Goal: Task Accomplishment & Management: Complete application form

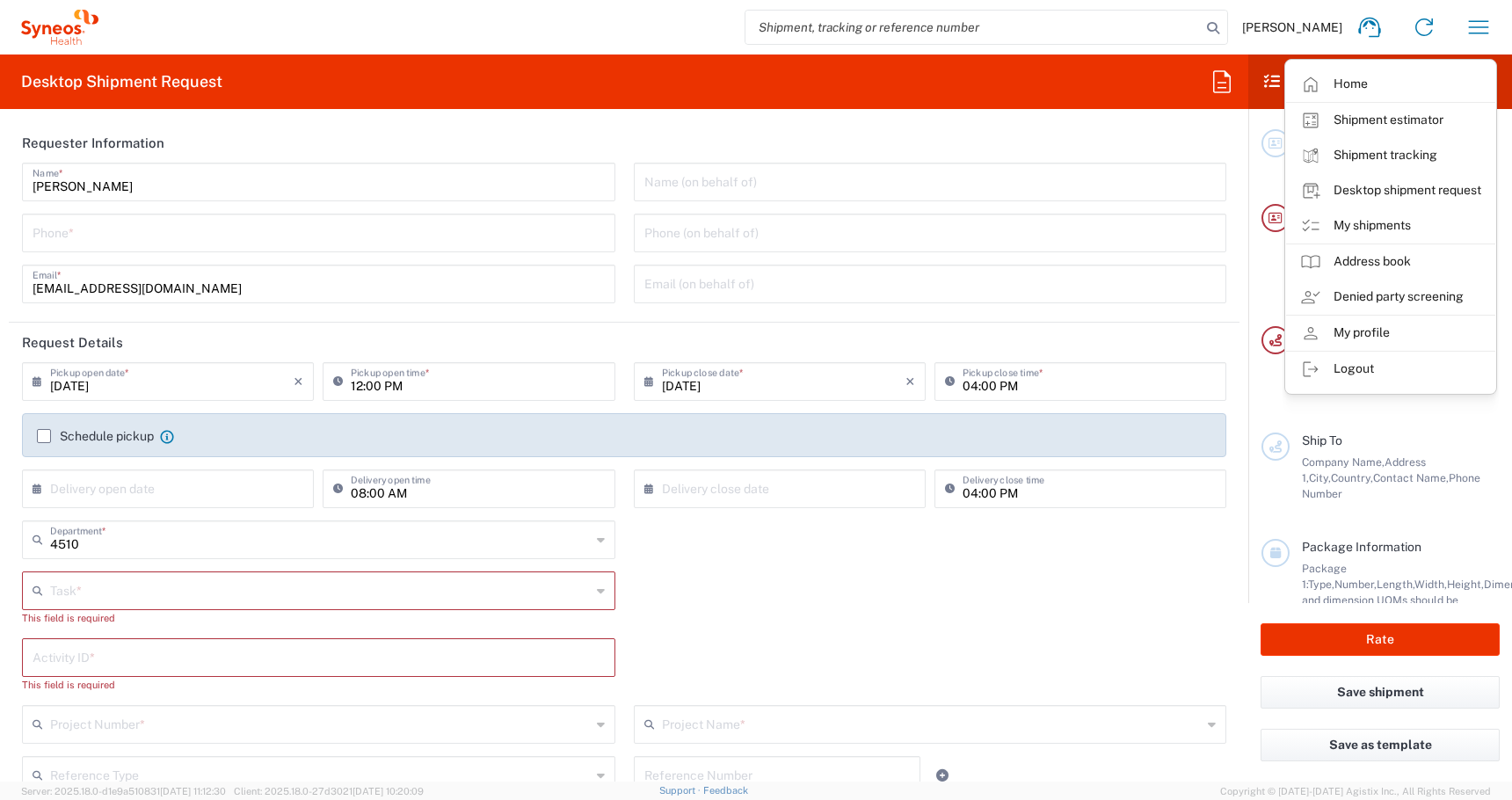
scroll to position [82, 0]
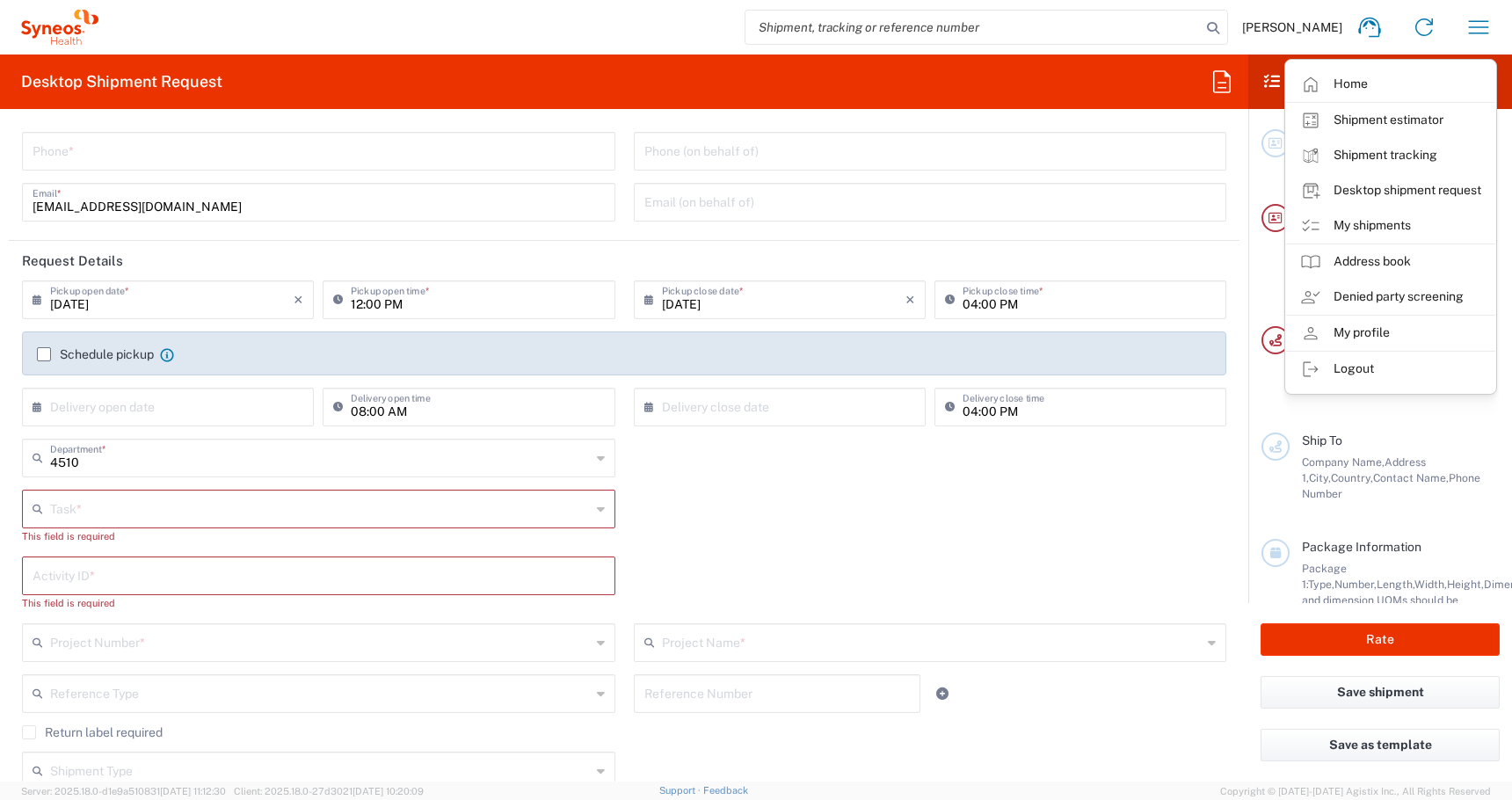
click at [75, 511] on input "text" at bounding box center [321, 508] width 541 height 31
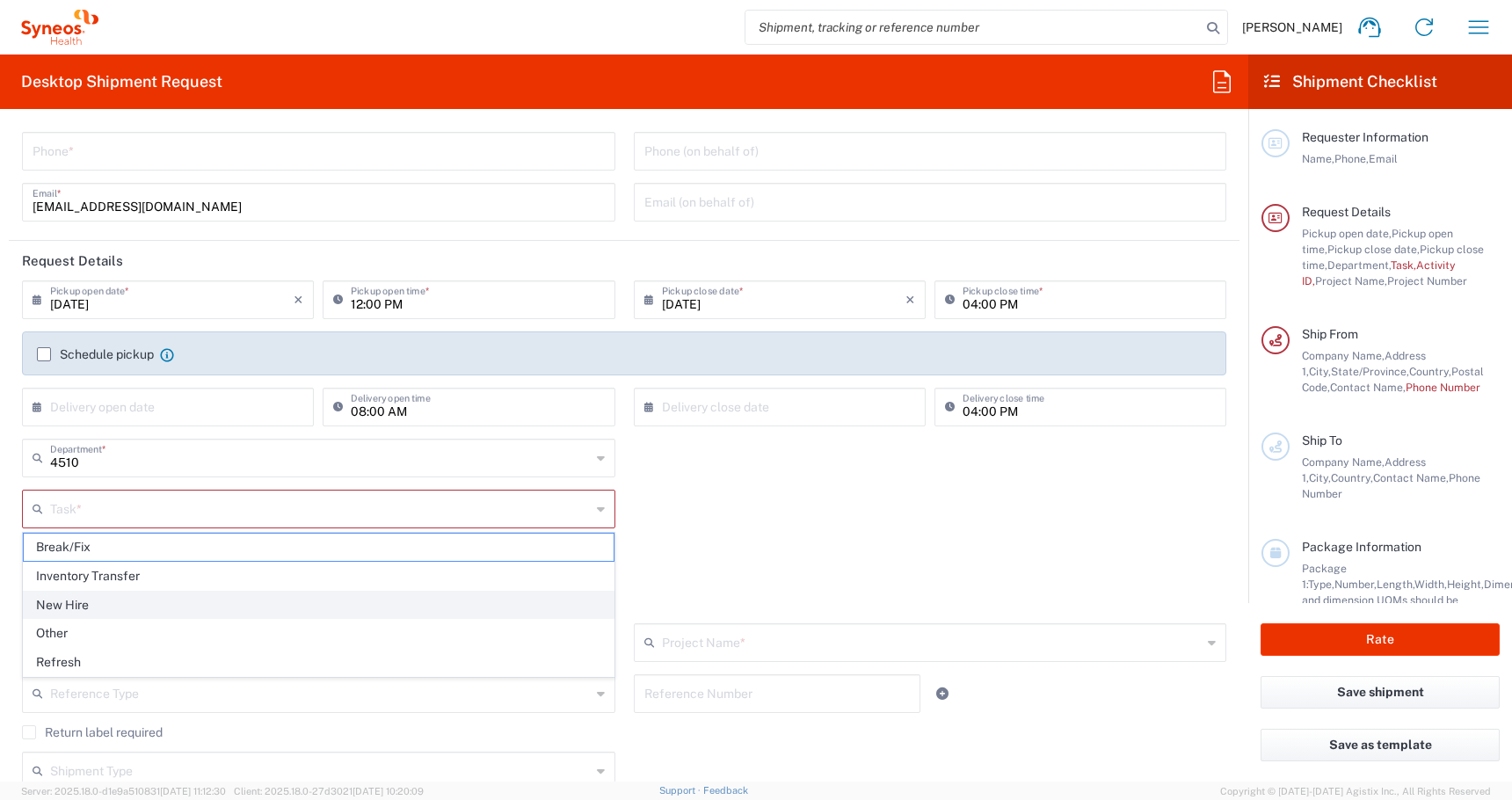
click at [61, 602] on span "New Hire" at bounding box center [318, 605] width 590 height 27
type input "New Hire"
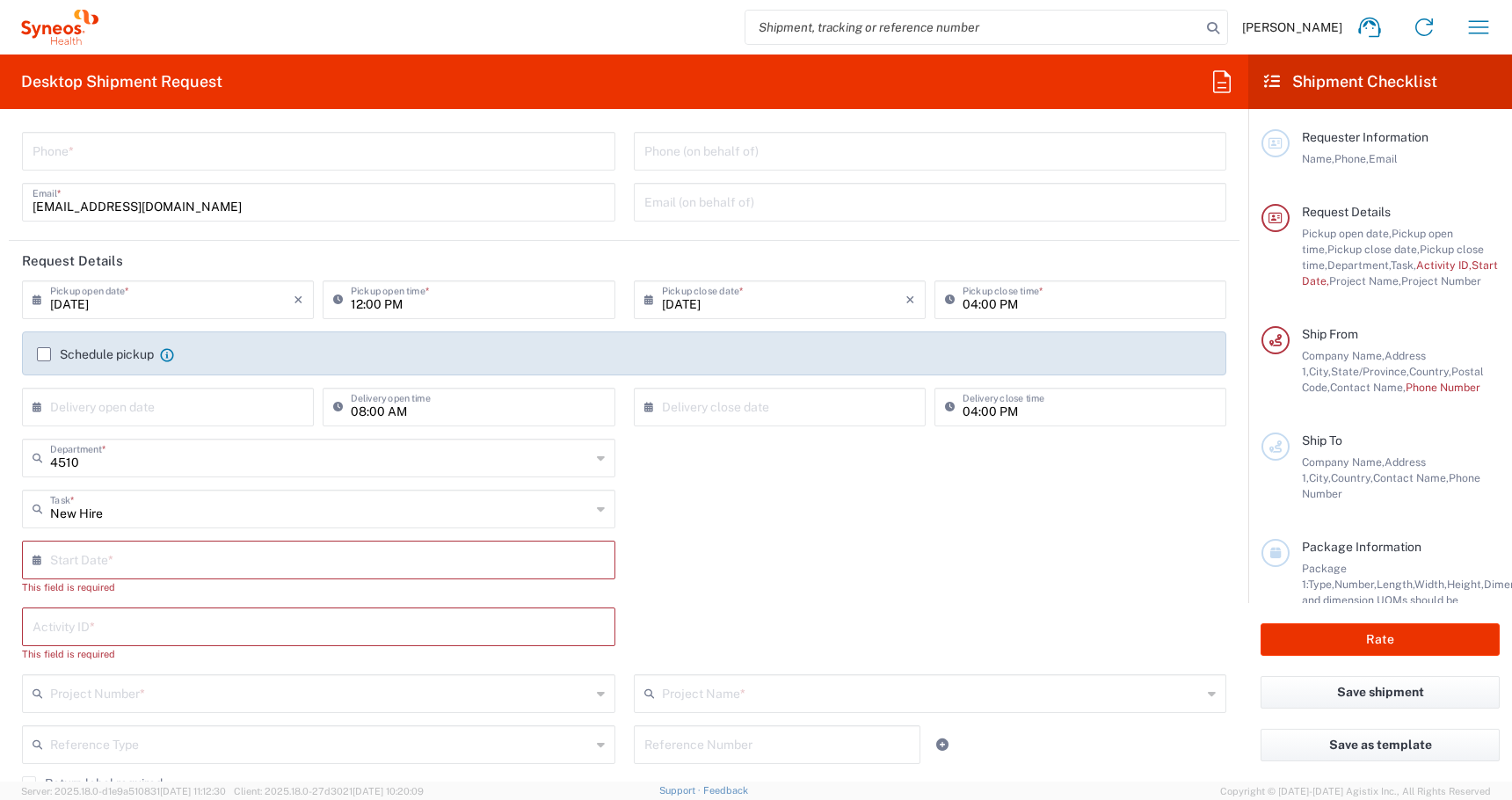
click at [85, 560] on input "text" at bounding box center [323, 559] width 545 height 31
click at [278, 698] on span "15" at bounding box center [271, 694] width 26 height 24
type input "[DATE]"
click at [124, 620] on input "text" at bounding box center [318, 610] width 572 height 31
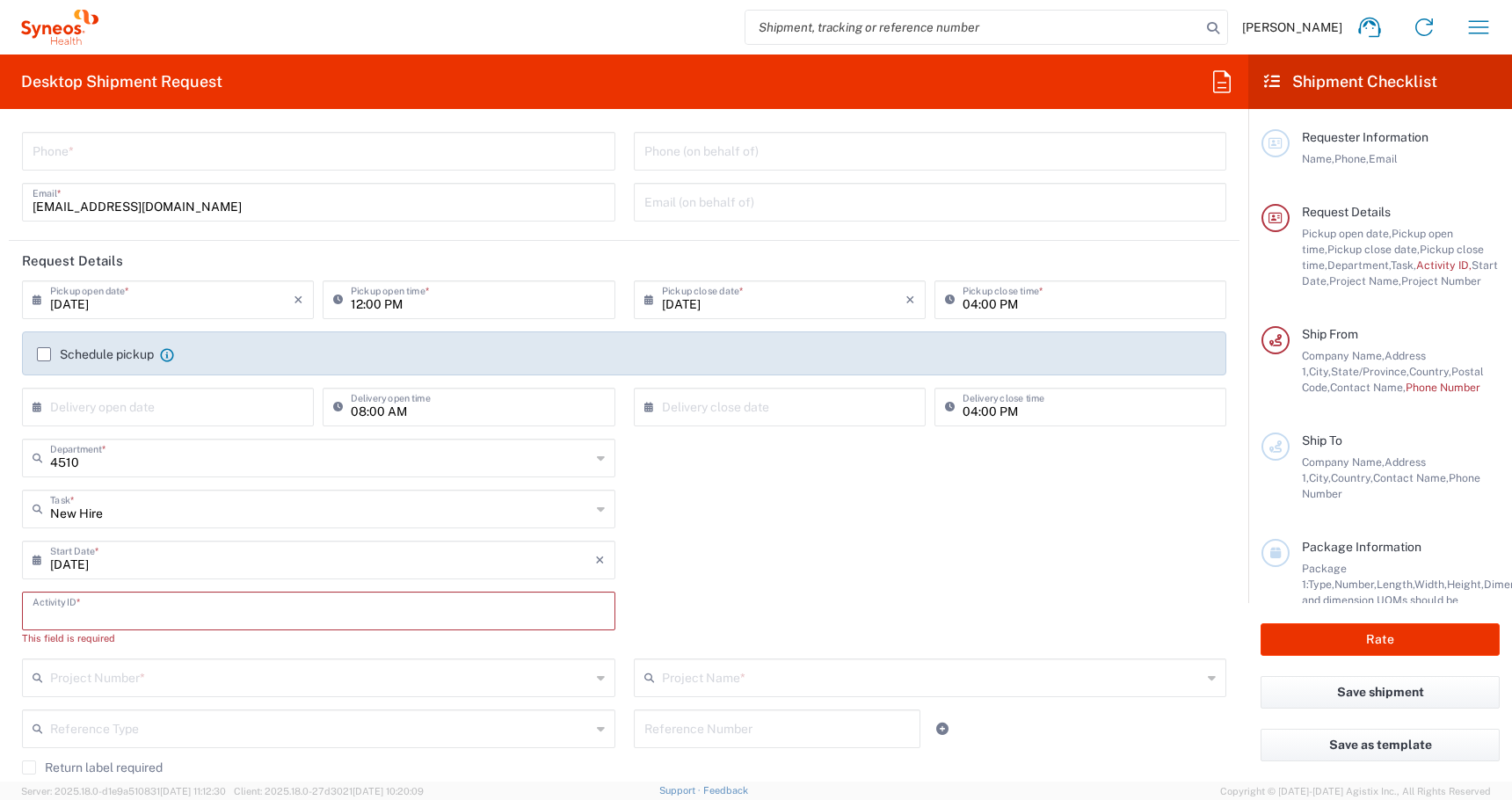
paste input "SCTASK2696179"
type input "SCTASK2696179"
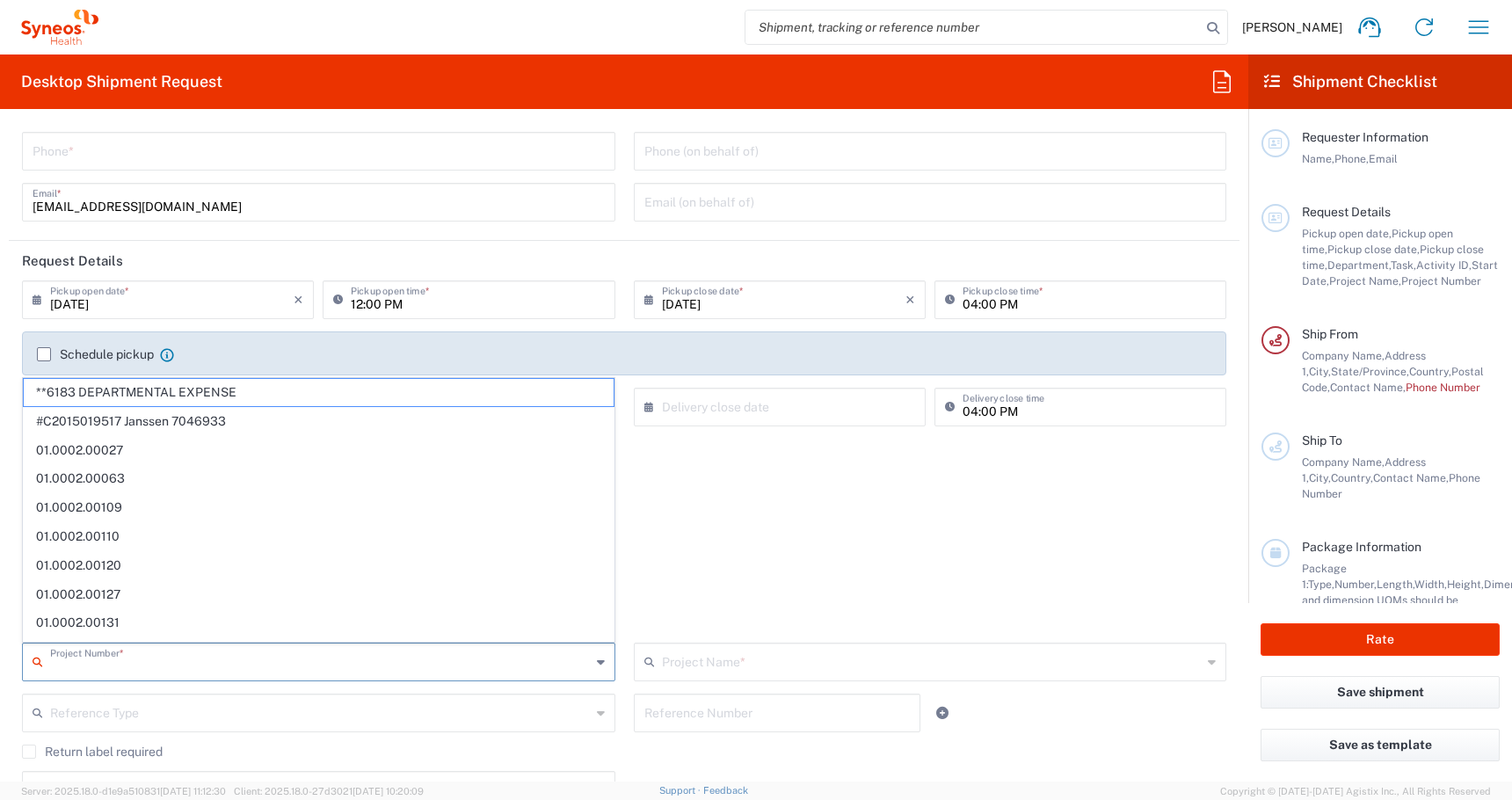
click at [82, 661] on input "text" at bounding box center [321, 661] width 541 height 31
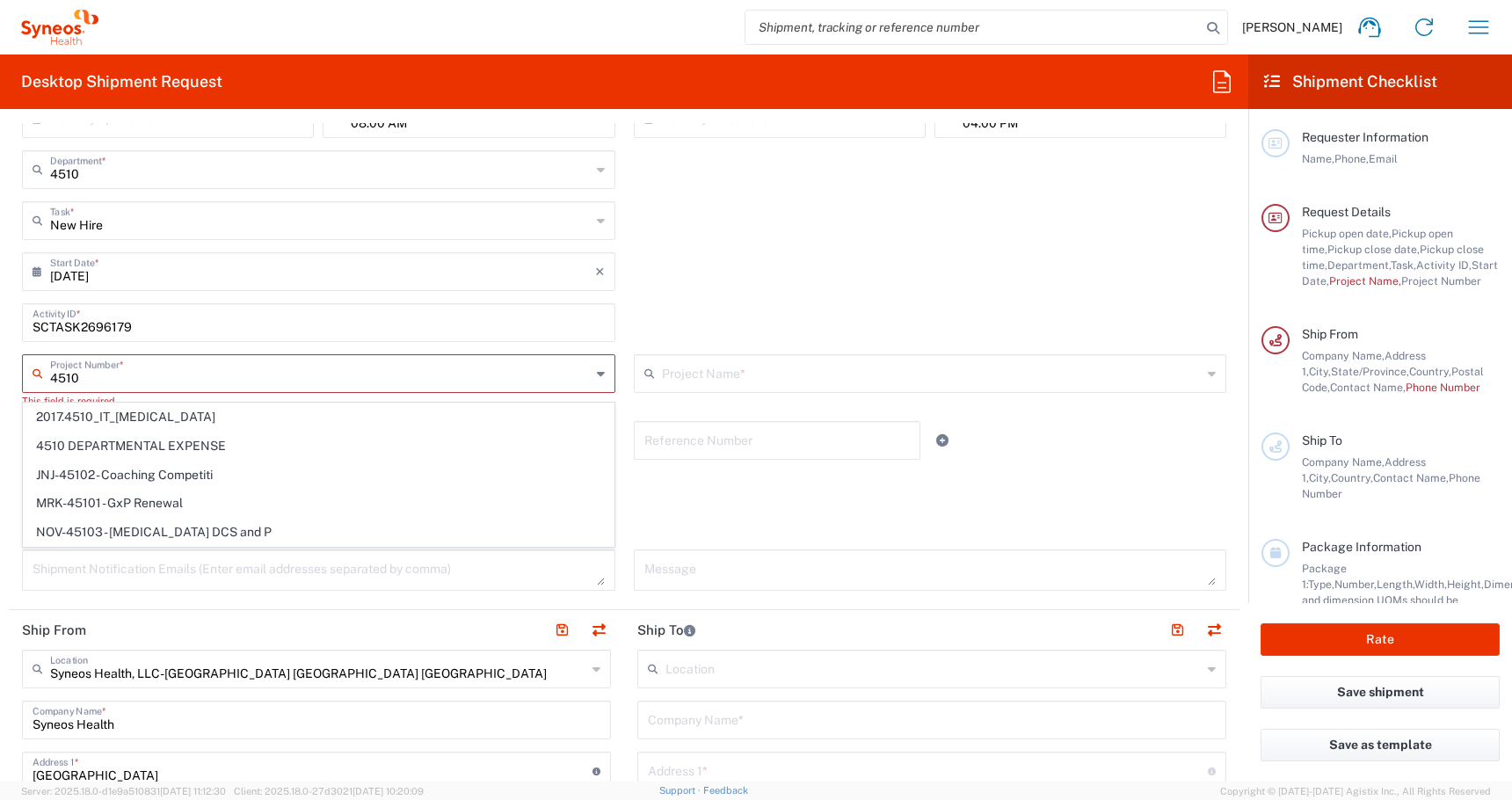
scroll to position [360, 0]
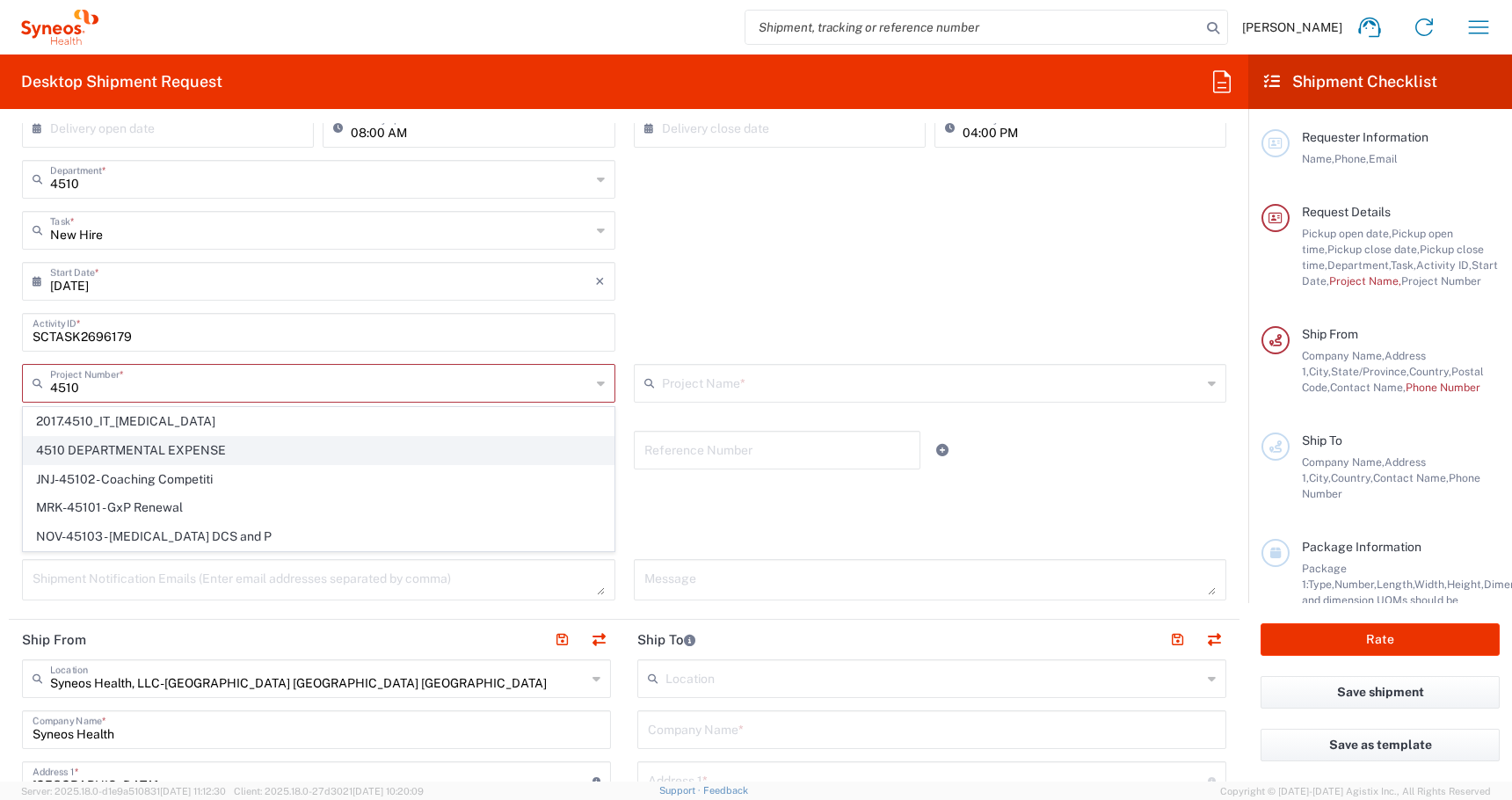
click at [176, 448] on span "4510 DEPARTMENTAL EXPENSE" at bounding box center [318, 451] width 590 height 27
type input "4510 DEPARTMENTAL EXPENSE"
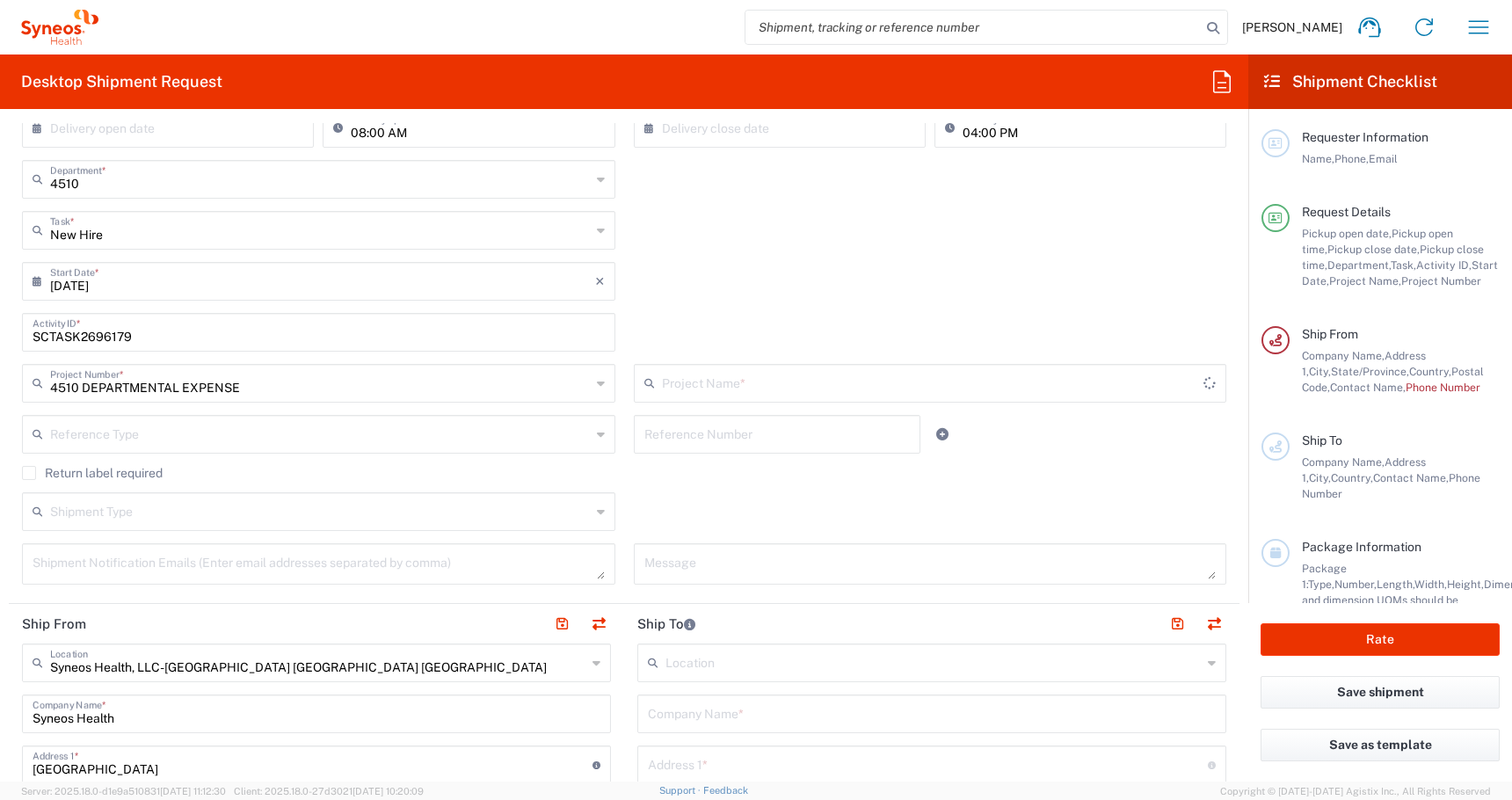
type input "4510 DEPARTMENTAL EXPENSE"
click at [81, 441] on input "text" at bounding box center [321, 433] width 541 height 31
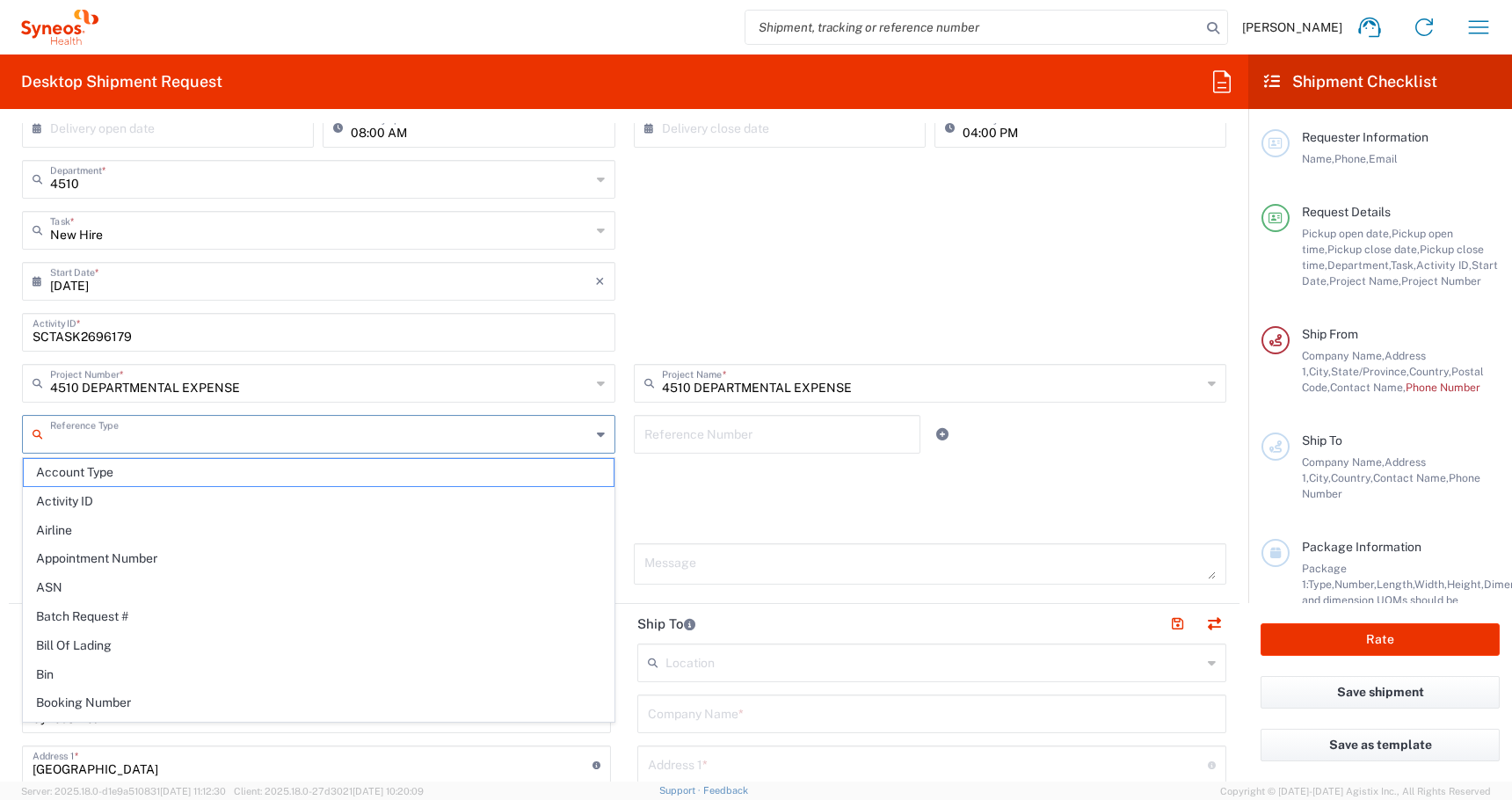
click at [734, 313] on div "SCTASK2696179 Activity ID *" at bounding box center [625, 339] width 1223 height 51
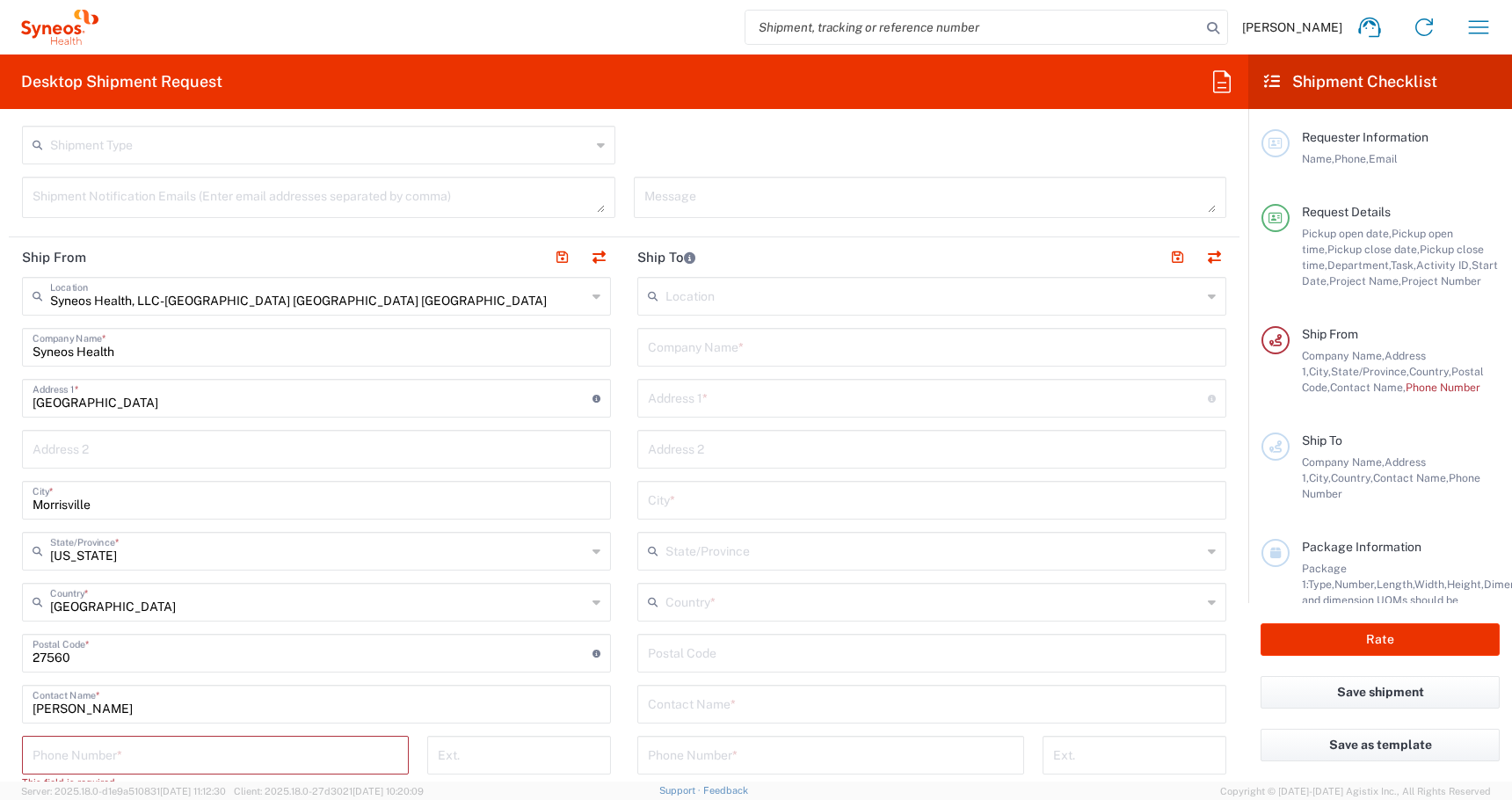
scroll to position [780, 0]
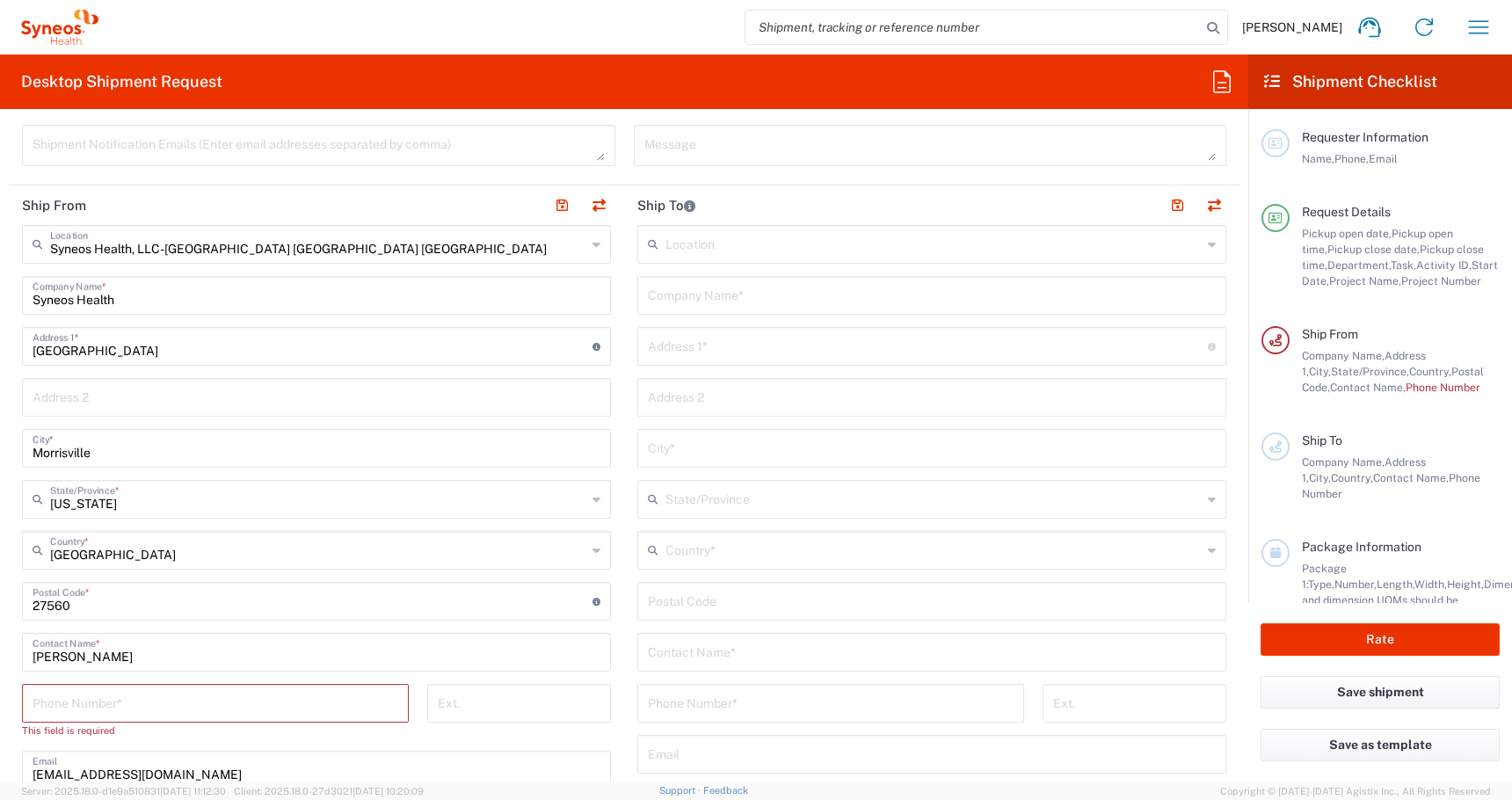
click at [299, 260] on div "Syneos Health, LLC-[GEOGRAPHIC_DATA] [GEOGRAPHIC_DATA] [GEOGRAPHIC_DATA] Locati…" at bounding box center [316, 244] width 589 height 39
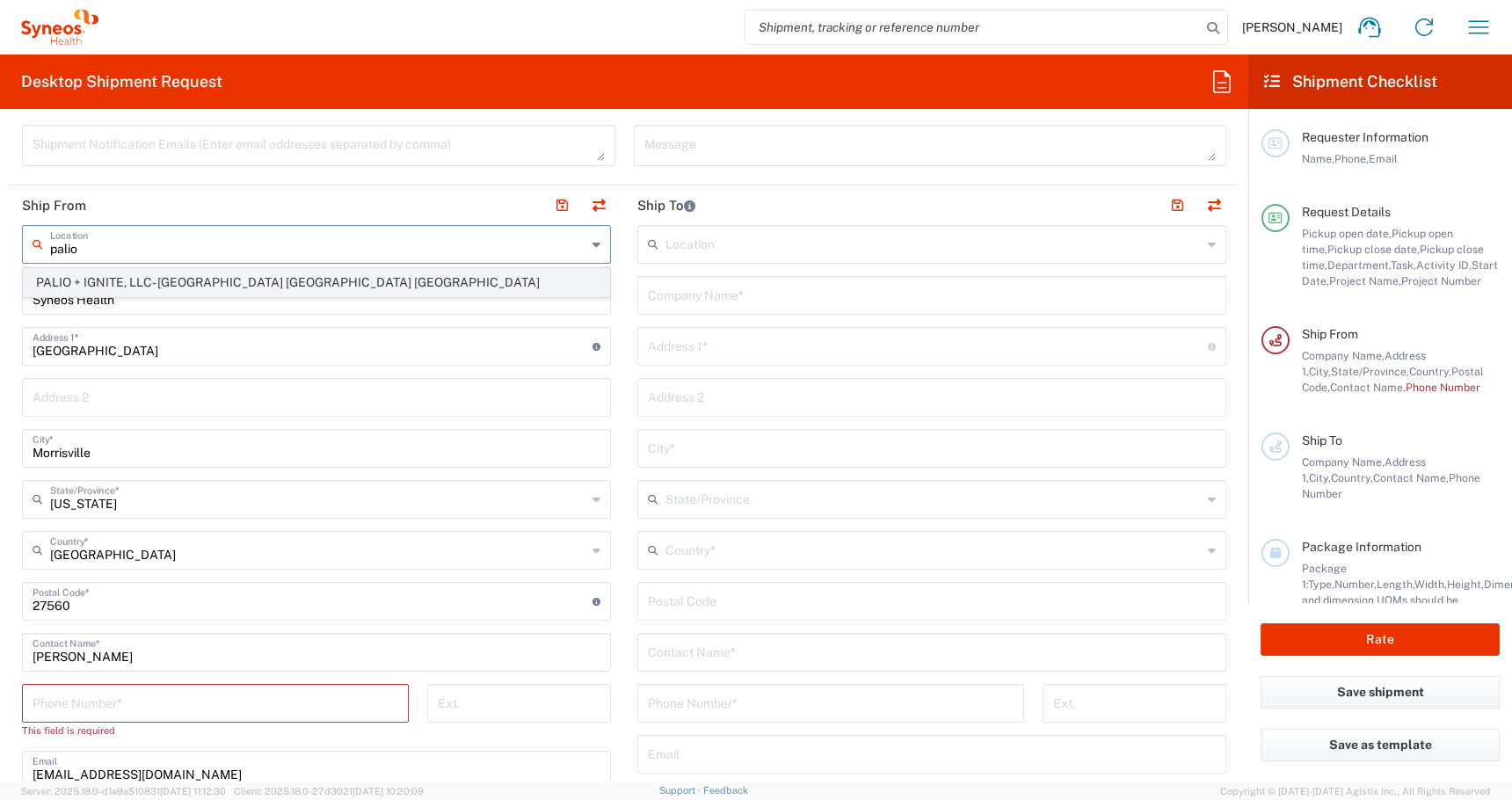
click at [82, 277] on span "PALIO + IGNITE, LLC- [GEOGRAPHIC_DATA] [GEOGRAPHIC_DATA] [GEOGRAPHIC_DATA]" at bounding box center [316, 283] width 586 height 27
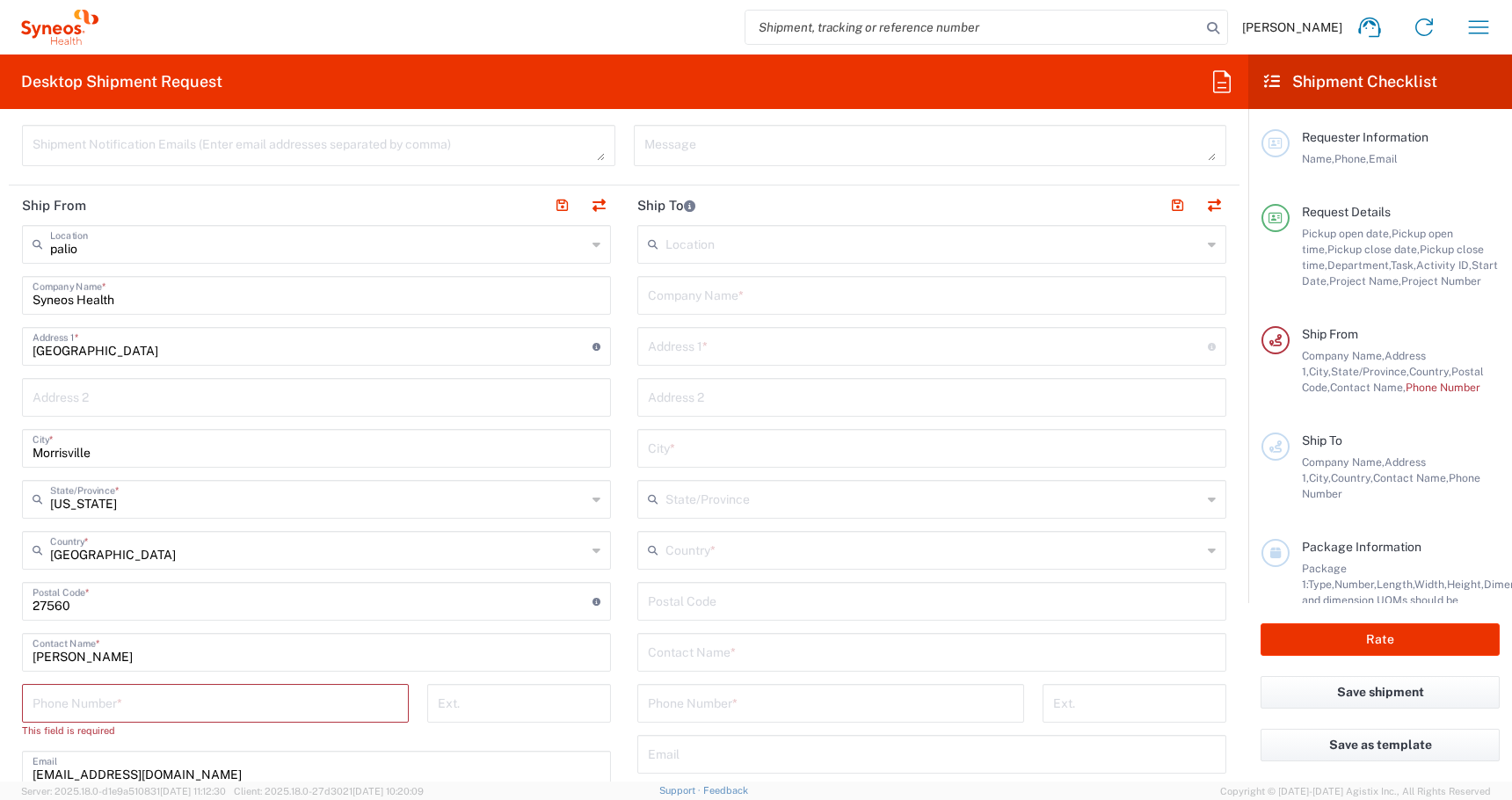
type input "PALIO + IGNITE, LLC- [GEOGRAPHIC_DATA] [GEOGRAPHIC_DATA] [GEOGRAPHIC_DATA]"
type input "PALIO + IGNITE, LLC"
type input "[STREET_ADDRESS]"
type input "[GEOGRAPHIC_DATA]"
type input "[US_STATE]"
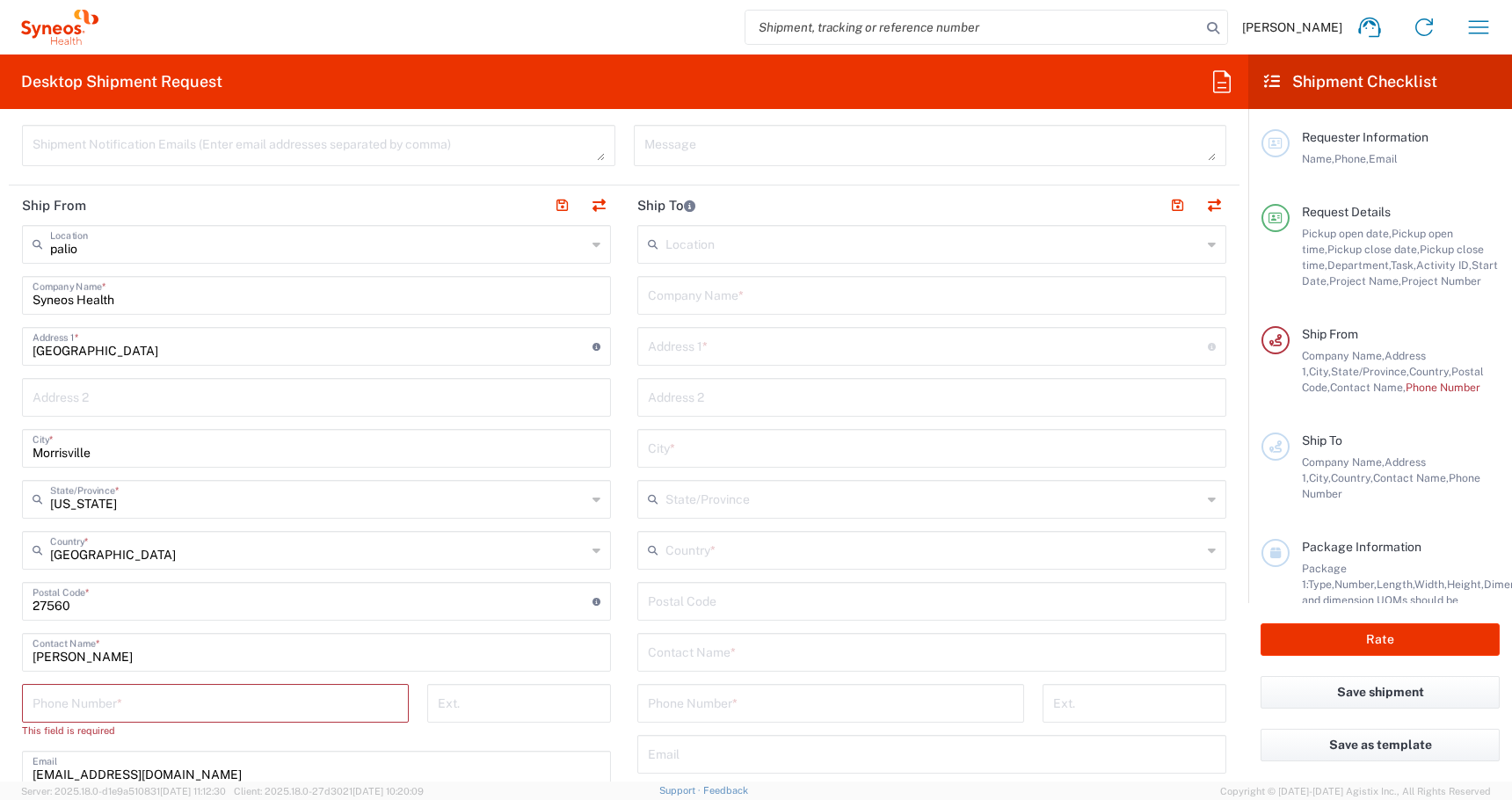
type input "43082"
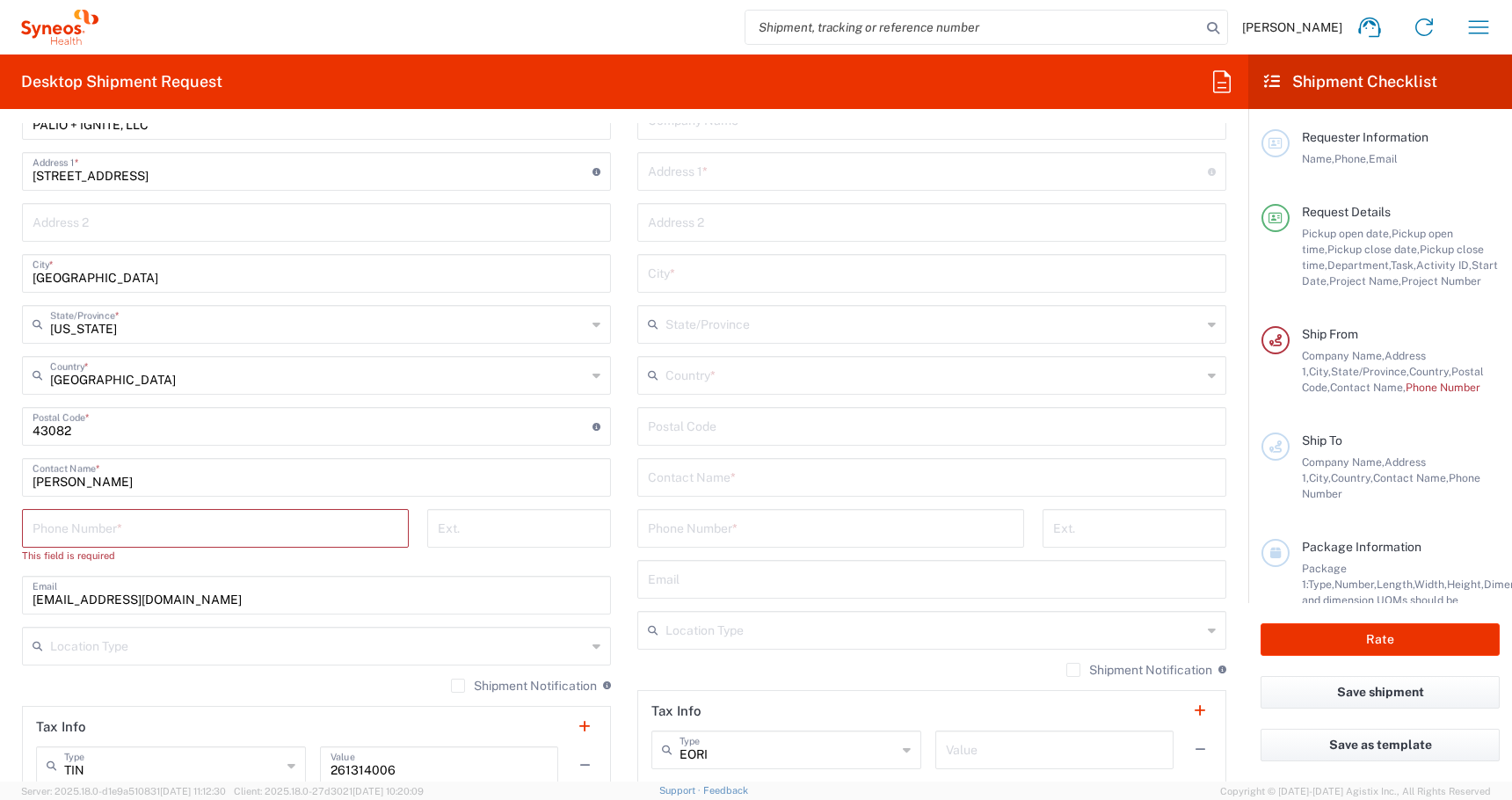
scroll to position [957, 0]
click at [194, 527] on input "tel" at bounding box center [215, 525] width 366 height 31
click at [93, 526] on input "tel" at bounding box center [215, 525] width 366 height 31
paste input "[PHONE_NUMBER]"
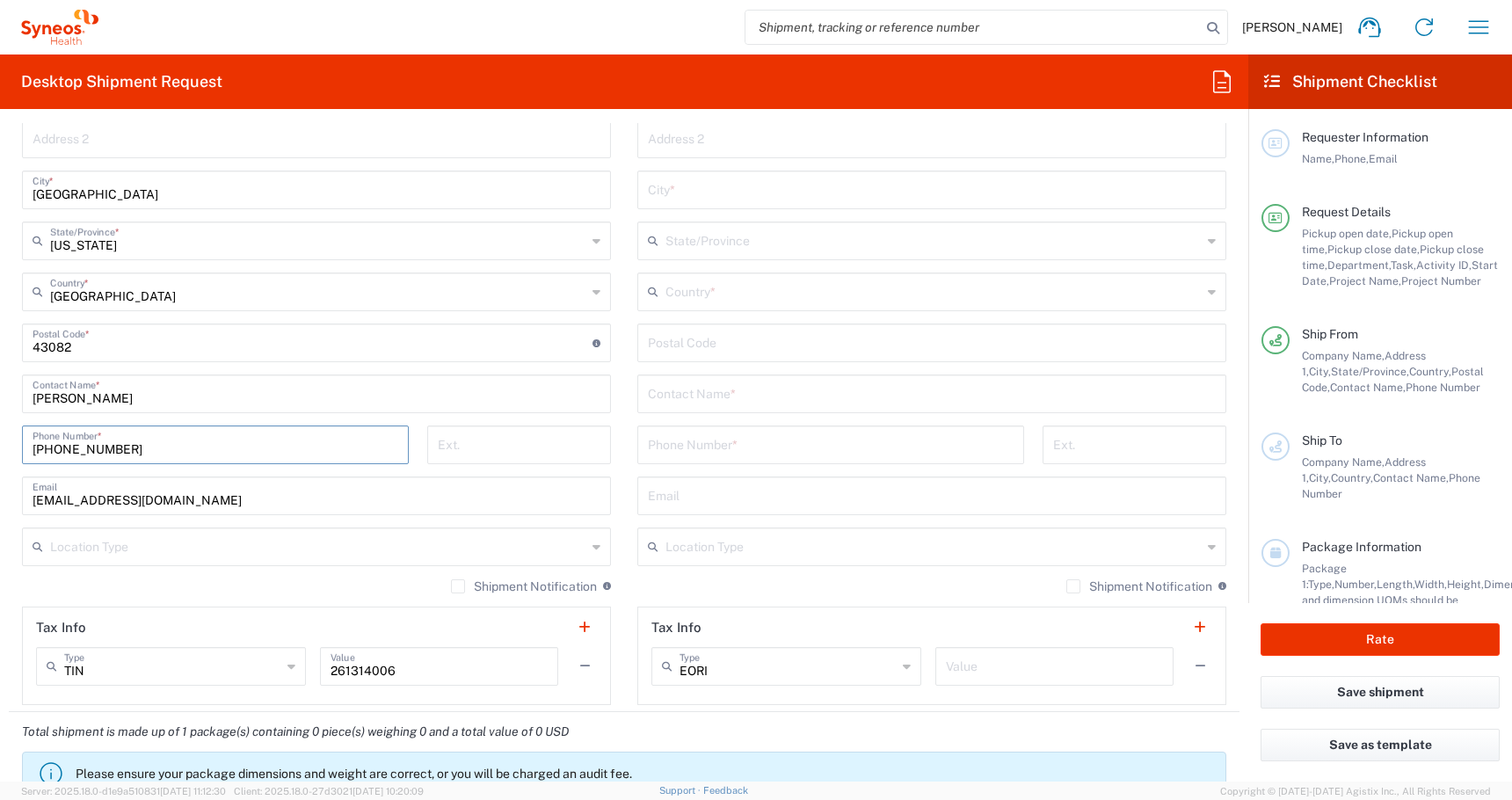
scroll to position [1049, 0]
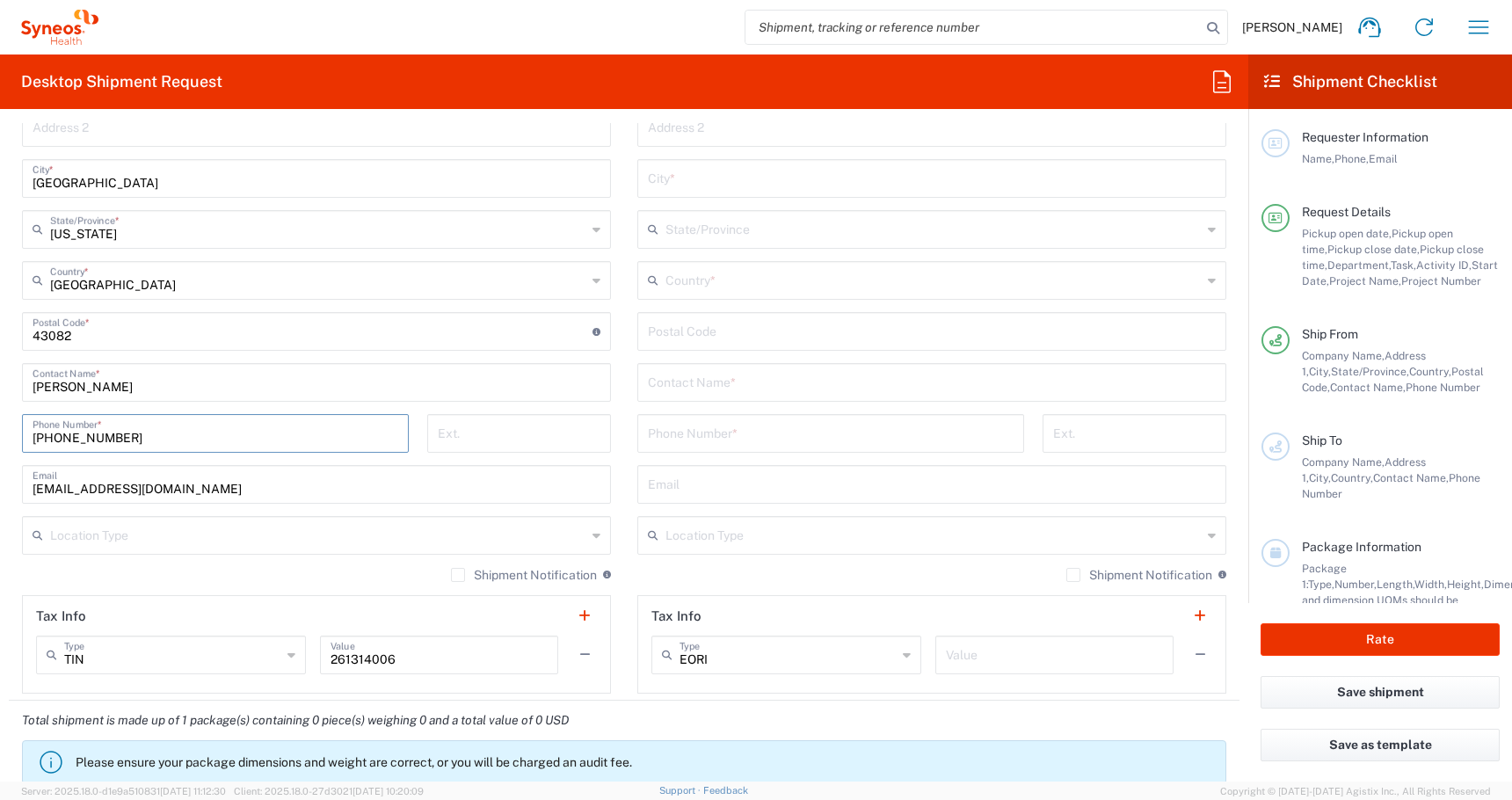
type input "[PHONE_NUMBER]"
click at [145, 534] on input "text" at bounding box center [318, 534] width 536 height 31
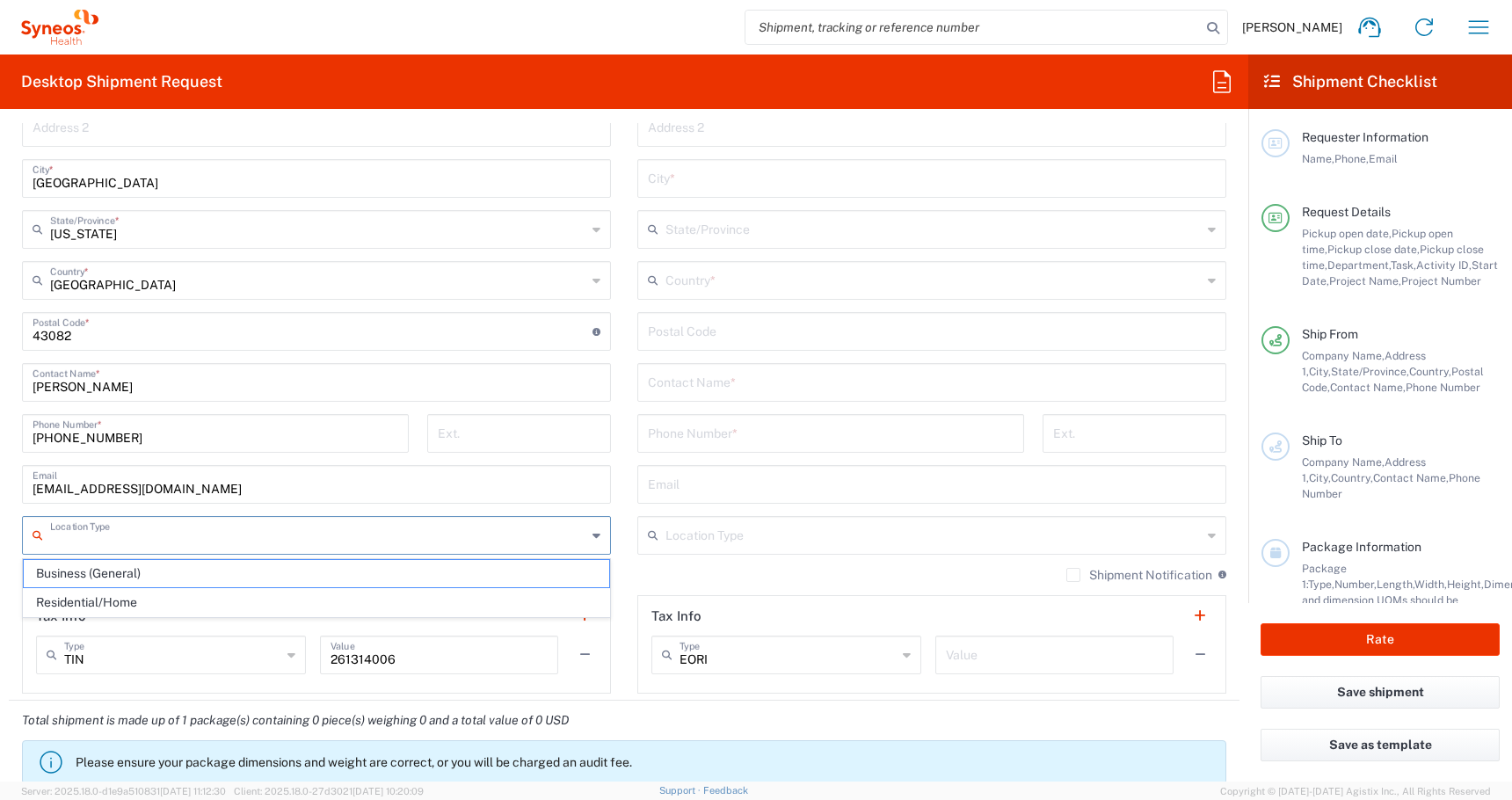
click at [5, 599] on form "Requester Information [PERSON_NAME] Name * Phone * [EMAIL_ADDRESS][DOMAIN_NAME]…" at bounding box center [624, 453] width 1248 height 659
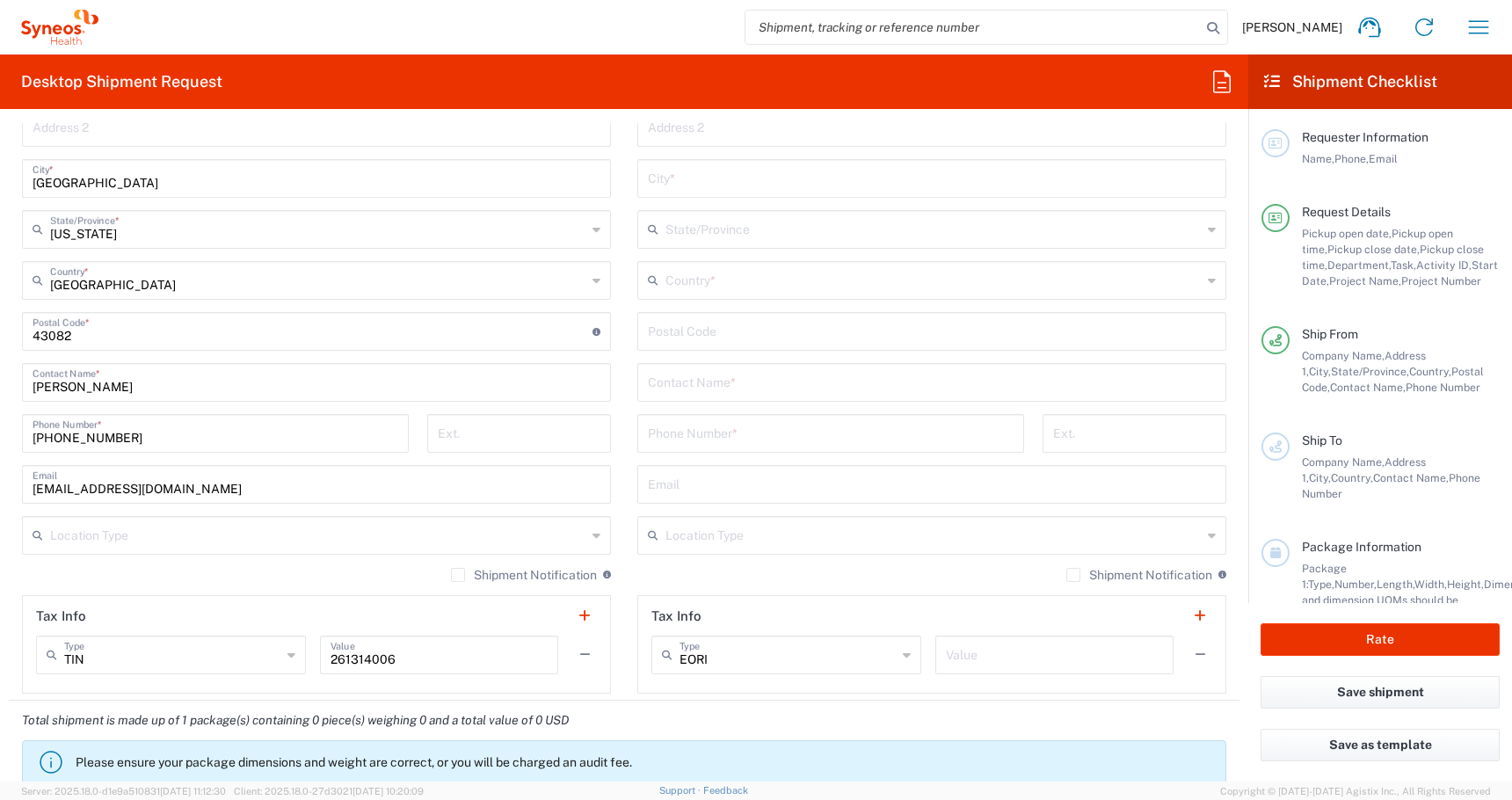
click at [1, 600] on form "Requester Information [PERSON_NAME] Name * Phone * [EMAIL_ADDRESS][DOMAIN_NAME]…" at bounding box center [624, 453] width 1248 height 659
click at [89, 559] on div "PALIO + IGNITE, LLC- [GEOGRAPHIC_DATA] [GEOGRAPHIC_DATA] [GEOGRAPHIC_DATA] Loca…" at bounding box center [316, 324] width 589 height 739
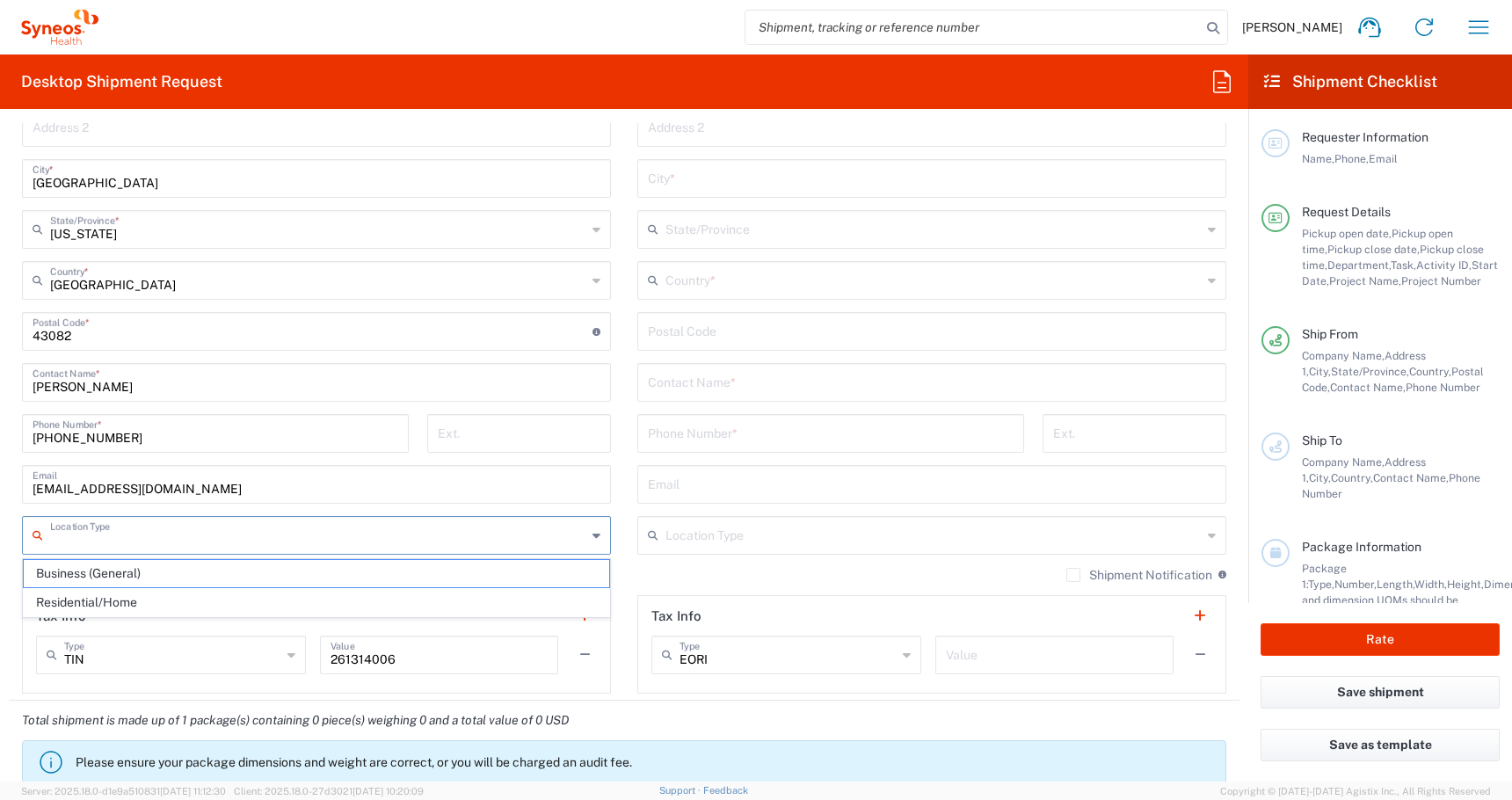
click at [89, 542] on input "text" at bounding box center [318, 534] width 536 height 31
click at [78, 573] on span "Business (General)" at bounding box center [316, 574] width 586 height 27
type input "Business (General)"
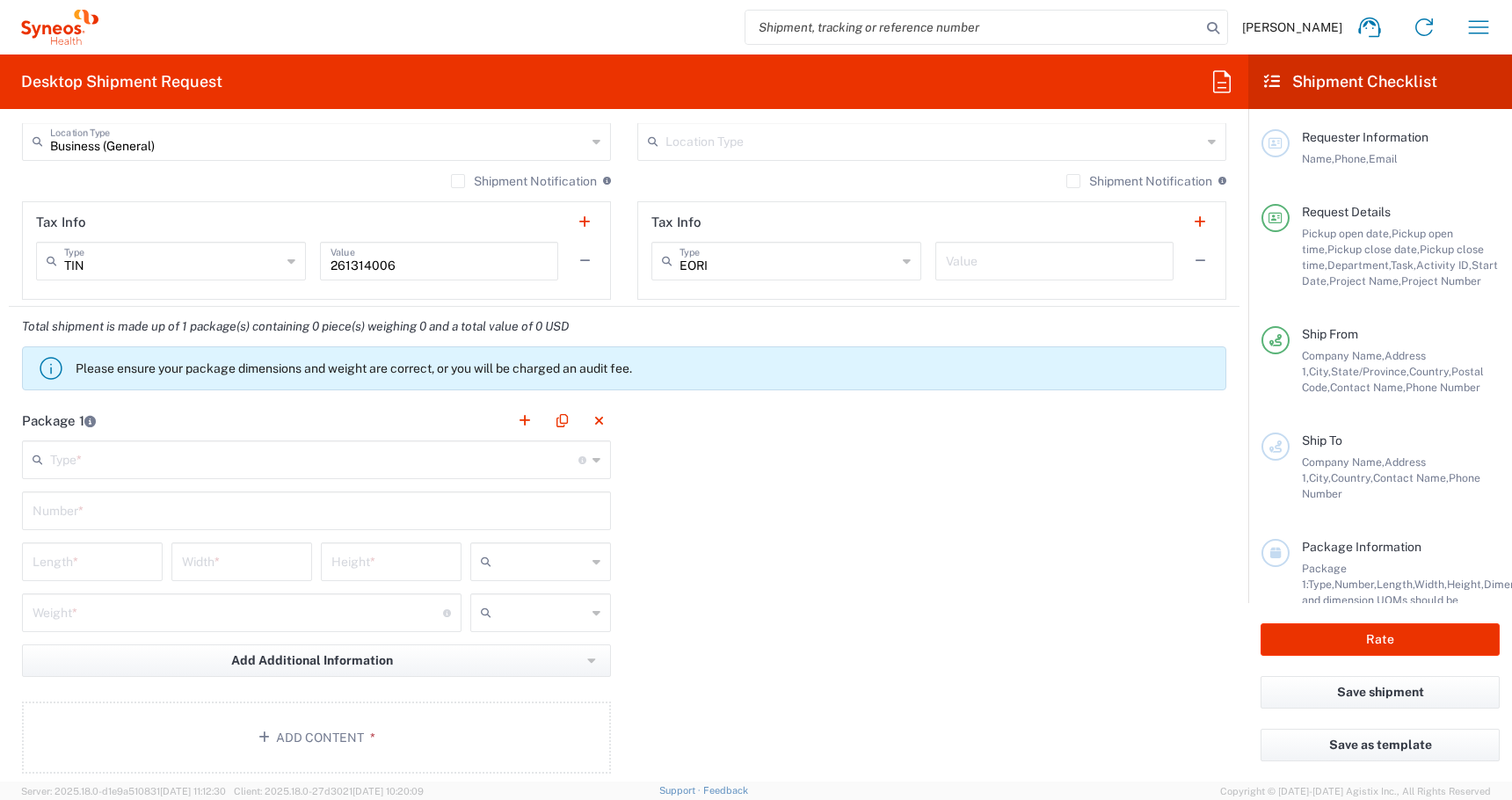
scroll to position [1445, 0]
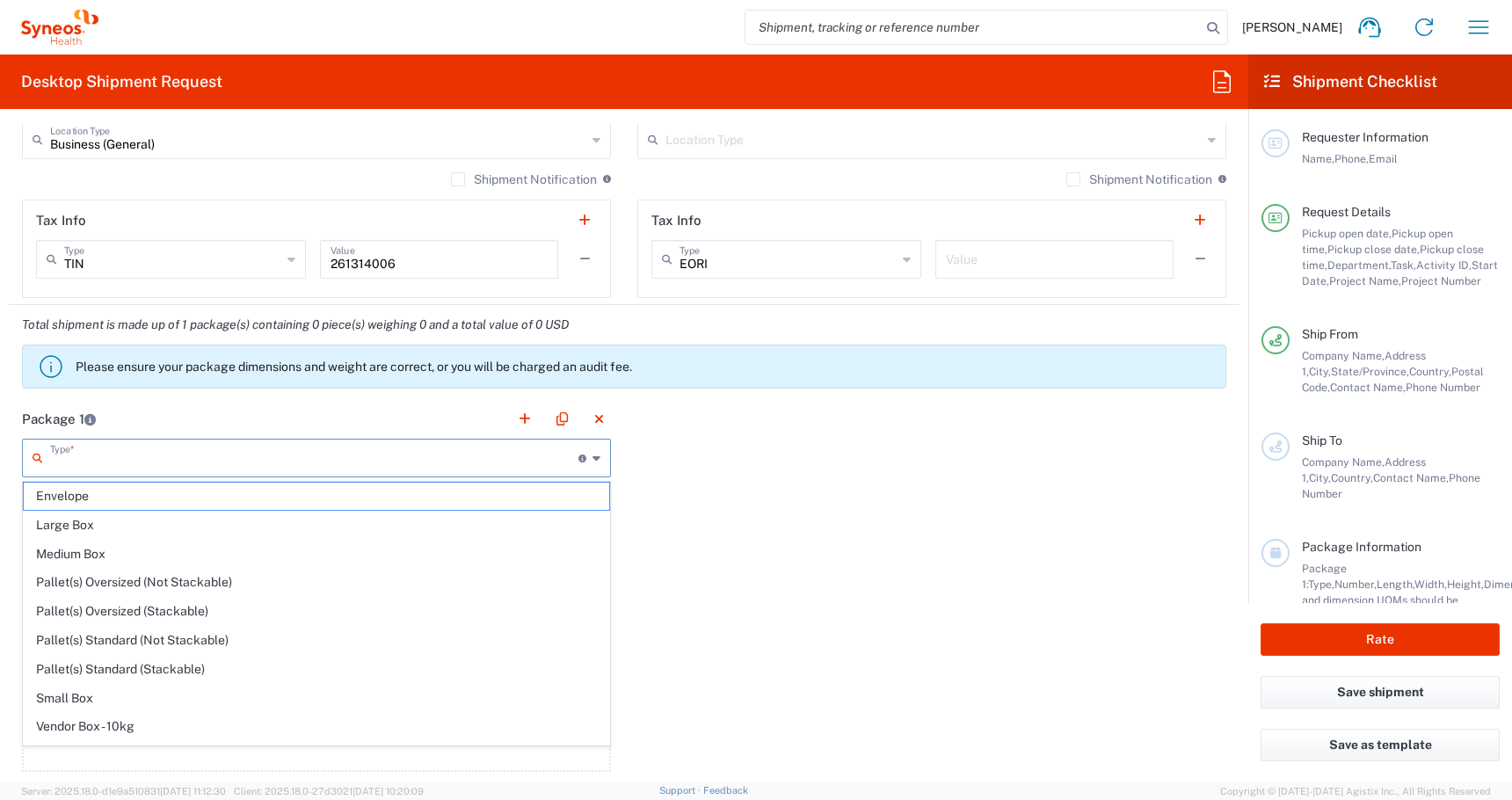
click at [148, 464] on input "text" at bounding box center [314, 457] width 528 height 31
click at [83, 545] on span "Medium Box" at bounding box center [316, 555] width 586 height 27
type input "Medium Box"
type input "13"
type input "11.5"
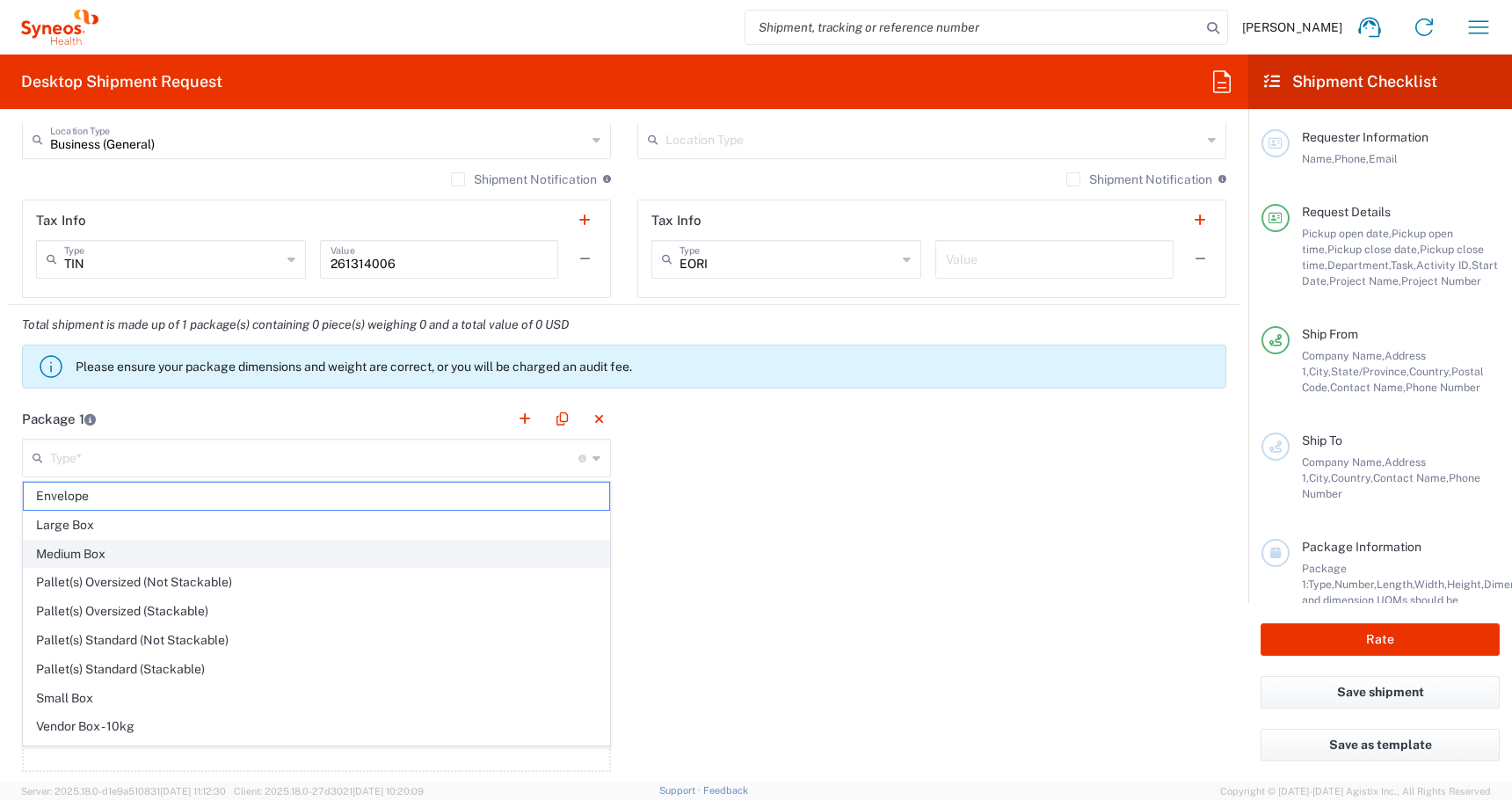
type input "2.5"
type input "in"
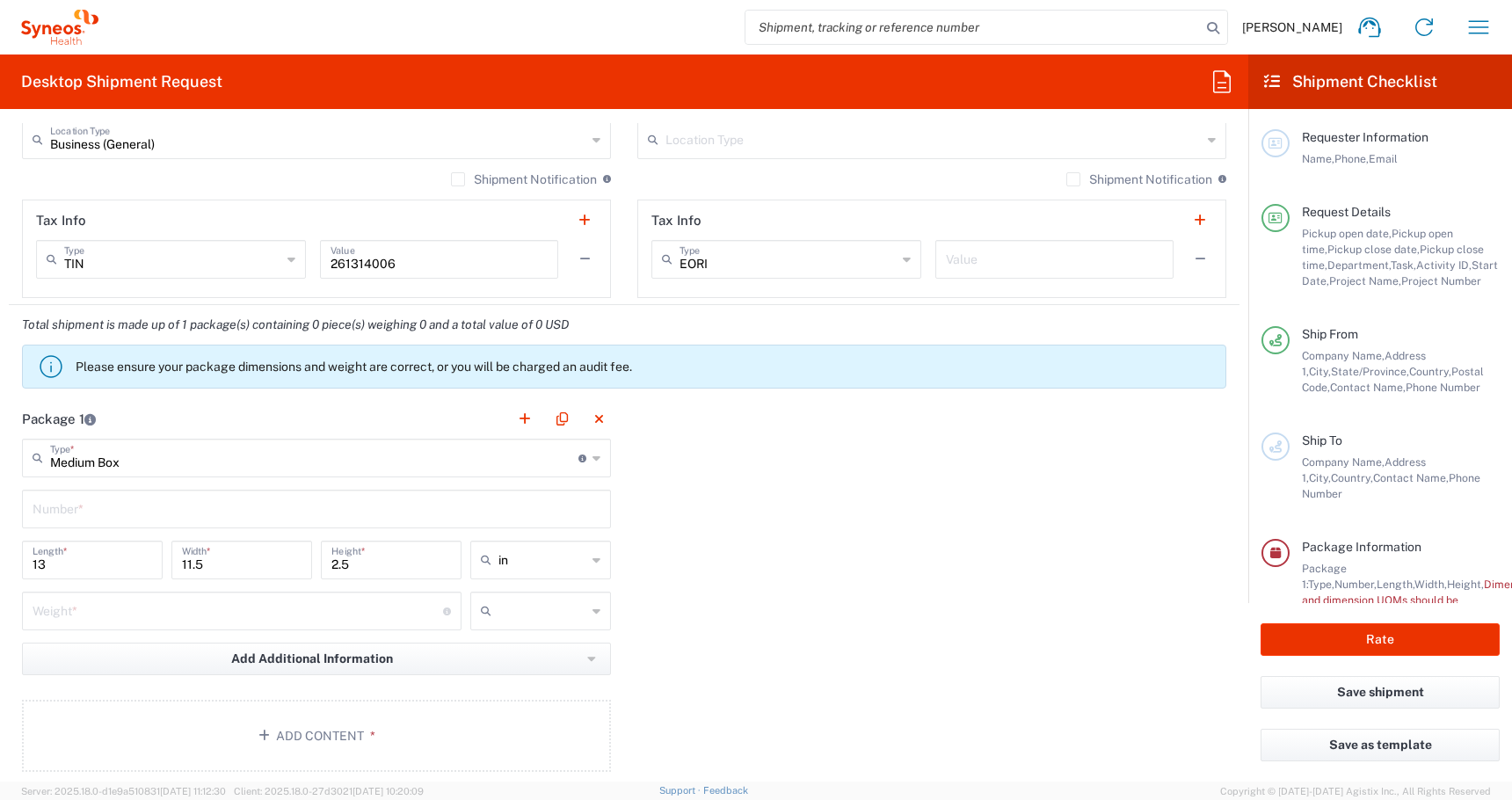
click at [82, 515] on input "text" at bounding box center [316, 508] width 568 height 31
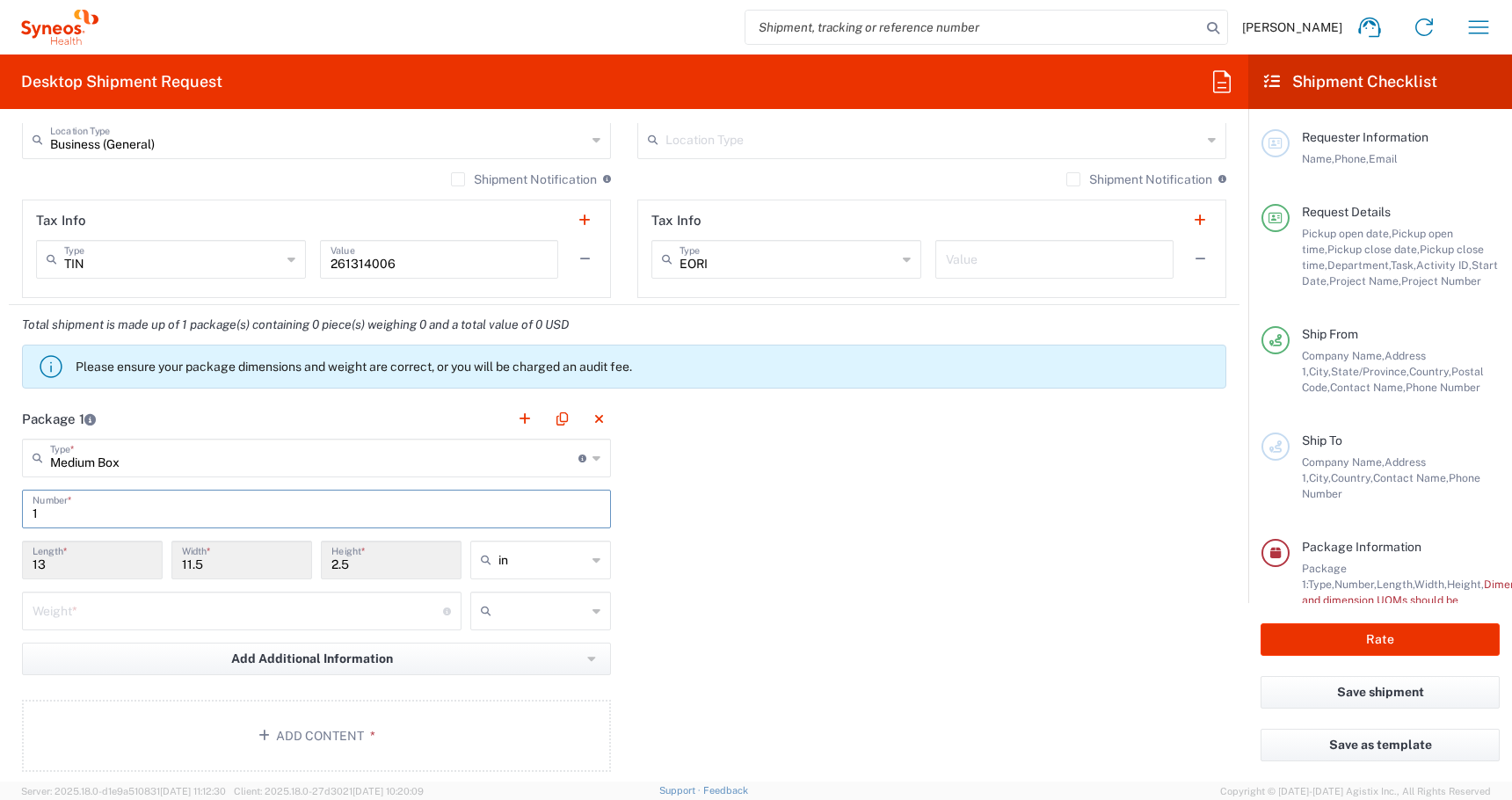
type input "1"
click at [76, 616] on input "number" at bounding box center [237, 610] width 411 height 31
type input "6"
click at [524, 606] on input "text" at bounding box center [542, 611] width 88 height 28
click at [496, 680] on span "lbs" at bounding box center [540, 678] width 137 height 27
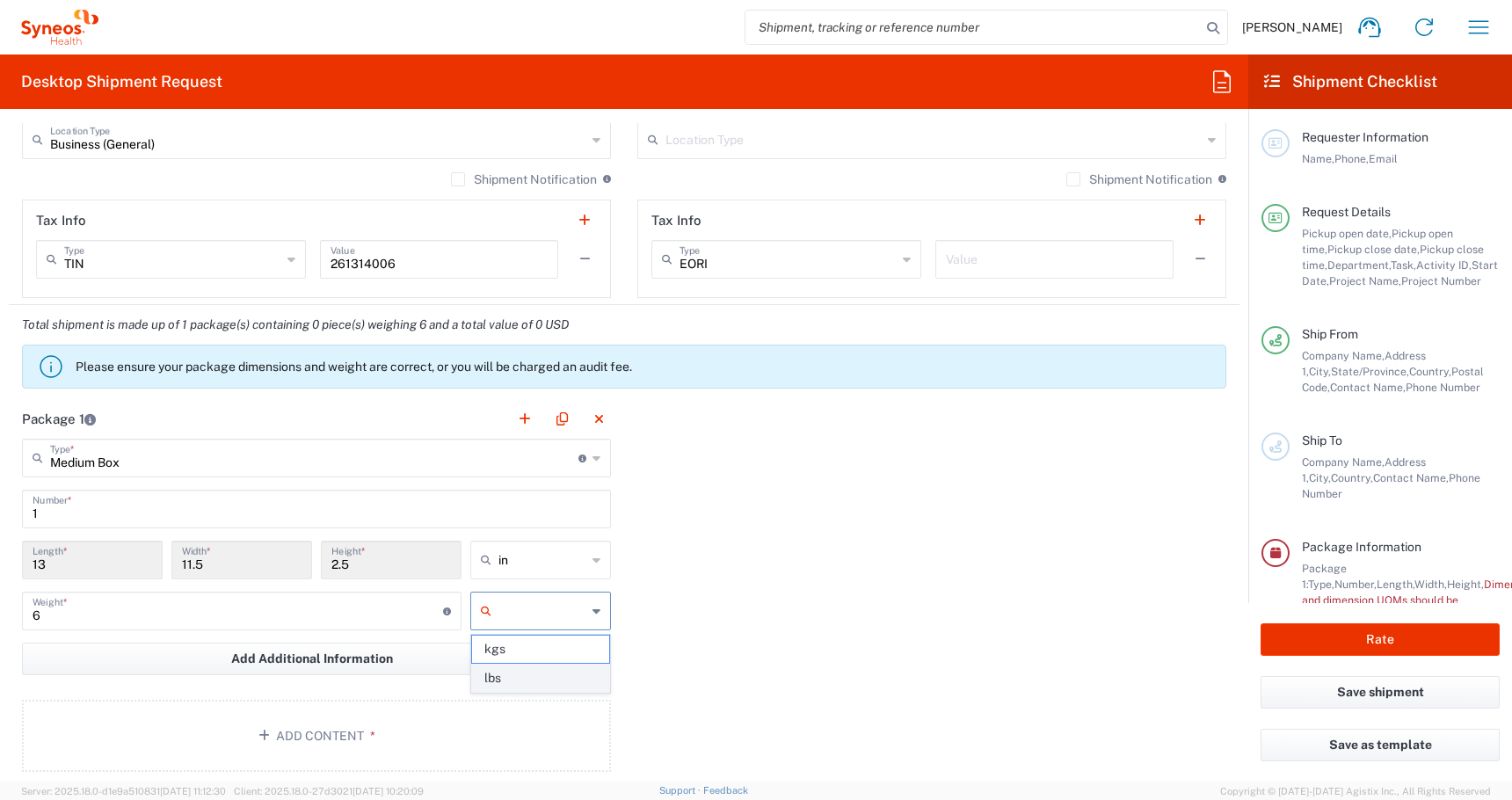
type input "lbs"
click at [147, 729] on button "Add Content *" at bounding box center [316, 736] width 589 height 72
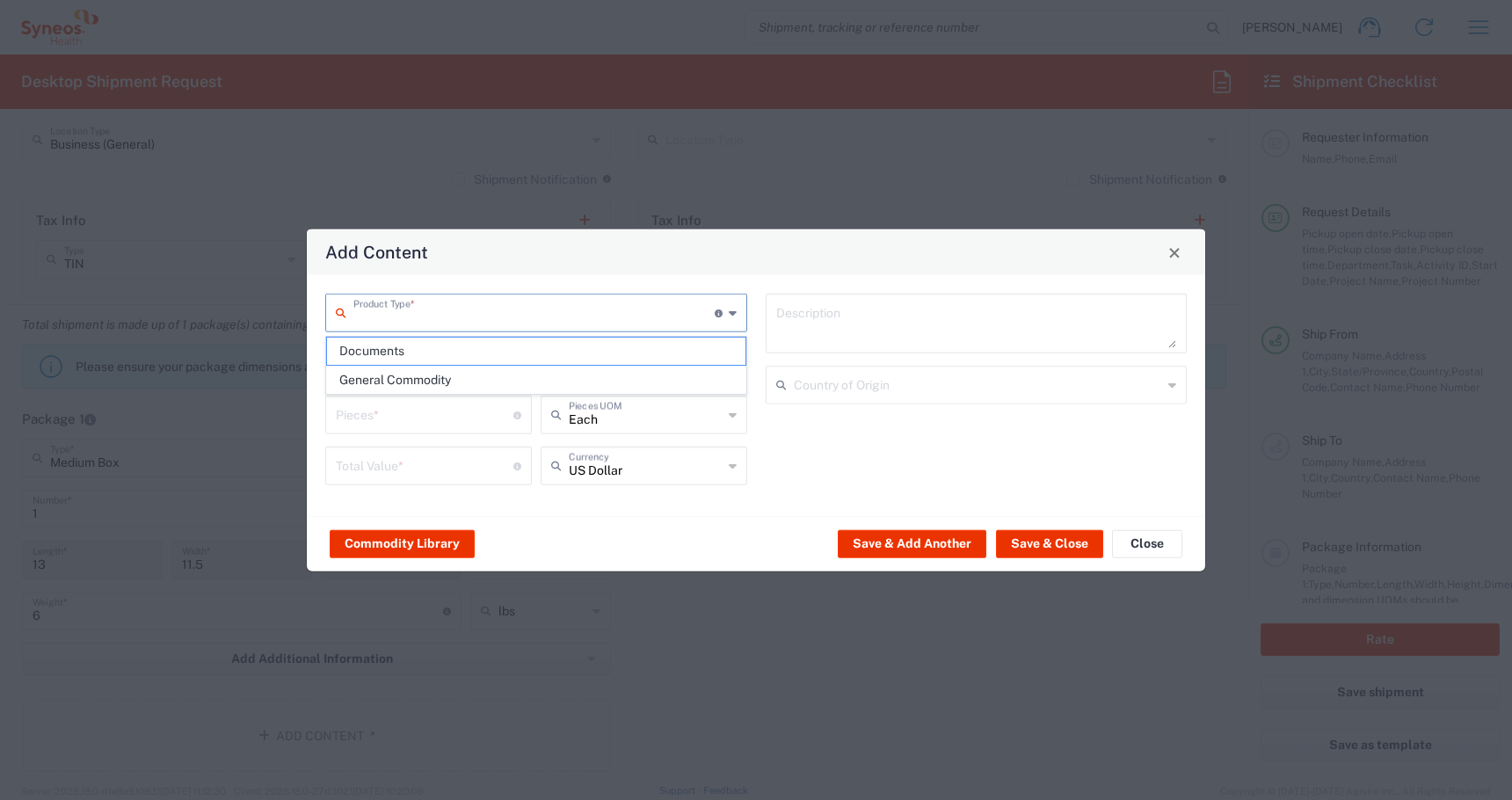
click at [411, 311] on input "text" at bounding box center [533, 312] width 361 height 31
click at [391, 374] on span "General Commodity" at bounding box center [536, 381] width 418 height 27
type input "General Commodity"
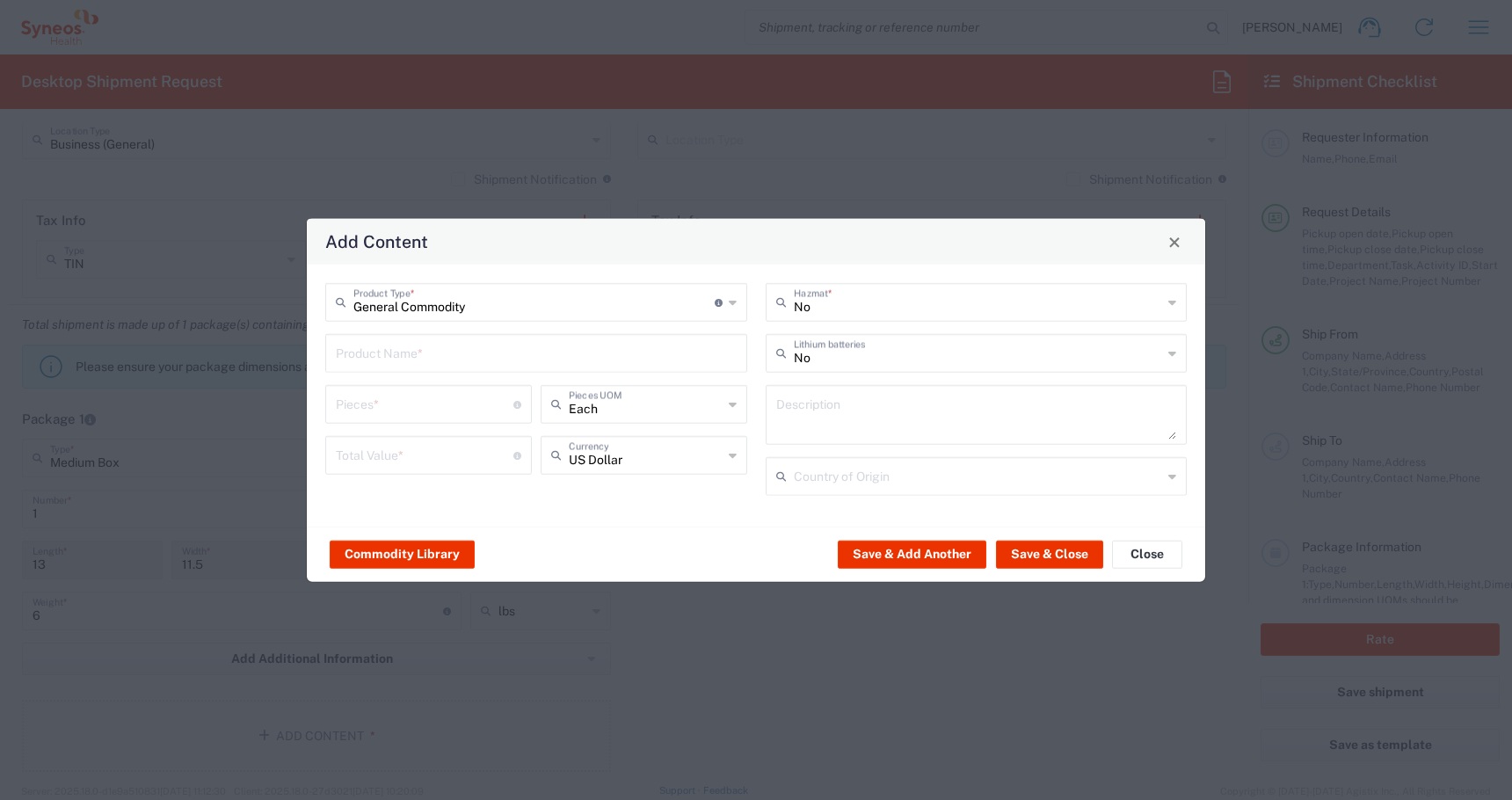
click at [343, 379] on div "General Commodity Product Type * Document: Paper document generated internally …" at bounding box center [536, 395] width 441 height 225
click at [344, 369] on div "Product Name *" at bounding box center [536, 353] width 422 height 39
click at [353, 353] on input "text" at bounding box center [536, 352] width 401 height 31
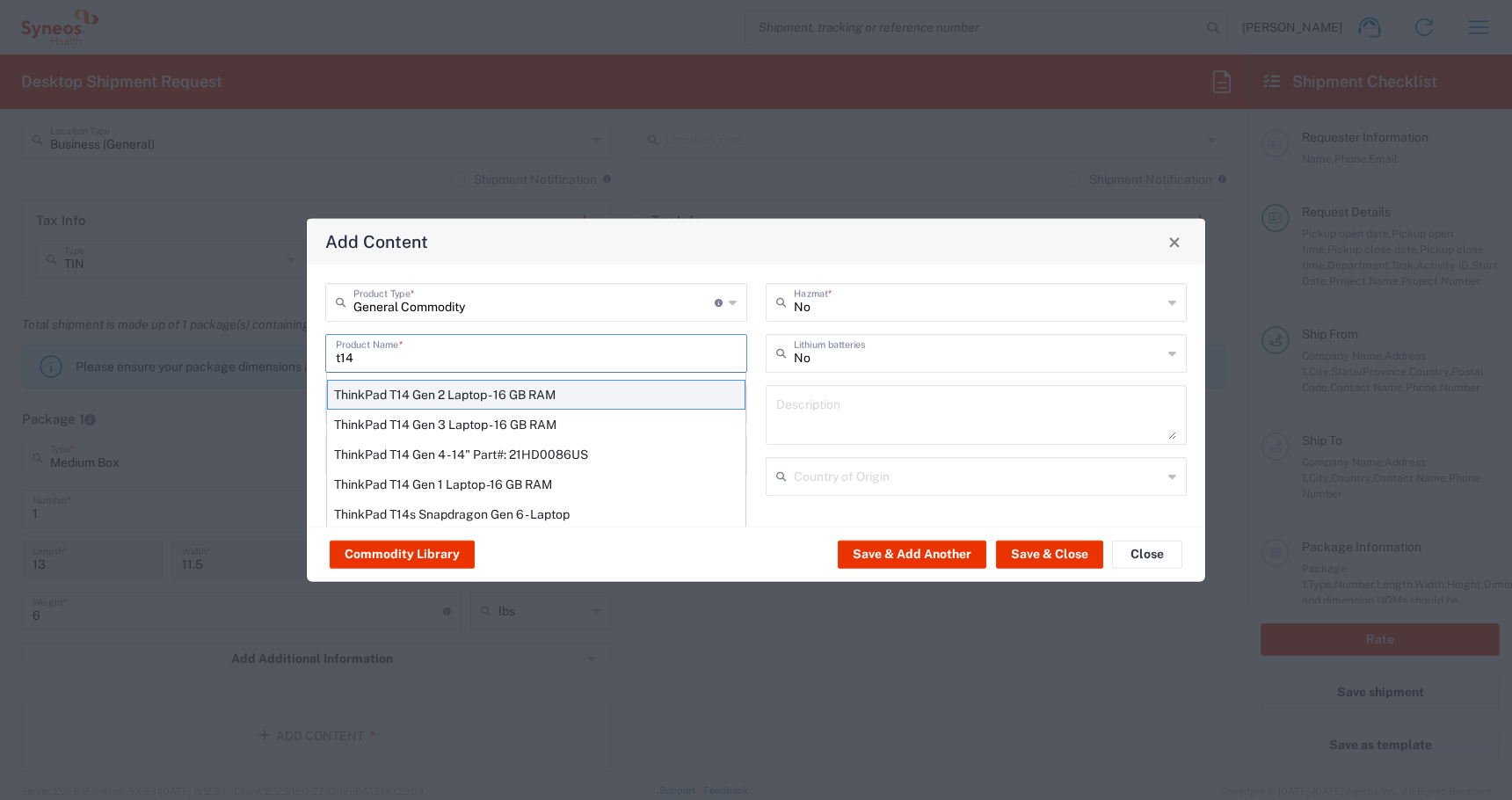
click at [404, 395] on div "ThinkPad T14 Gen 2 Laptop - 16 GB RAM" at bounding box center [536, 394] width 418 height 30
type input "ThinkPad T14 Gen 2 Laptop - 16 GB RAM"
type input "1"
type textarea "Intel Core i7-1156G7 vProÂ® Processor - 14"- 16 GB RAM - 512 GB SSD"
type input "[GEOGRAPHIC_DATA]"
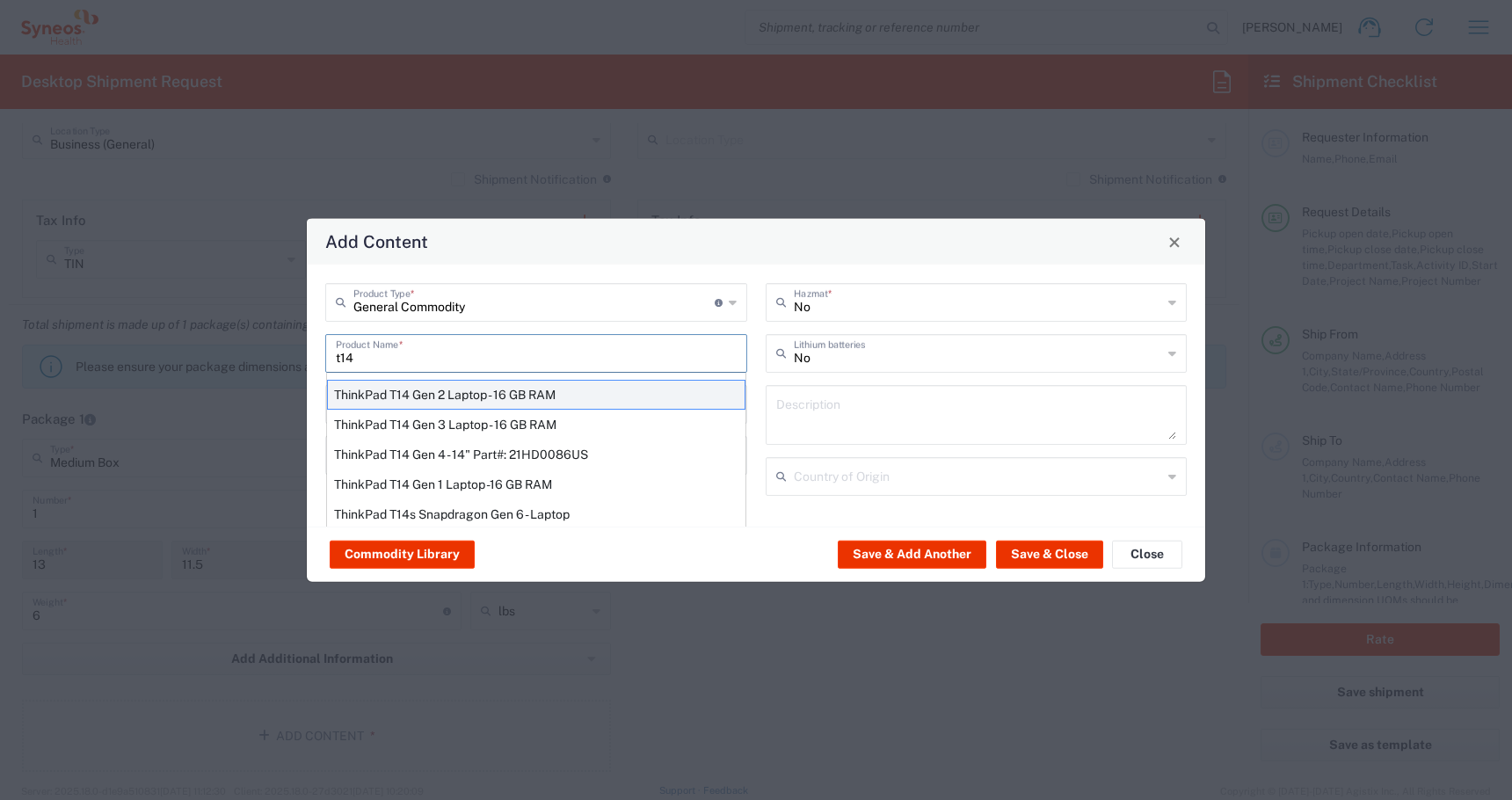
type input "Yes"
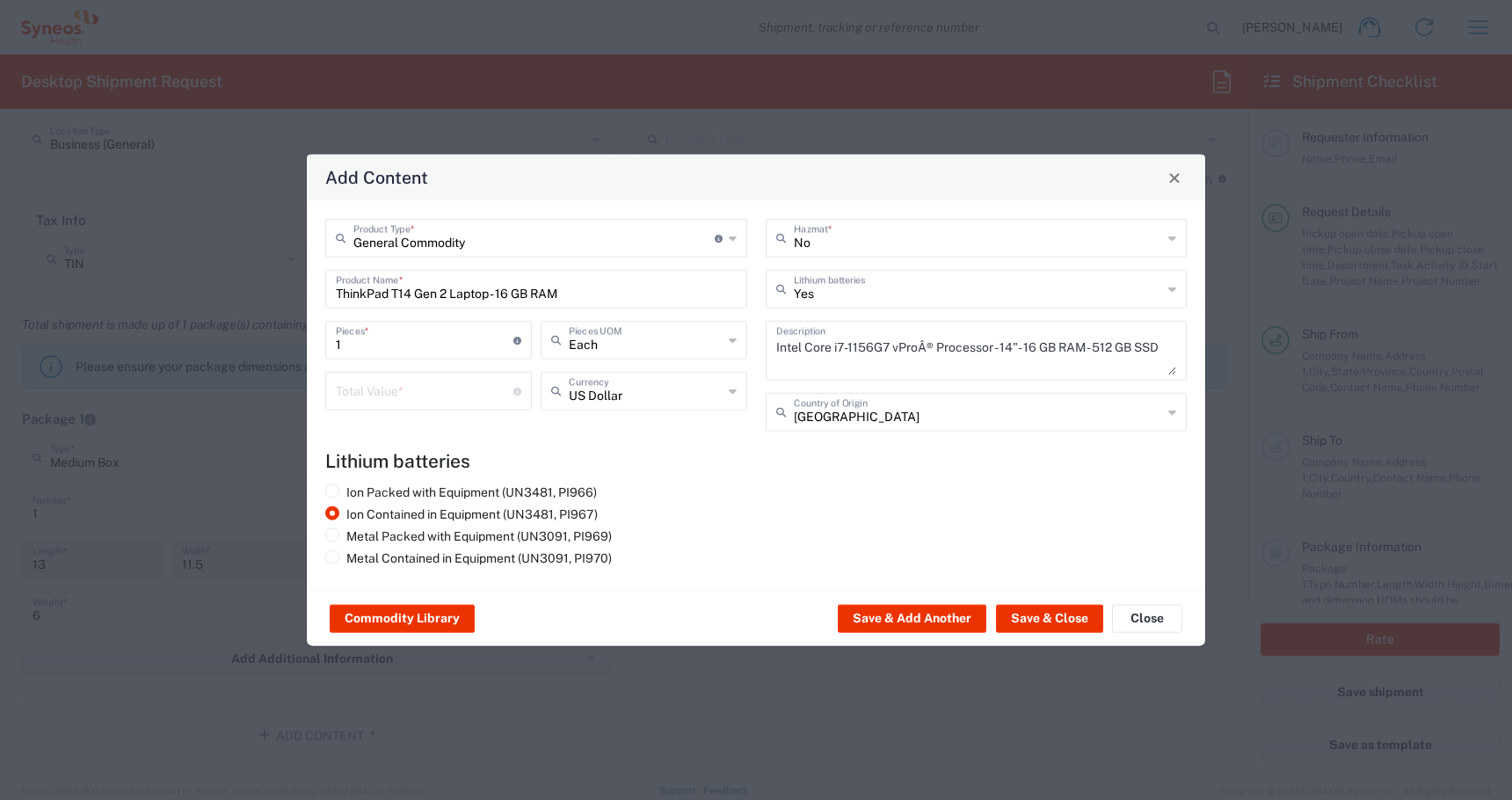
click at [378, 372] on div "Total Value * Total value of all the pieces" at bounding box center [428, 391] width 206 height 39
click at [370, 395] on input "number" at bounding box center [424, 390] width 178 height 31
type input "600"
click at [1032, 612] on button "Save & Close" at bounding box center [1050, 619] width 107 height 28
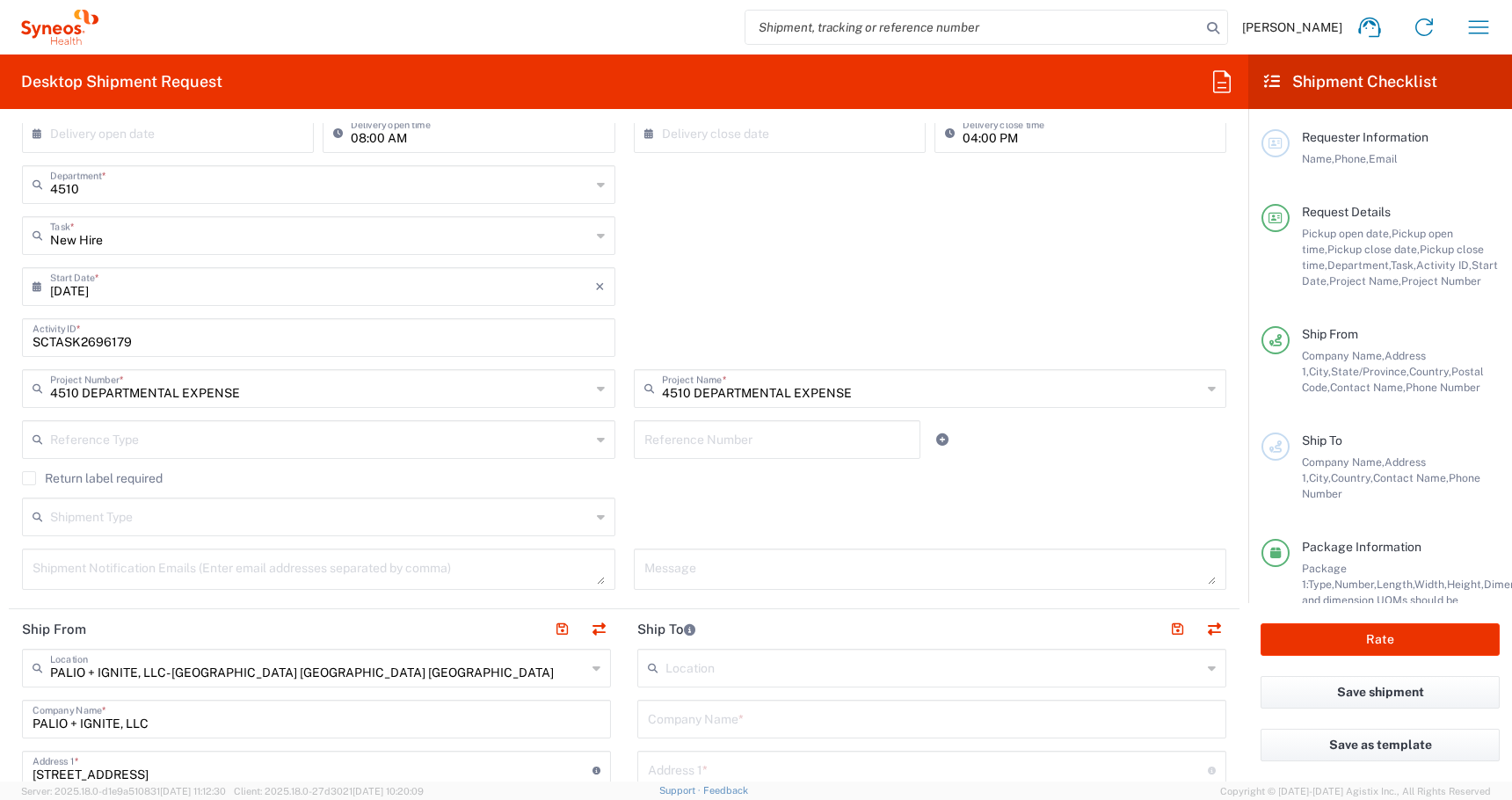
scroll to position [0, 0]
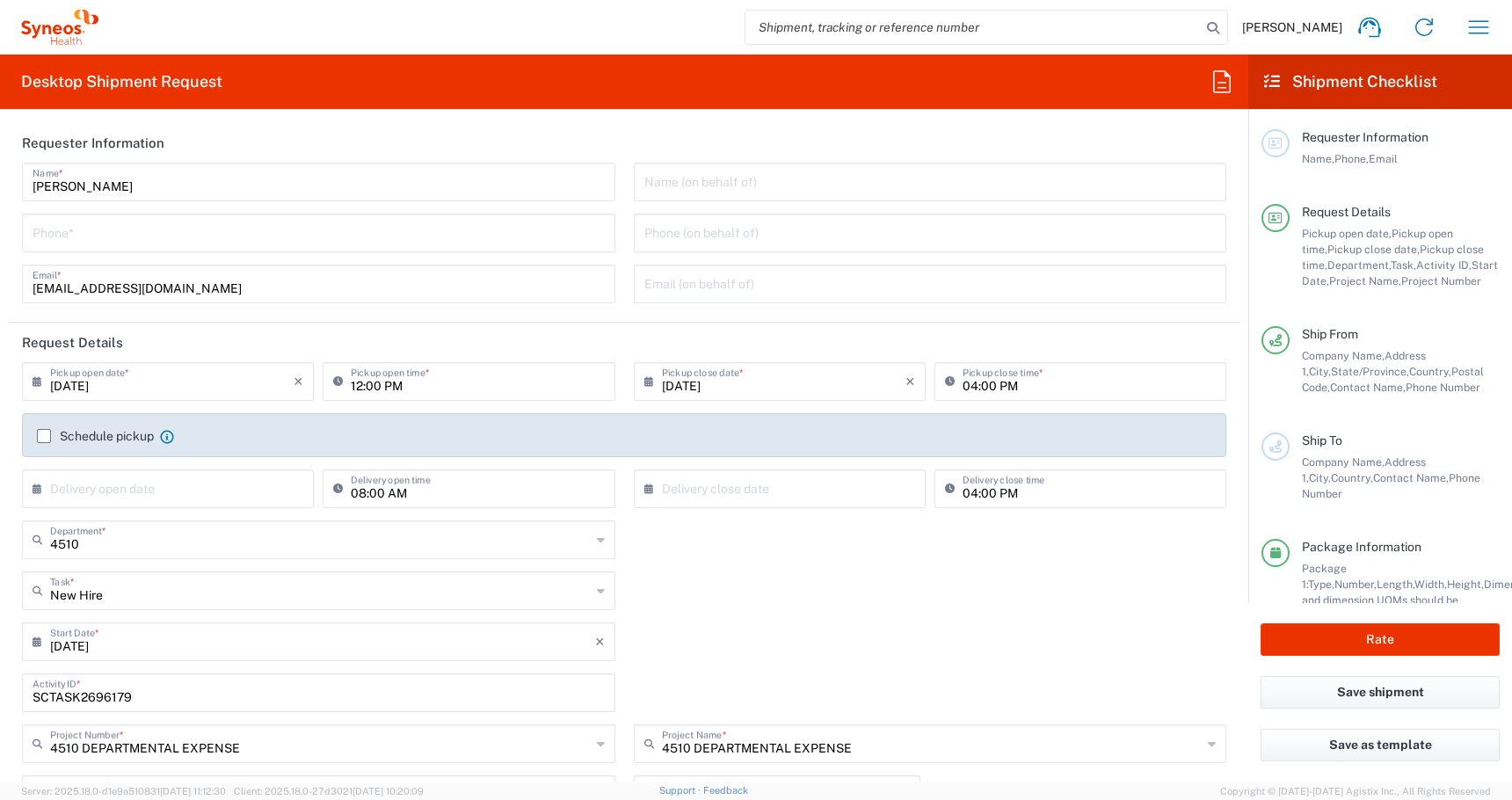
click at [126, 236] on input "tel" at bounding box center [318, 232] width 572 height 31
paste input "[PHONE_NUMBER]"
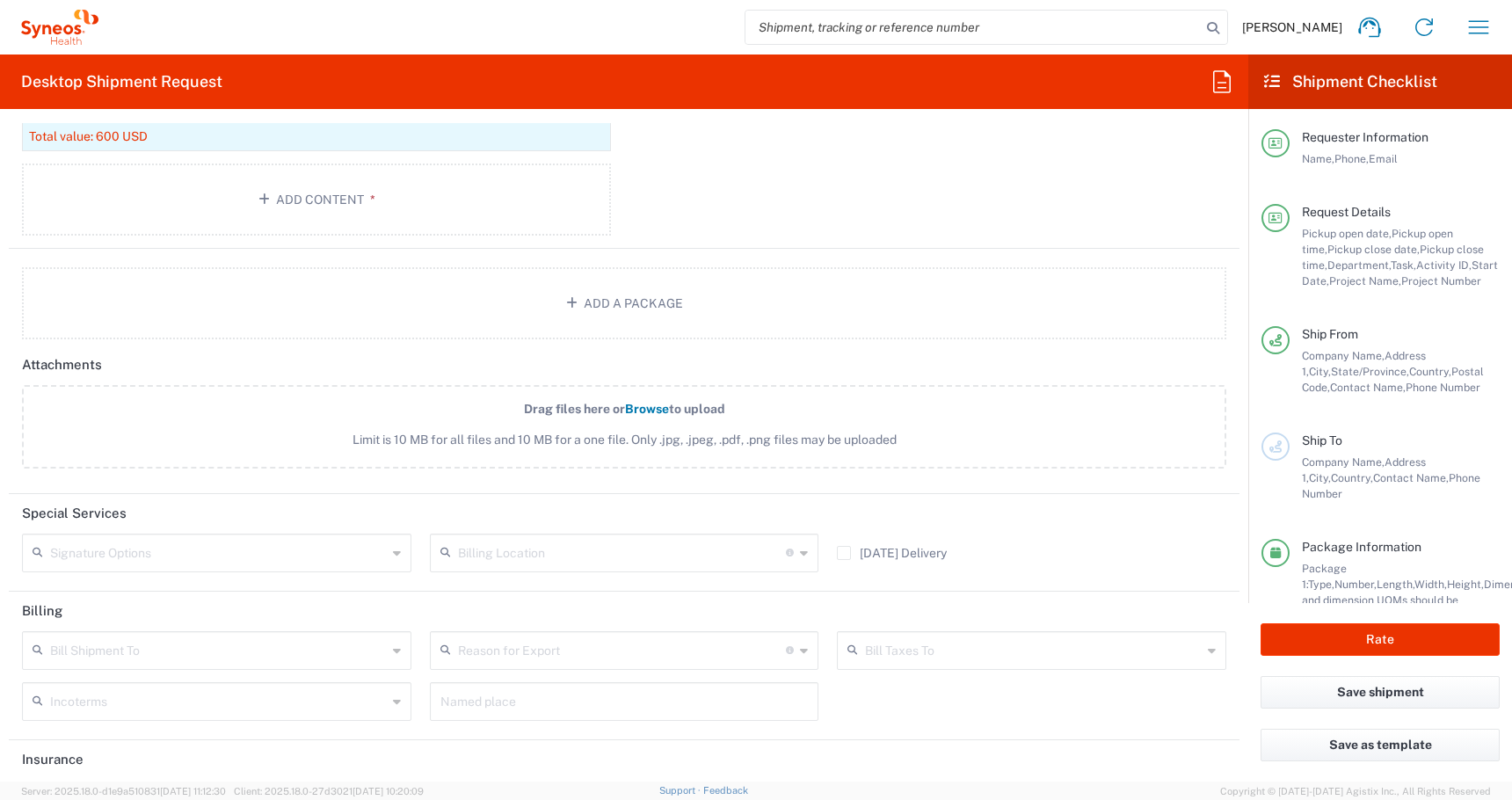
scroll to position [2158, 0]
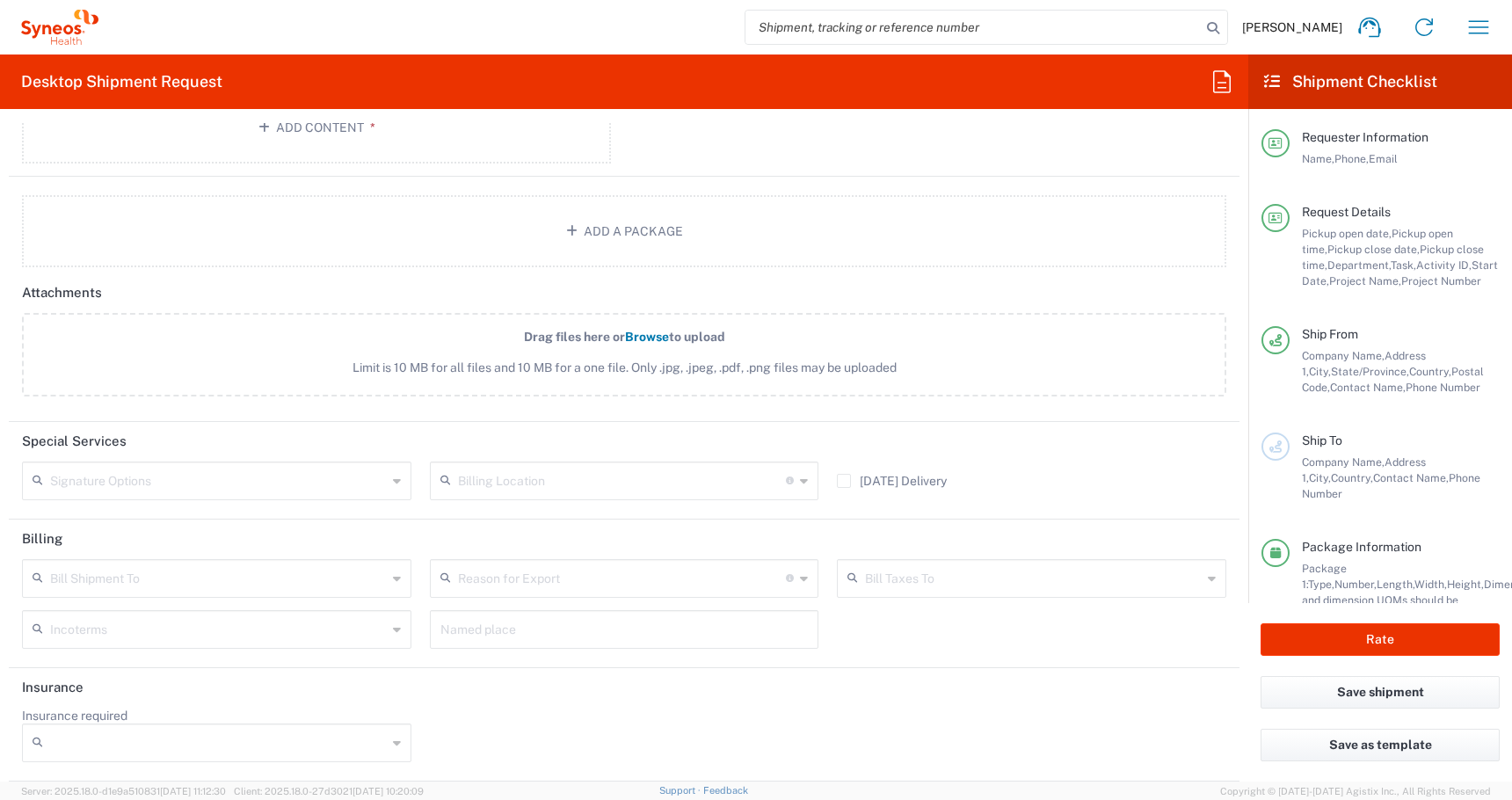
type input "[PHONE_NUMBER]"
click at [151, 476] on input "text" at bounding box center [219, 480] width 337 height 31
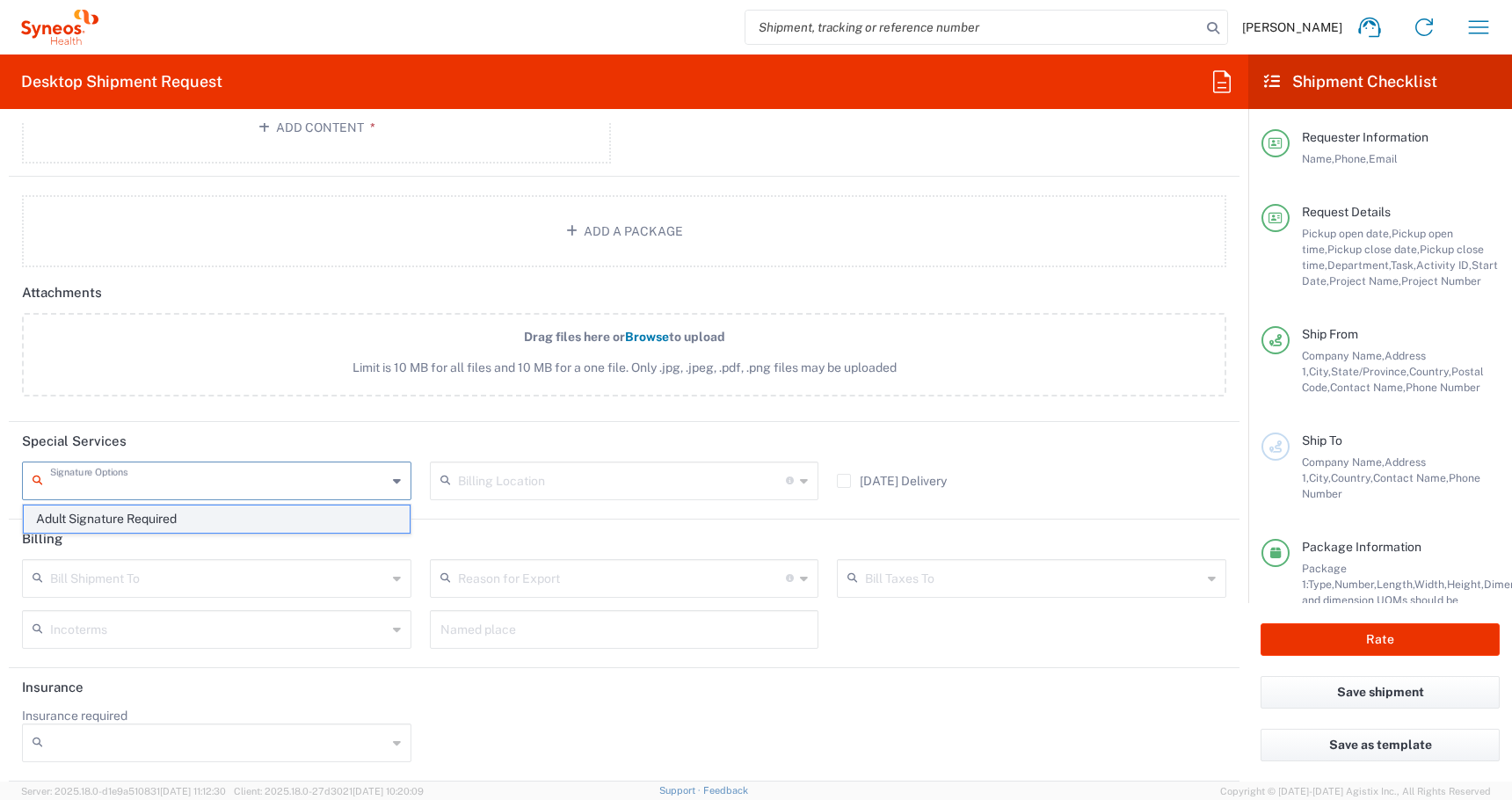
click at [107, 520] on span "Adult Signature Required" at bounding box center [216, 520] width 386 height 27
type input "Adult Signature Required"
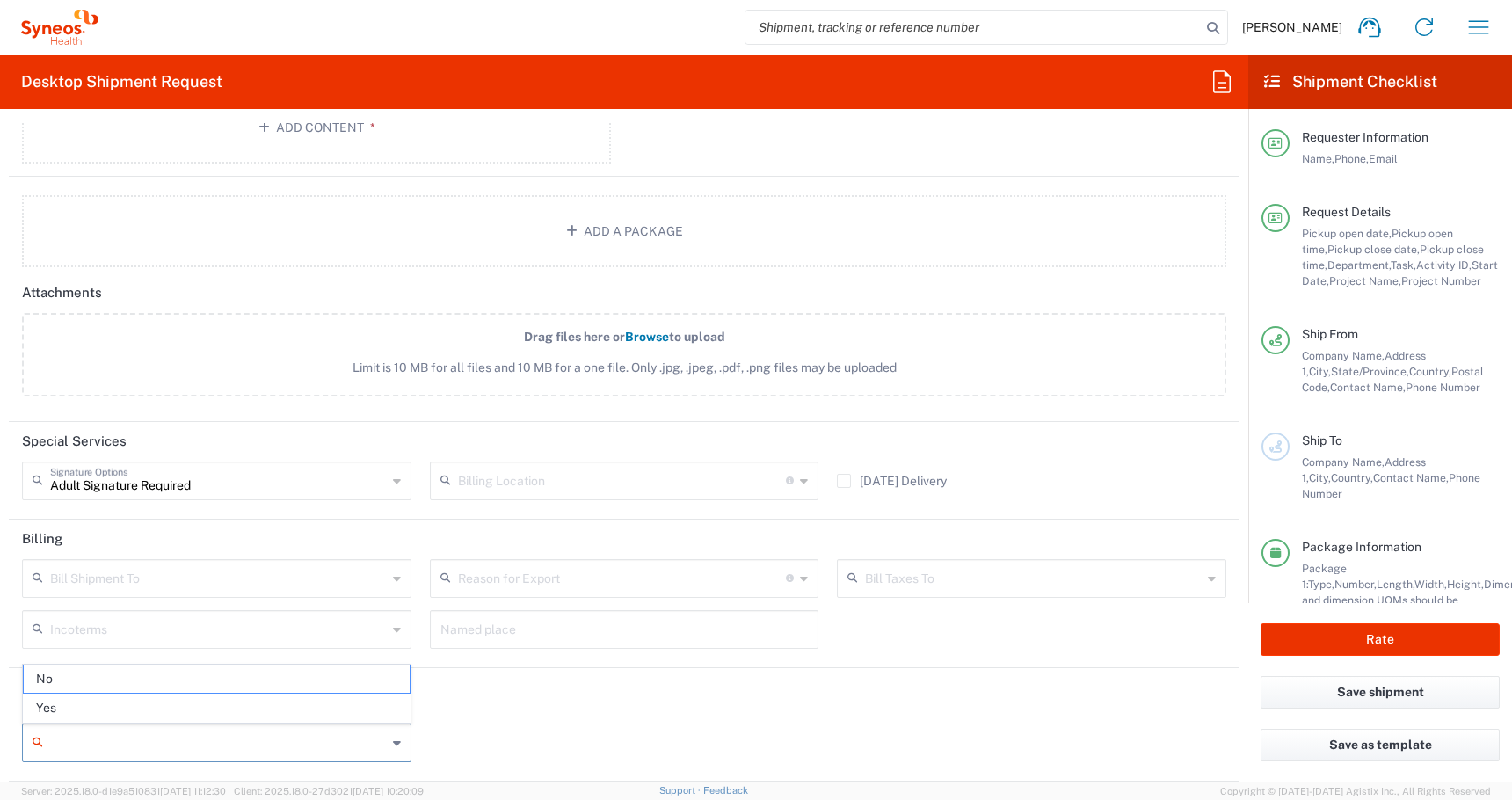
click at [99, 732] on input "Insurance required" at bounding box center [219, 743] width 337 height 28
click at [65, 698] on span "Yes" at bounding box center [216, 709] width 386 height 27
type input "Yes"
click at [545, 755] on input "Insurance Value" at bounding box center [625, 743] width 369 height 28
type input "600"
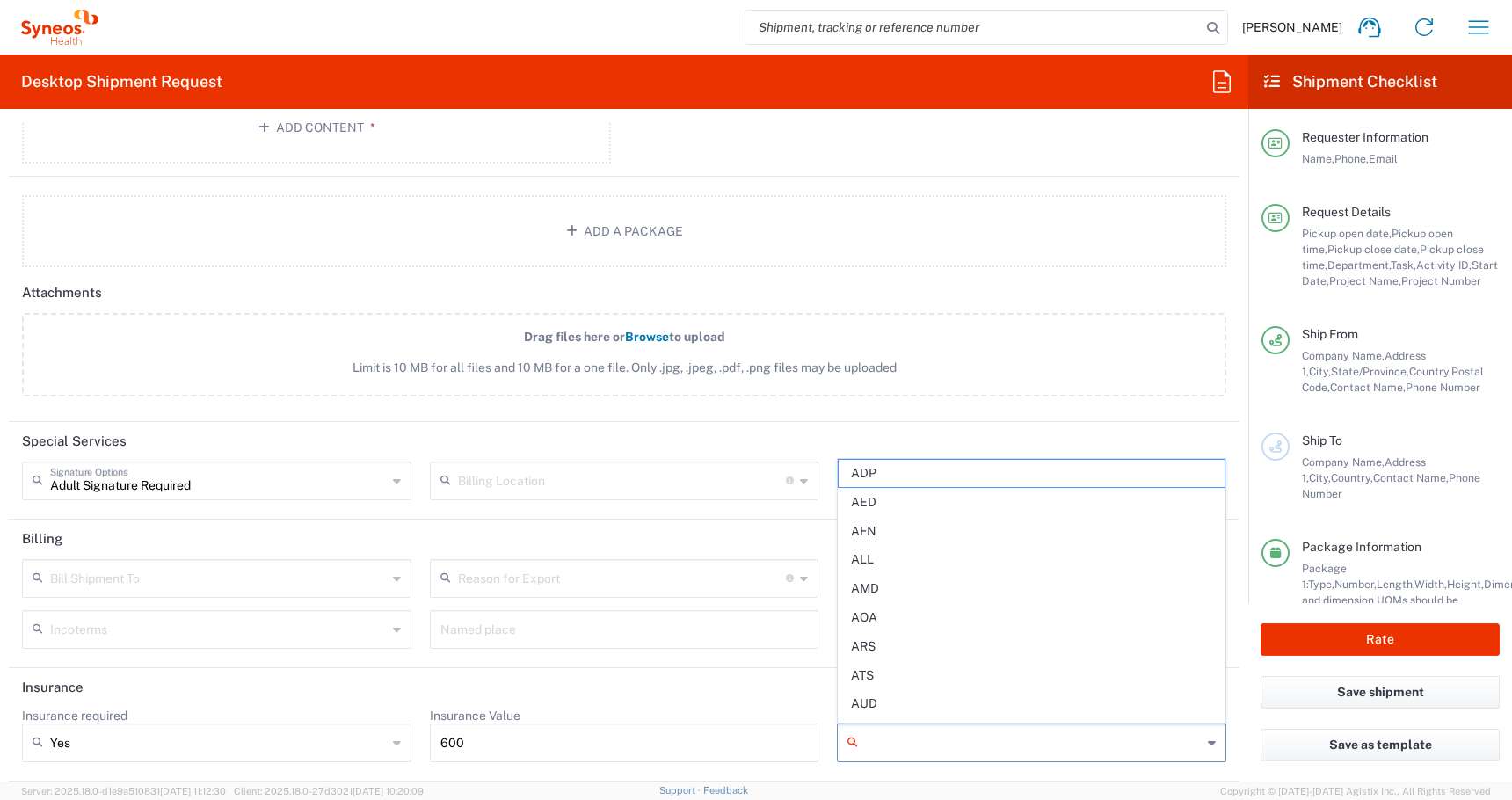
click at [932, 750] on input "Currency" at bounding box center [1033, 743] width 337 height 28
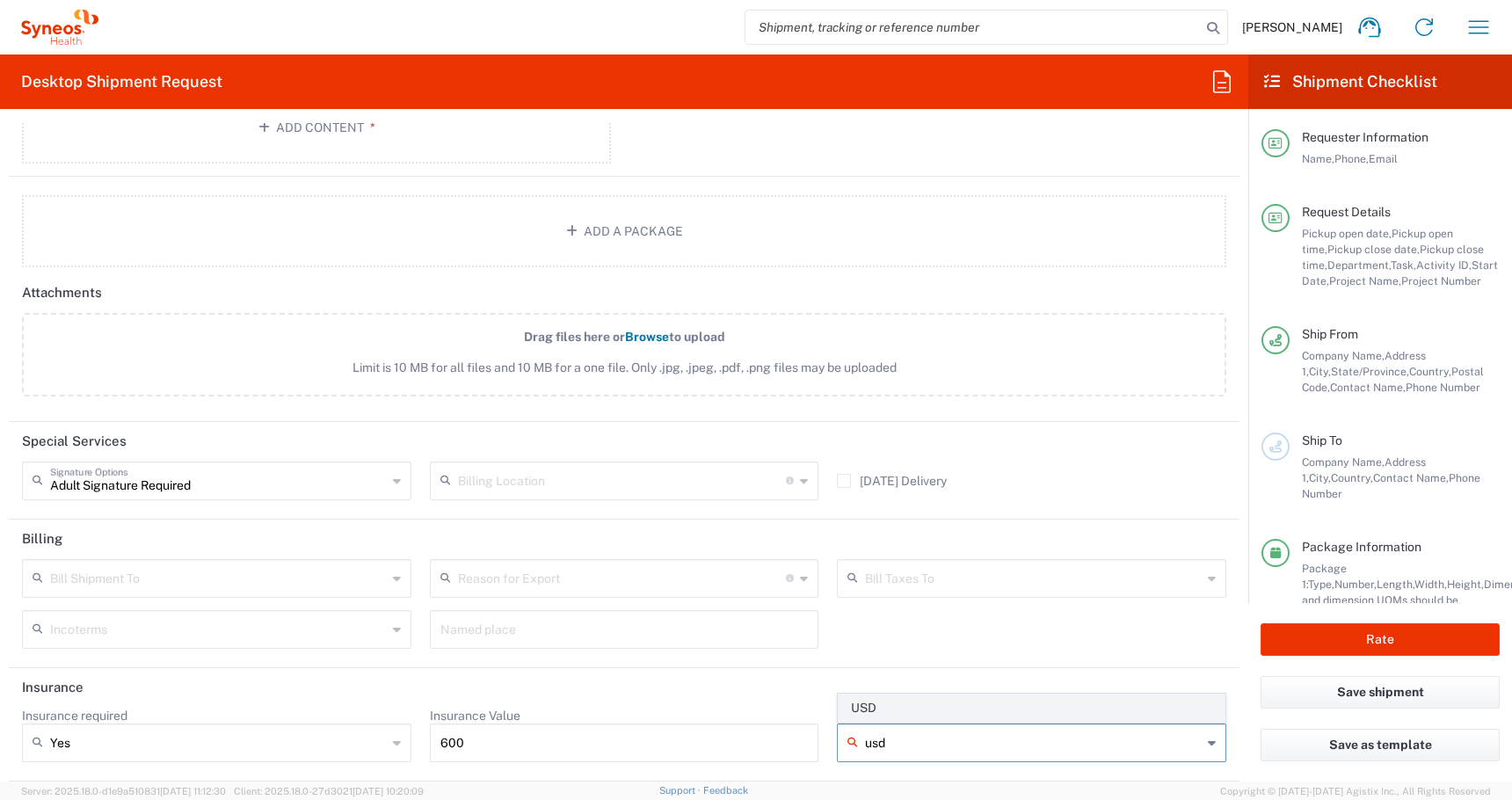
click at [874, 702] on span "USD" at bounding box center [1031, 709] width 386 height 27
type input "USD"
click at [765, 488] on input "text" at bounding box center [623, 480] width 329 height 31
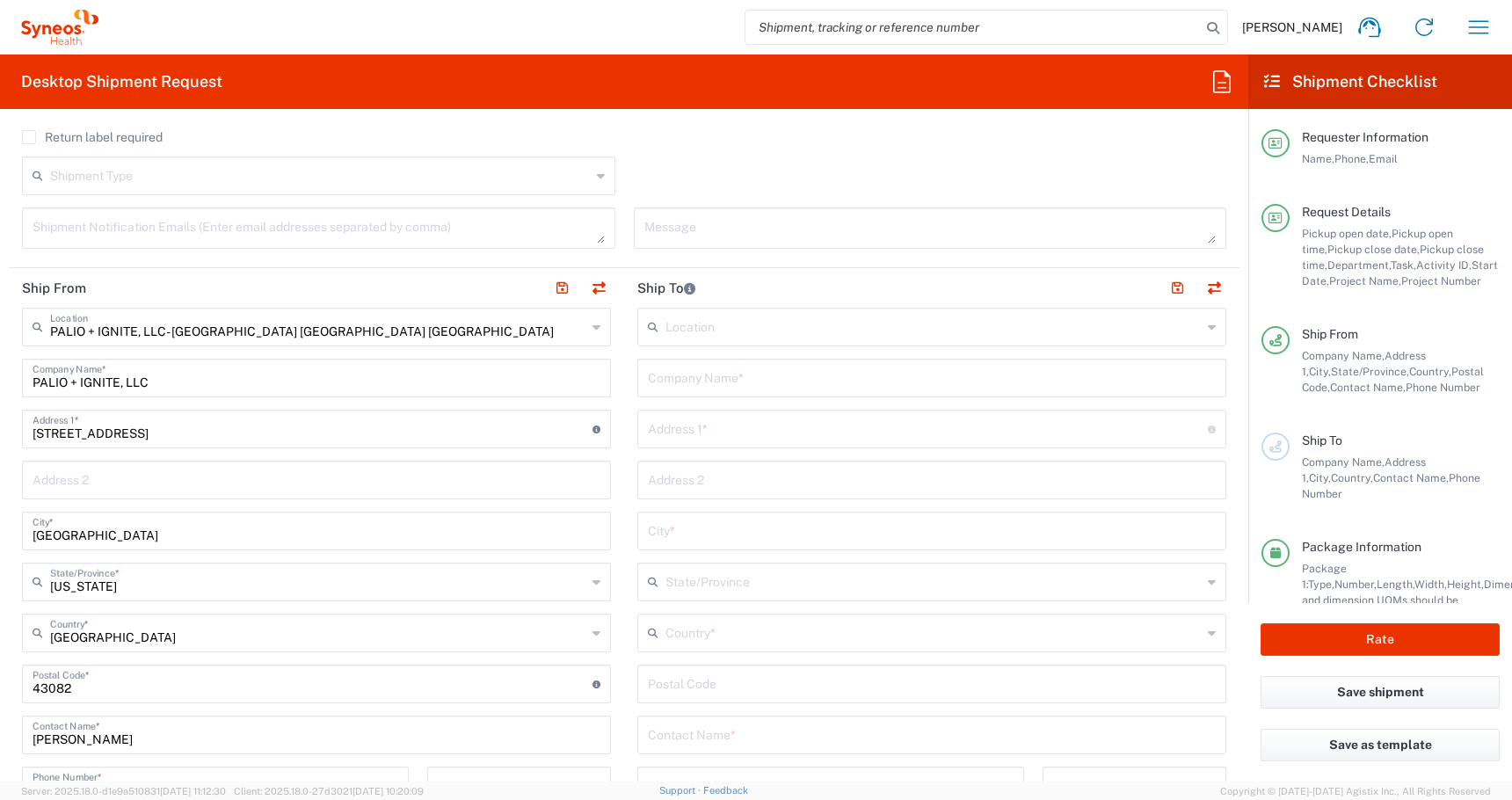
scroll to position [698, 0]
click at [680, 387] on input "text" at bounding box center [932, 376] width 568 height 31
paste input "[PERSON_NAME]"
type input "[PERSON_NAME]"
click at [666, 430] on input "text" at bounding box center [928, 426] width 560 height 31
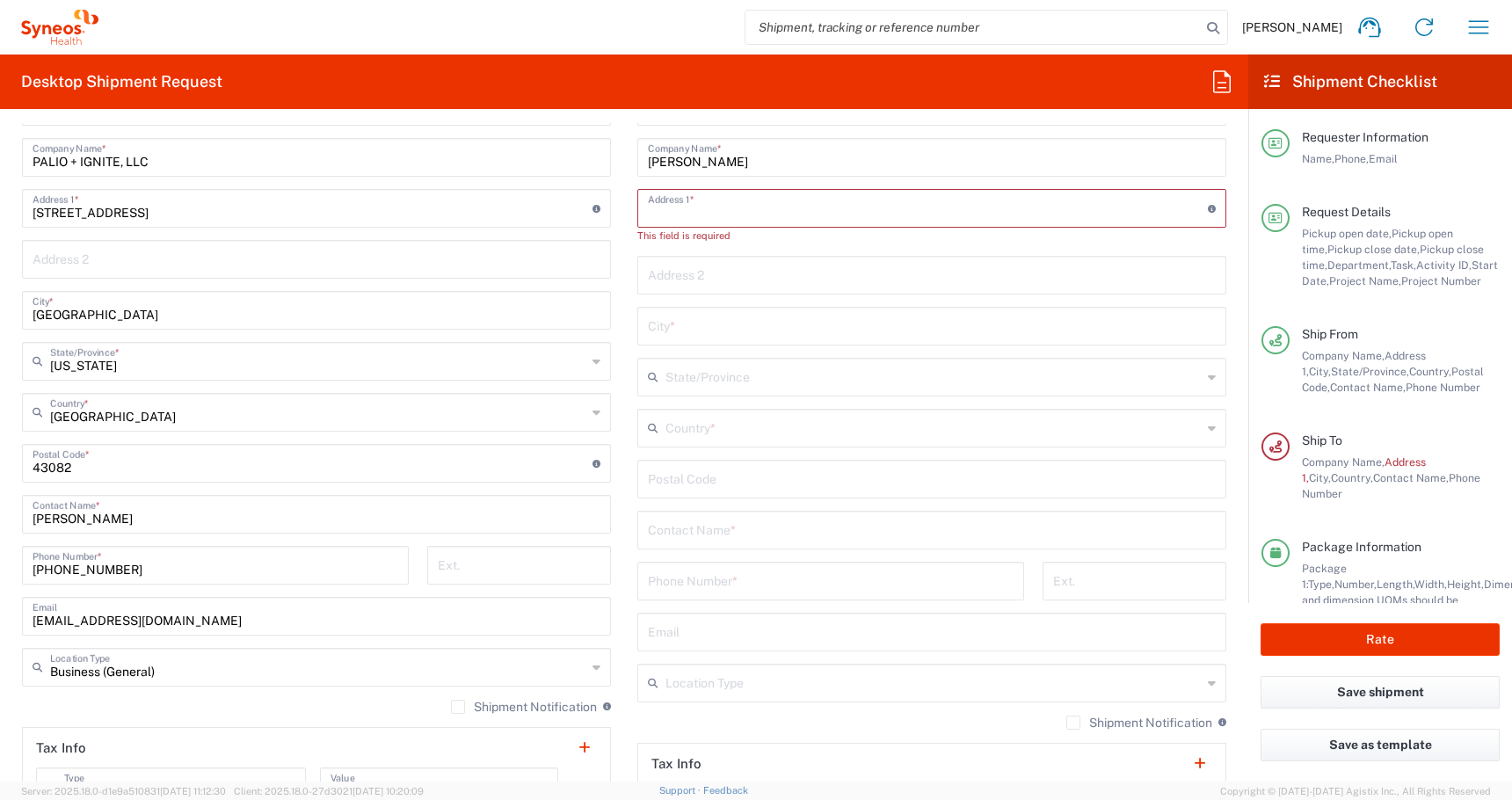
scroll to position [924, 0]
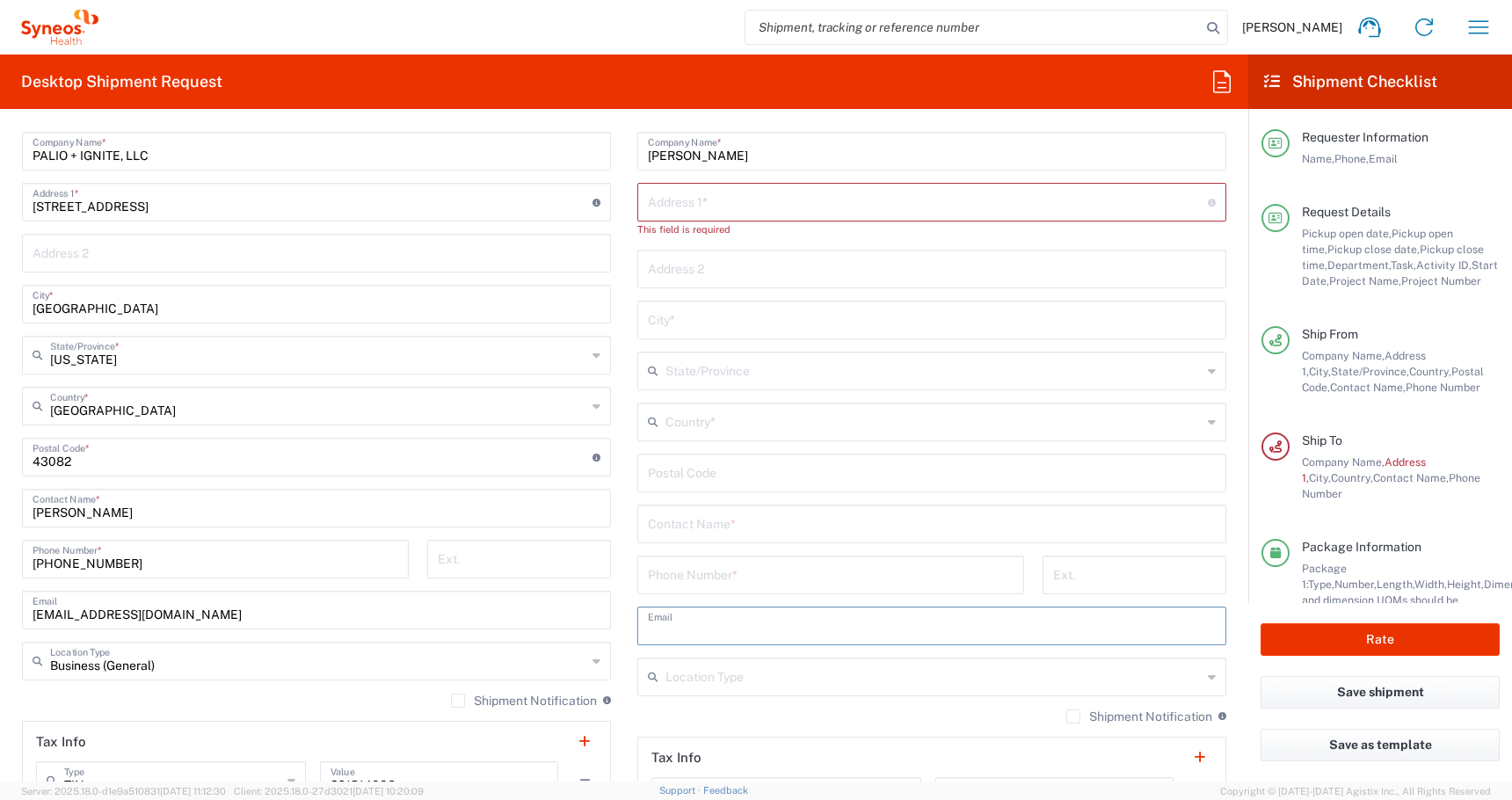
click at [658, 635] on input "text" at bounding box center [932, 625] width 568 height 31
paste input "[EMAIL_ADDRESS][DOMAIN_NAME]"
type input "[EMAIL_ADDRESS][DOMAIN_NAME]"
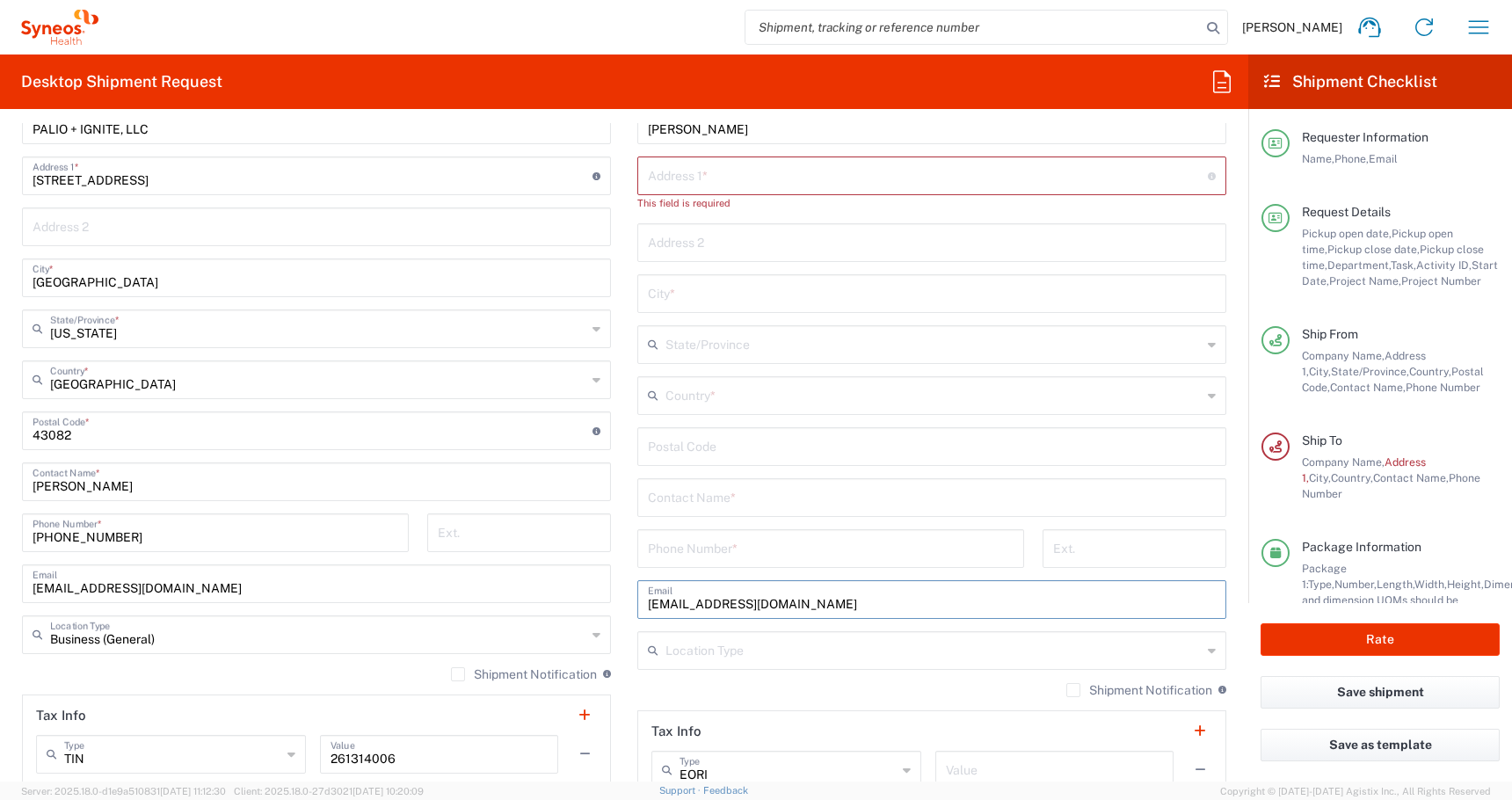
scroll to position [929, 0]
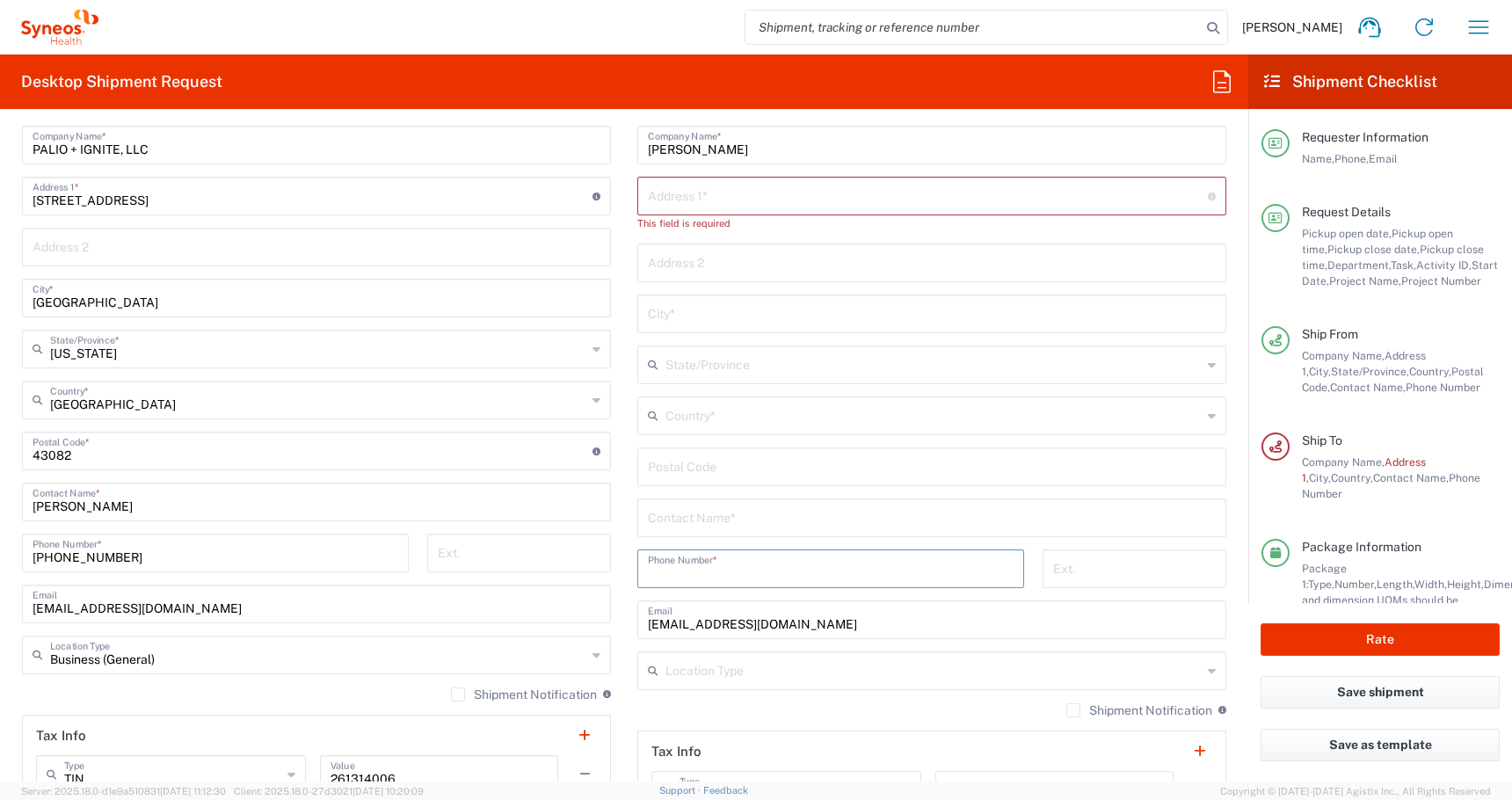
click at [668, 562] on input "tel" at bounding box center [831, 567] width 366 height 31
paste input "+ 5168199383"
type input "+ 5168199383"
click at [668, 189] on input "text" at bounding box center [928, 195] width 560 height 31
paste input "[STREET_ADDRESS]"
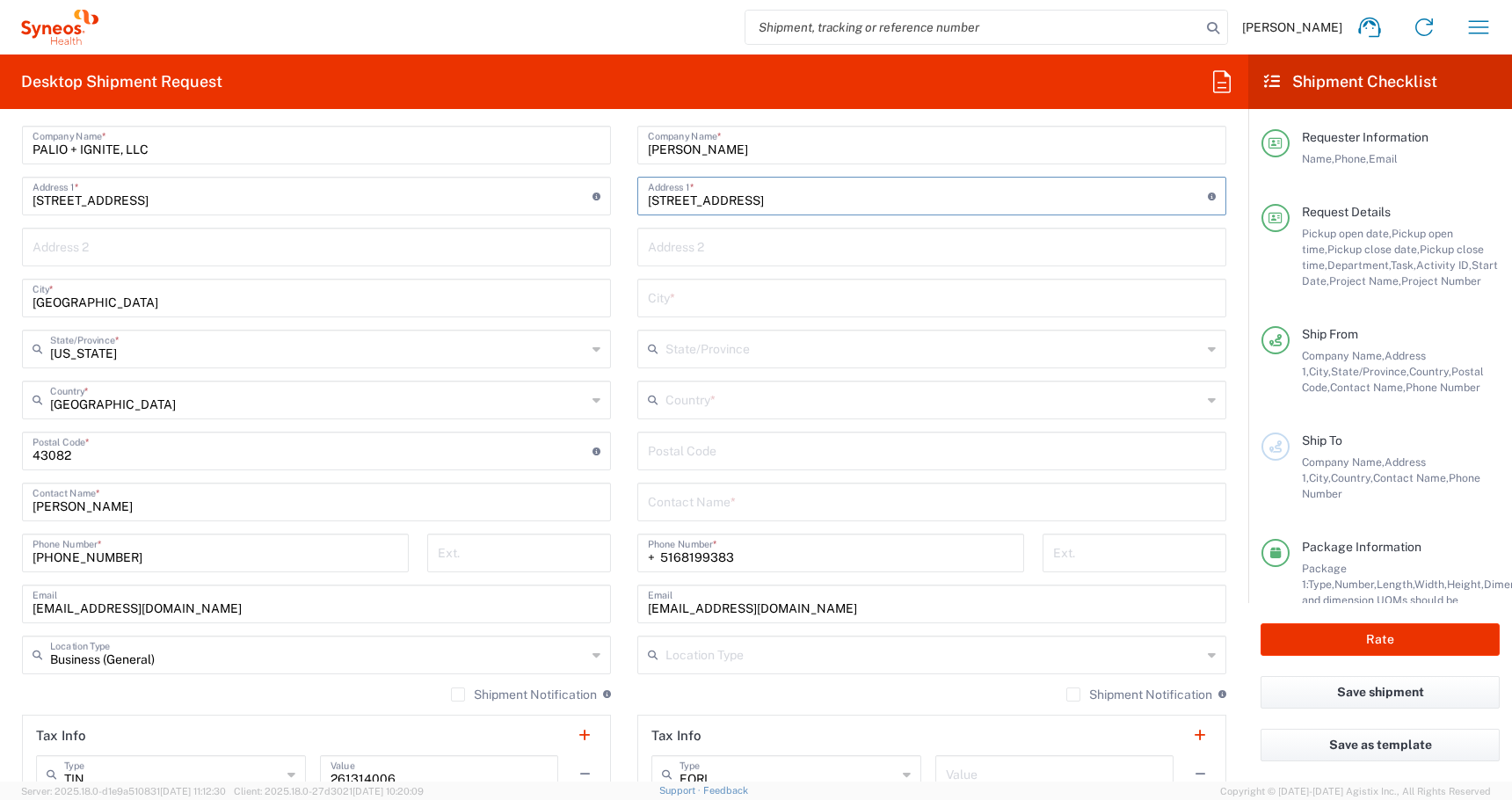
type input "[STREET_ADDRESS]"
click at [682, 503] on input "text" at bounding box center [932, 501] width 568 height 31
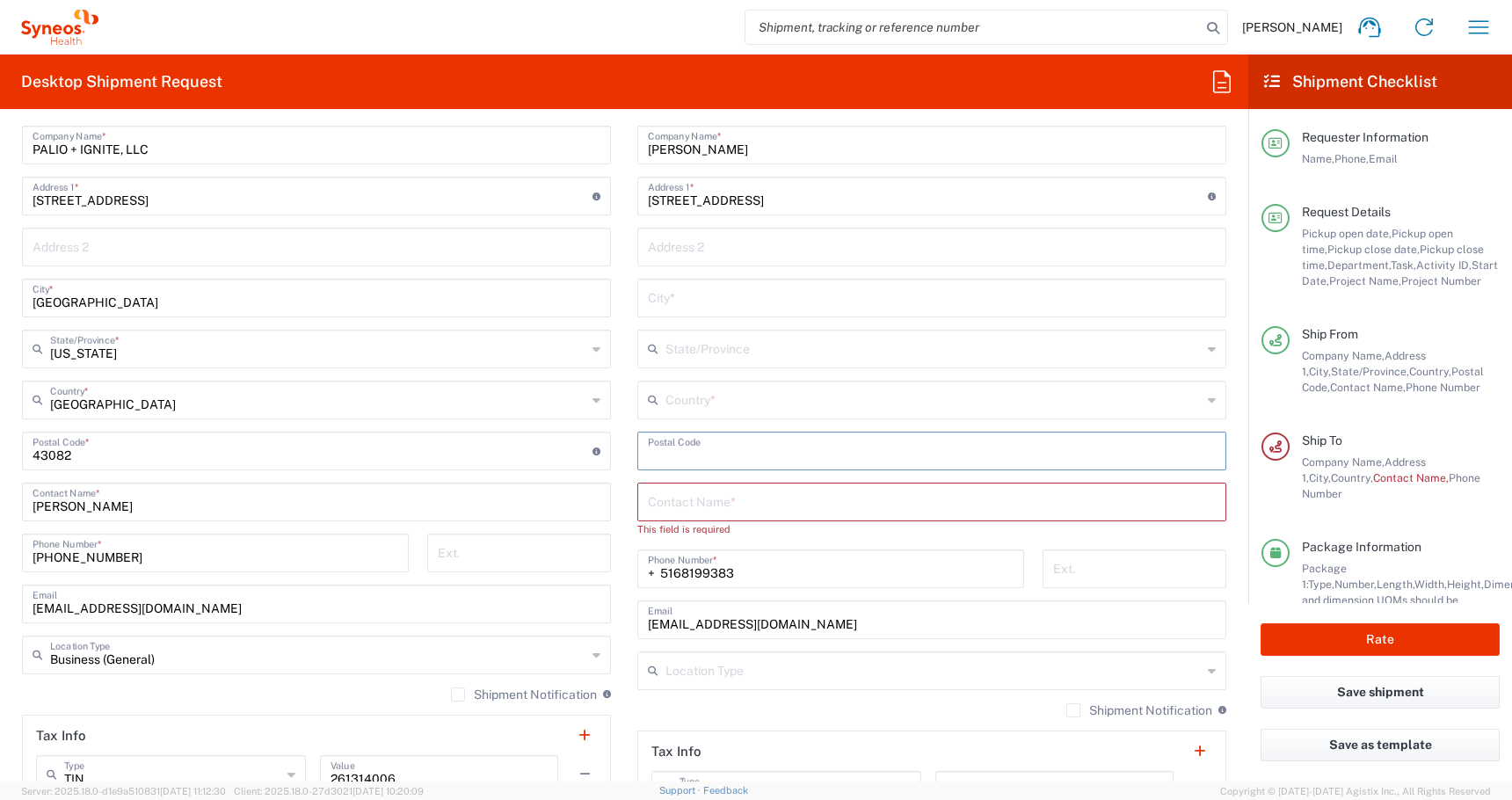
click at [674, 452] on input "undefined" at bounding box center [932, 450] width 568 height 31
click at [674, 413] on input "text" at bounding box center [933, 399] width 536 height 31
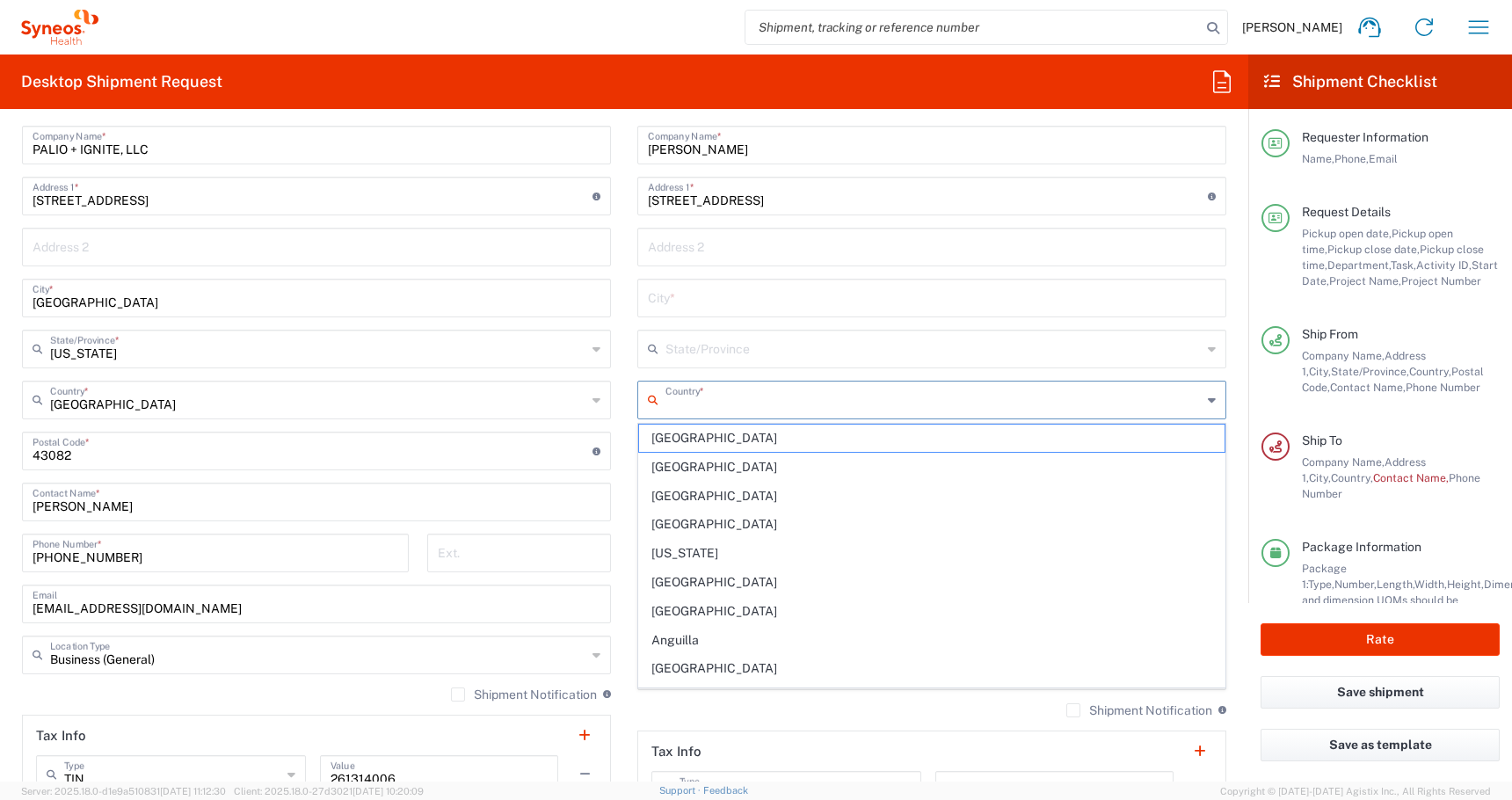
click at [684, 355] on input "text" at bounding box center [933, 348] width 536 height 31
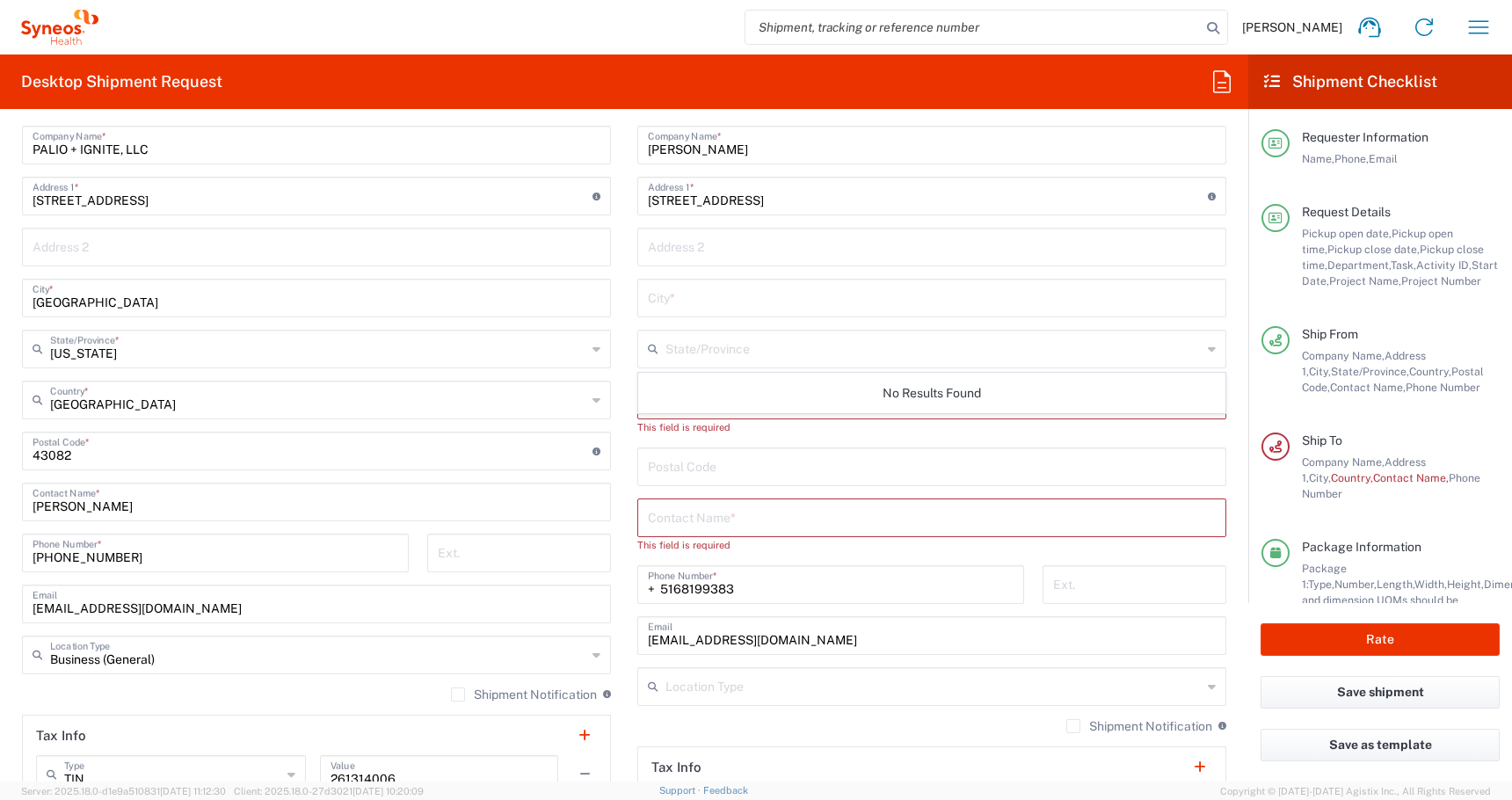
click at [665, 398] on div "No Results Found" at bounding box center [932, 393] width 588 height 41
click at [625, 451] on main "Location [PERSON_NAME] LLC-[GEOGRAPHIC_DATA] [GEOGRAPHIC_DATA] [GEOGRAPHIC_DATA…" at bounding box center [932, 460] width 616 height 771
click at [674, 397] on input "text" at bounding box center [933, 399] width 536 height 31
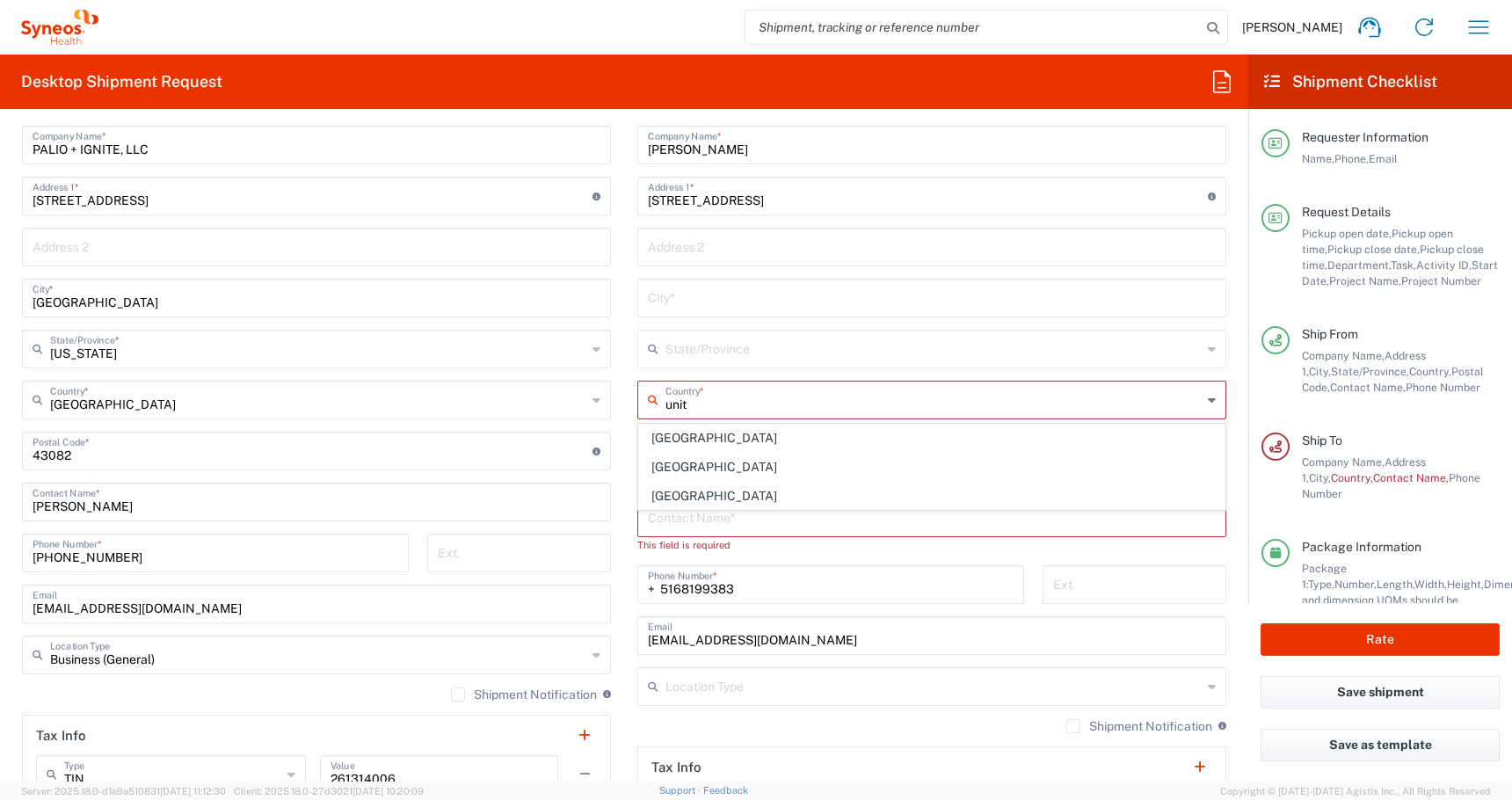
drag, startPoint x: 667, startPoint y: 502, endPoint x: 665, endPoint y: 437, distance: 65.0
click at [667, 502] on span "[GEOGRAPHIC_DATA]" at bounding box center [932, 496] width 586 height 27
type input "[GEOGRAPHIC_DATA]"
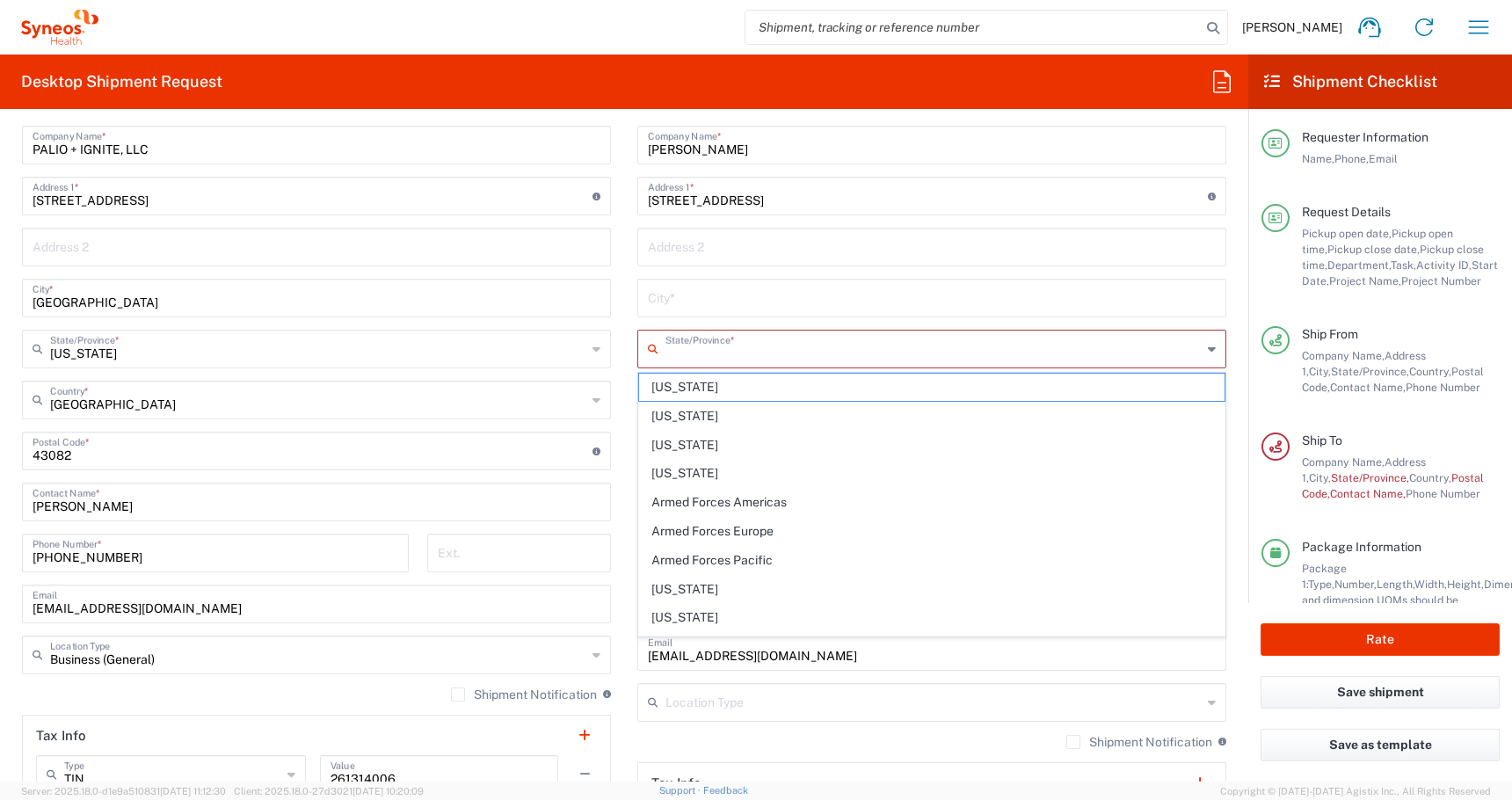
click at [671, 351] on input "text" at bounding box center [933, 348] width 536 height 31
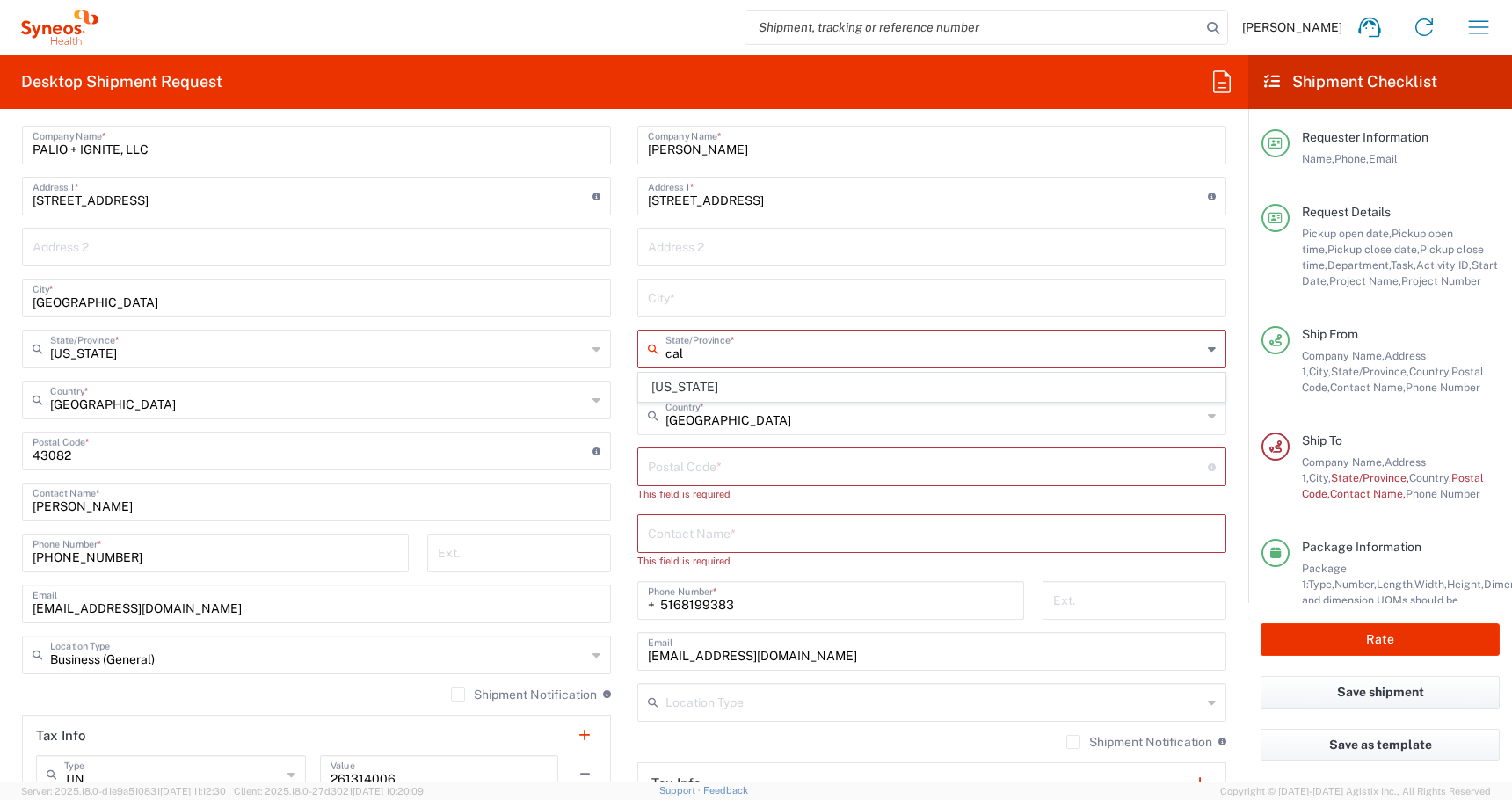
click at [664, 384] on span "[US_STATE]" at bounding box center [932, 387] width 586 height 27
type input "[US_STATE]"
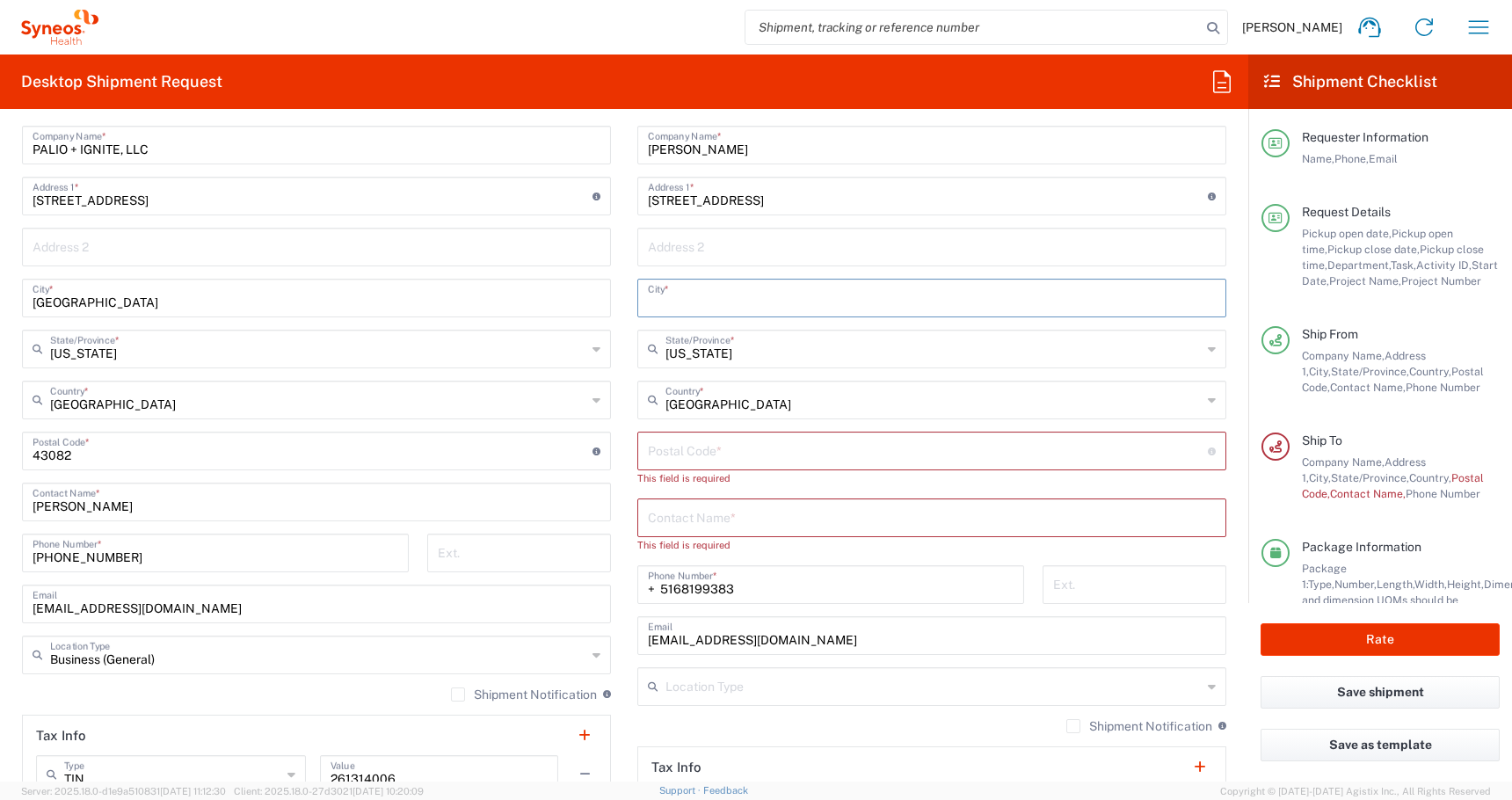
click at [662, 299] on input "text" at bounding box center [932, 297] width 568 height 31
paste input "[PERSON_NAME]"
type input "[PERSON_NAME]"
click at [662, 456] on input "undefined" at bounding box center [928, 450] width 560 height 31
paste input "95608"
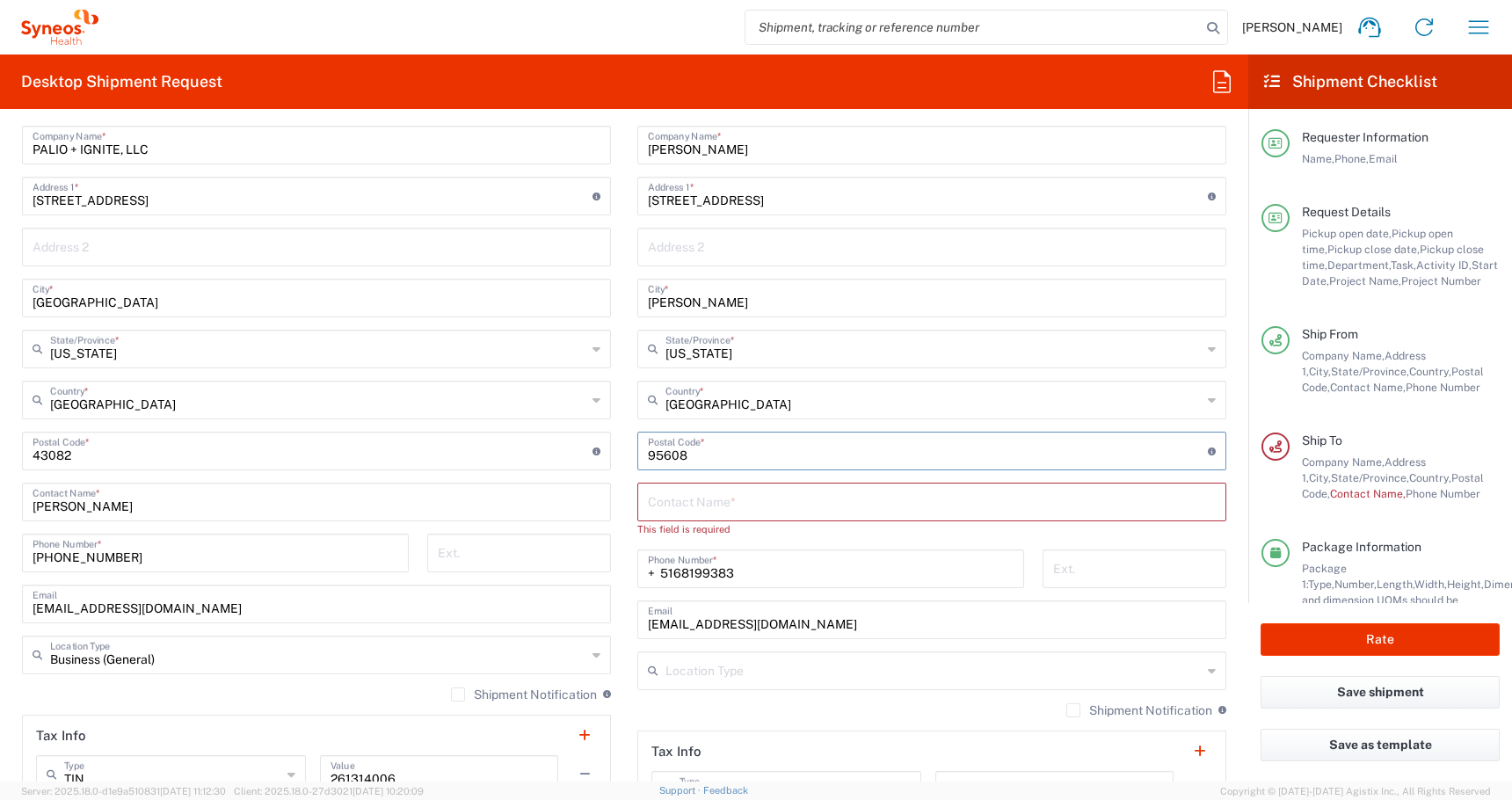
scroll to position [926, 0]
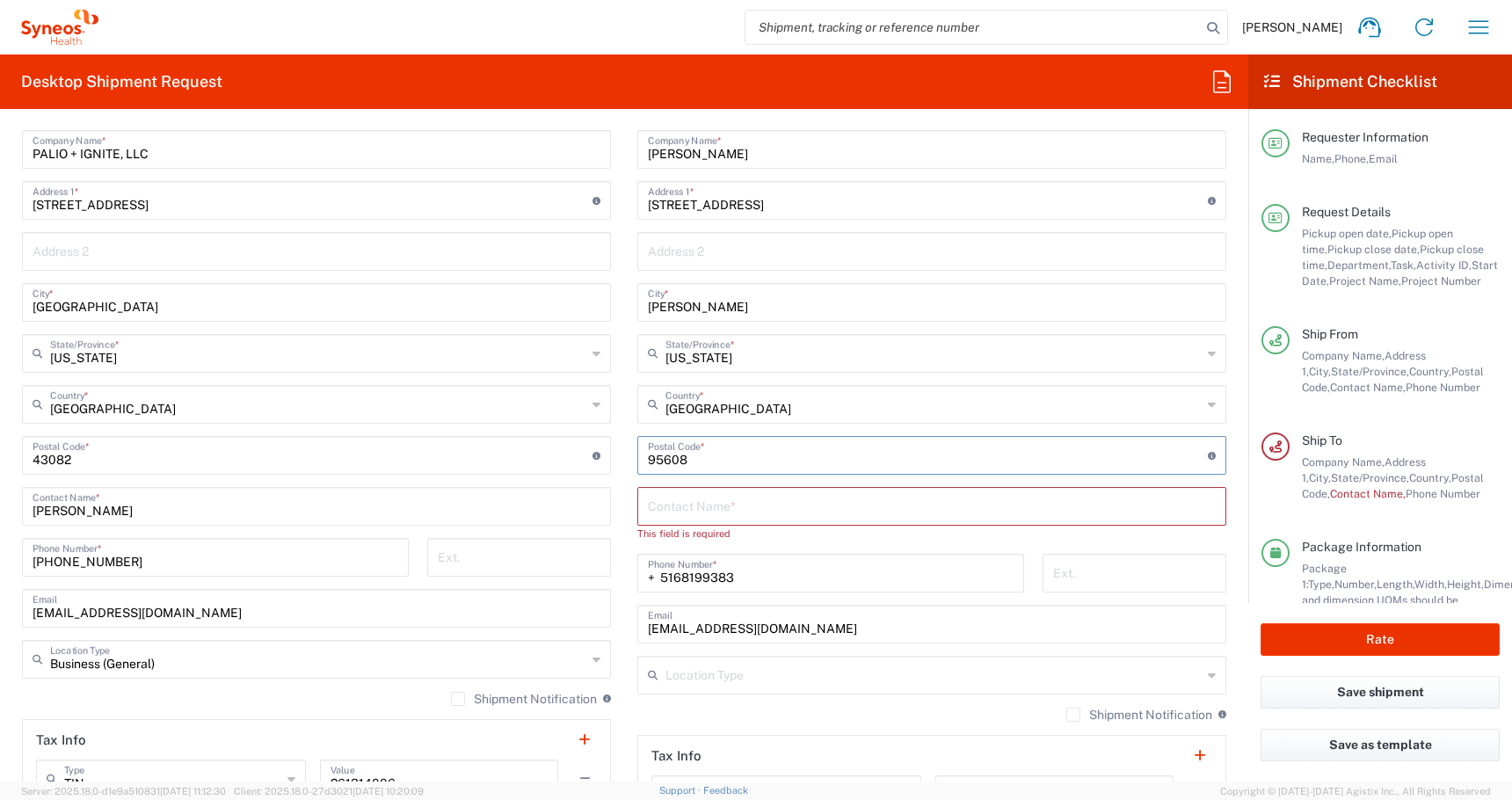
type input "95608"
drag, startPoint x: 799, startPoint y: 156, endPoint x: 346, endPoint y: 137, distance: 453.4
click at [346, 137] on div "Ship From PALIO + IGNITE, LLC- [GEOGRAPHIC_DATA] [GEOGRAPHIC_DATA] [GEOGRAPHIC_…" at bounding box center [624, 440] width 1231 height 801
click at [670, 502] on input "text" at bounding box center [932, 505] width 568 height 31
paste input "[PERSON_NAME]"
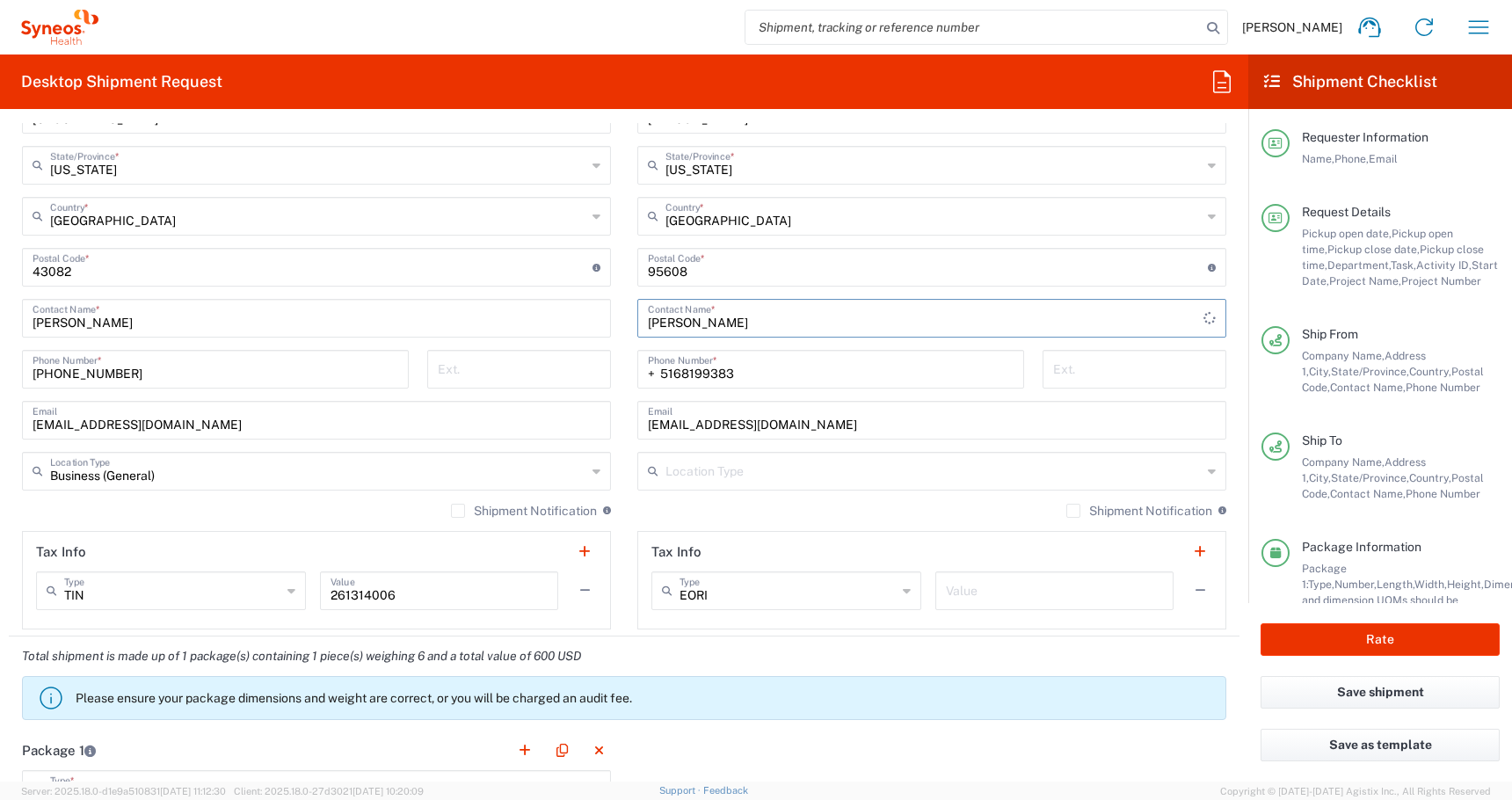
scroll to position [1274, 0]
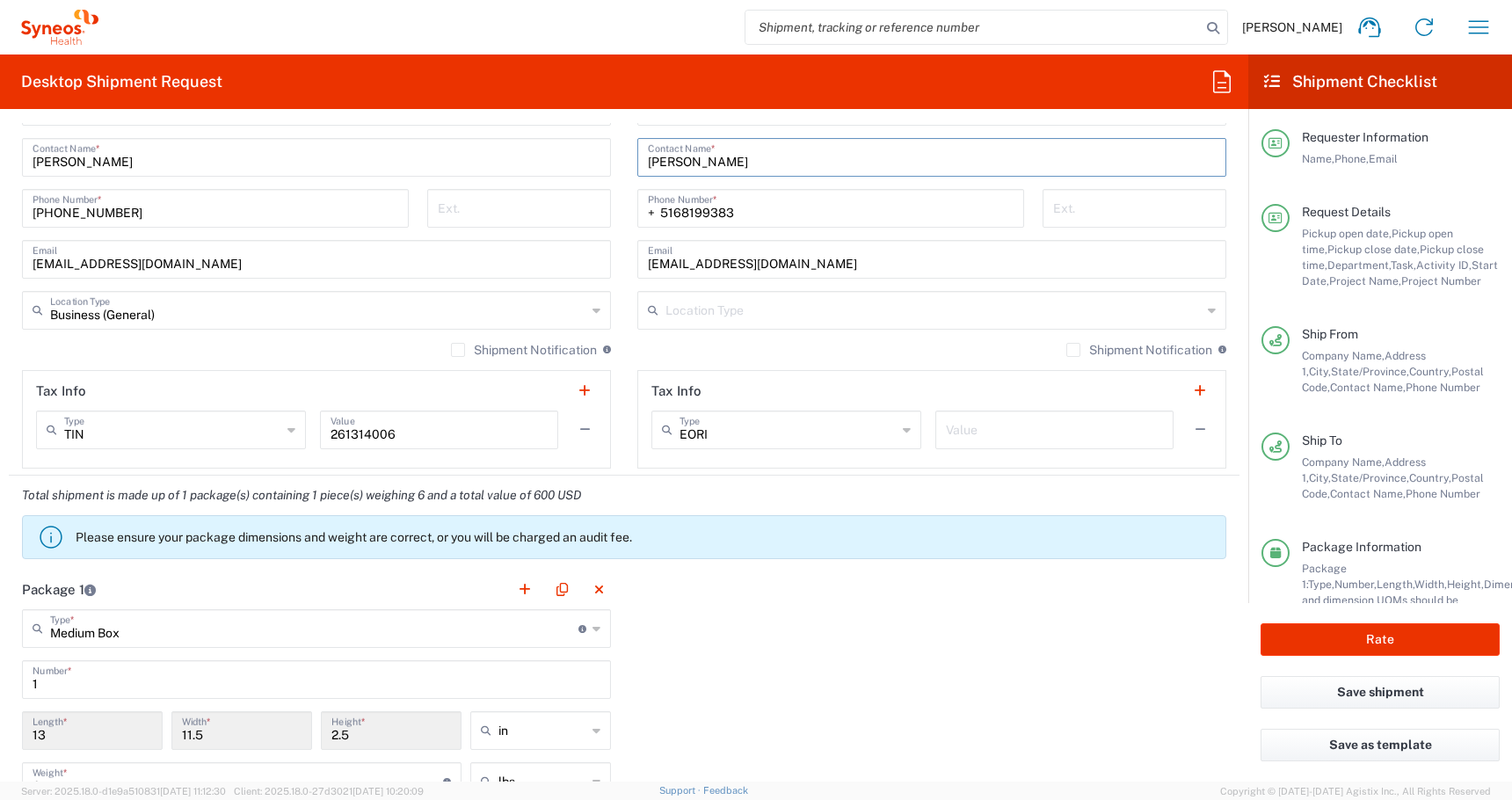
type input "[PERSON_NAME]"
click at [702, 315] on input "text" at bounding box center [933, 309] width 536 height 31
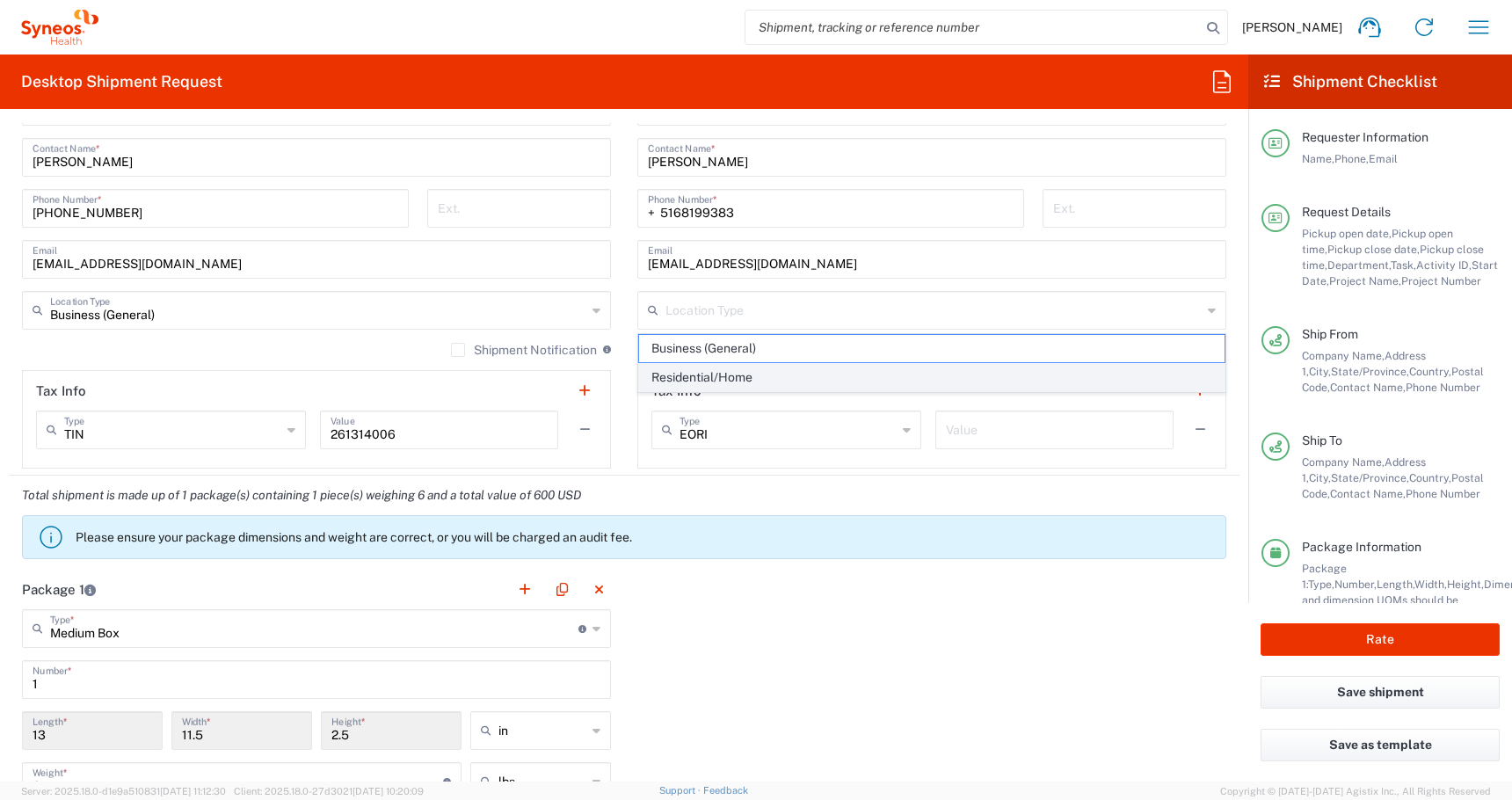
click at [690, 372] on span "Residential/Home" at bounding box center [932, 378] width 586 height 27
type input "Residential/Home"
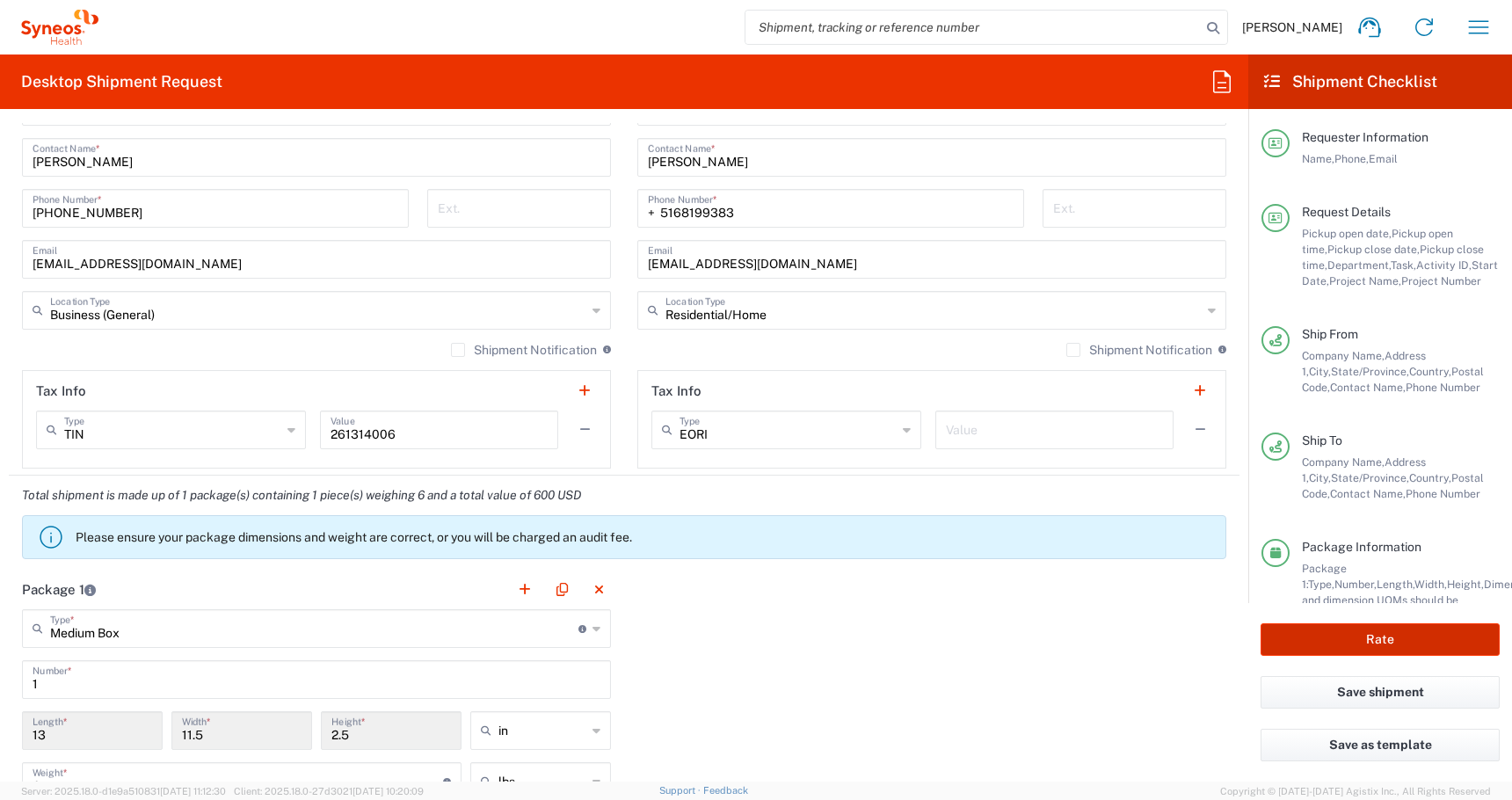
click at [1282, 646] on button "Rate" at bounding box center [1381, 639] width 239 height 32
type input "4510 DEPARTMENTAL EXPENSE"
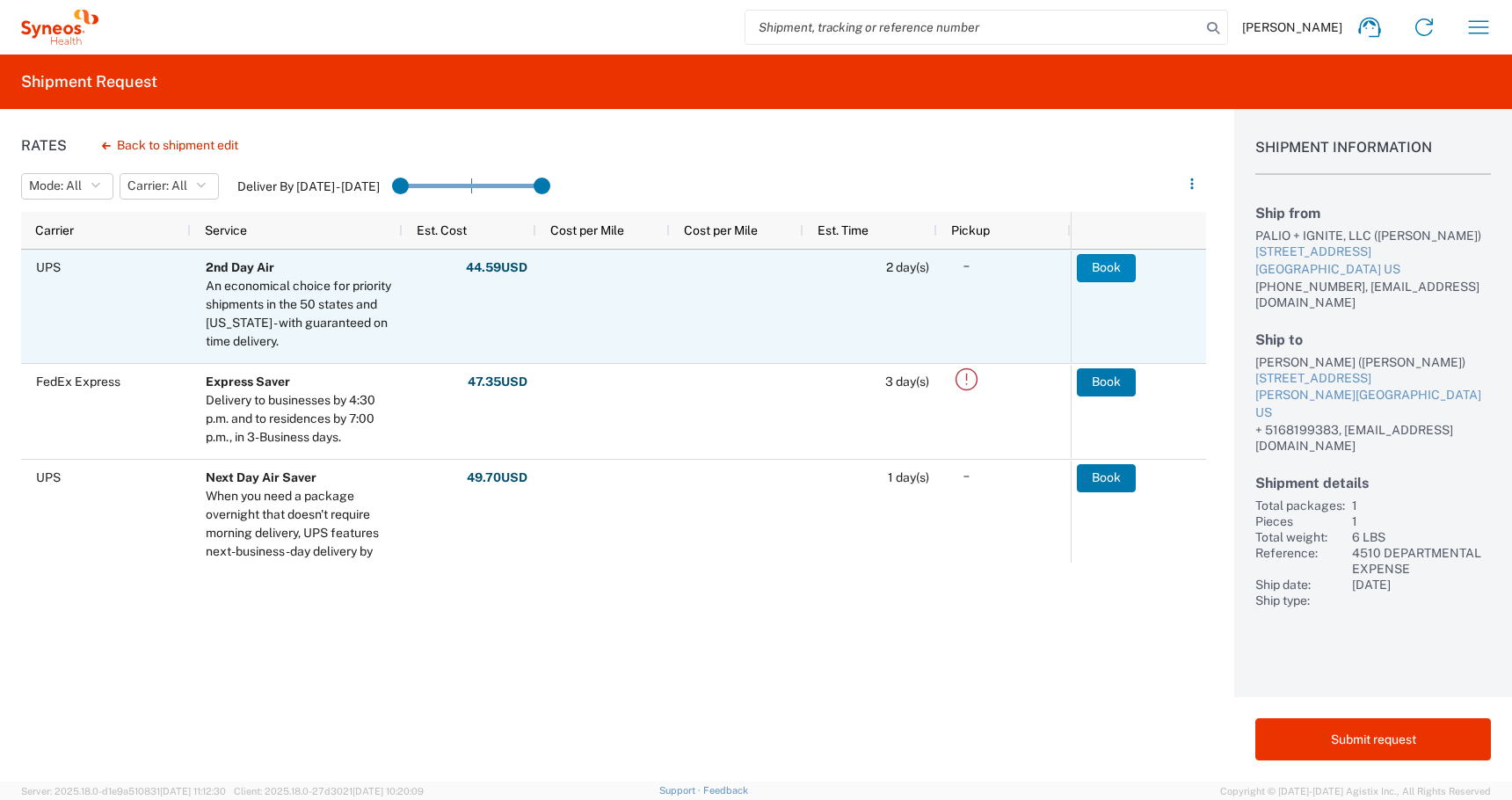
click at [1117, 268] on button "Book" at bounding box center [1106, 268] width 59 height 28
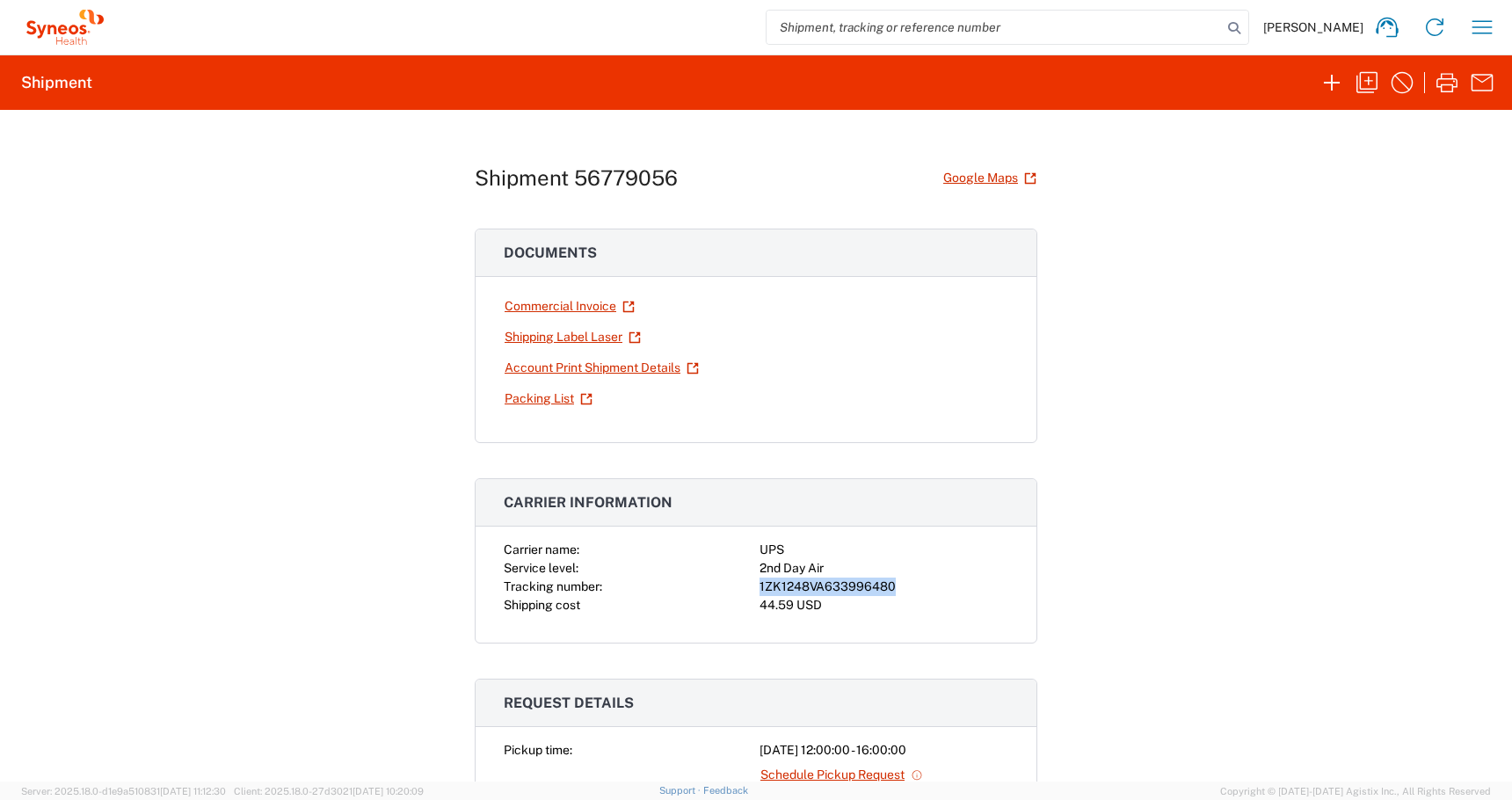
drag, startPoint x: 903, startPoint y: 589, endPoint x: 753, endPoint y: 589, distance: 150.0
click at [753, 589] on div "Carrier name: UPS Service level: 2nd Day Air Tracking number: 1ZK1248VA63399648…" at bounding box center [756, 578] width 505 height 74
copy div "1ZK1248VA633996480"
click at [547, 331] on link "Shipping Label Laser" at bounding box center [573, 338] width 138 height 31
click at [1364, 81] on icon "button" at bounding box center [1367, 82] width 28 height 28
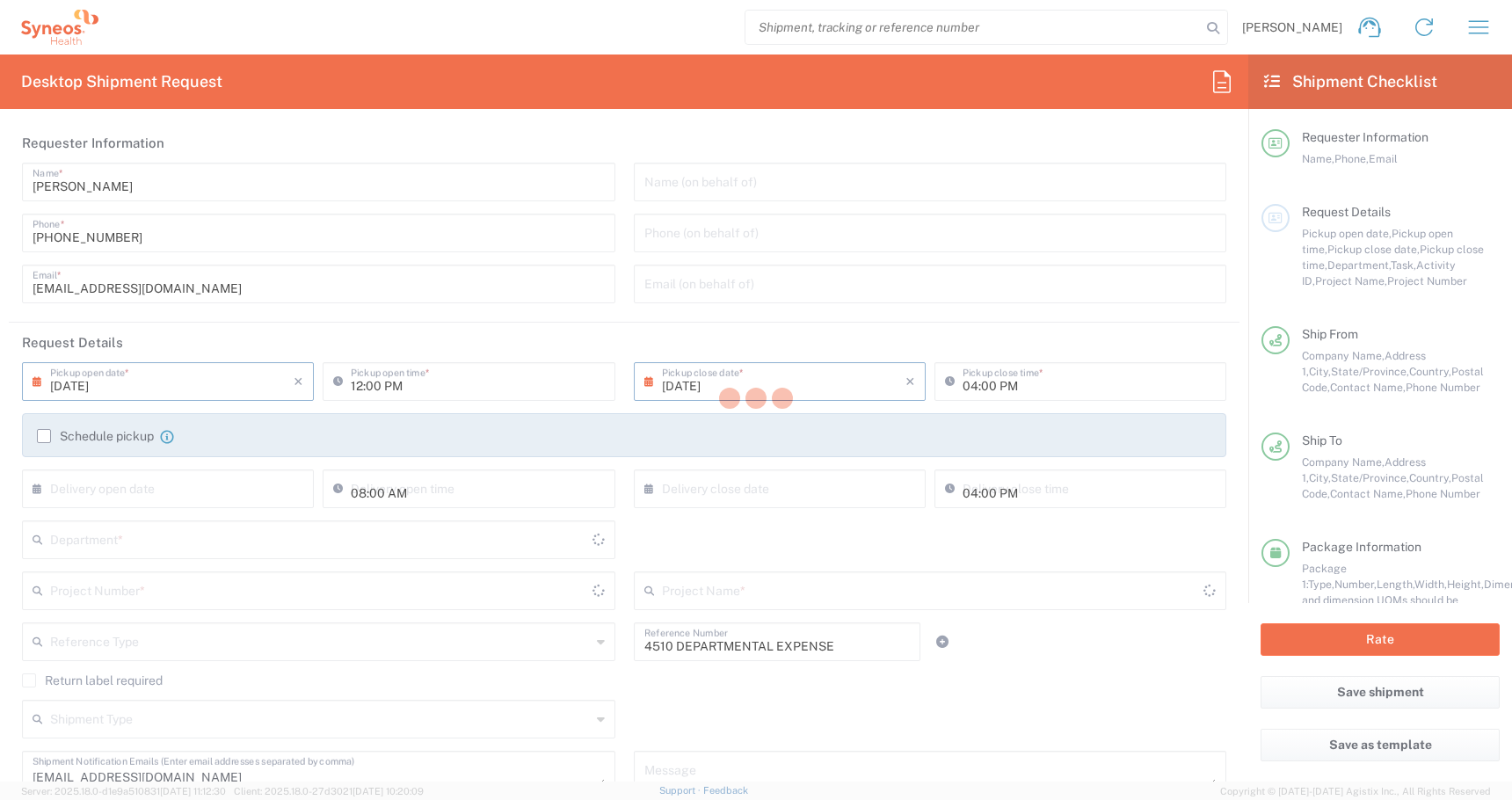
type input "Project"
type input "[US_STATE]"
type input "Business (General)"
type input "Residential/Home"
type input "[US_STATE]"
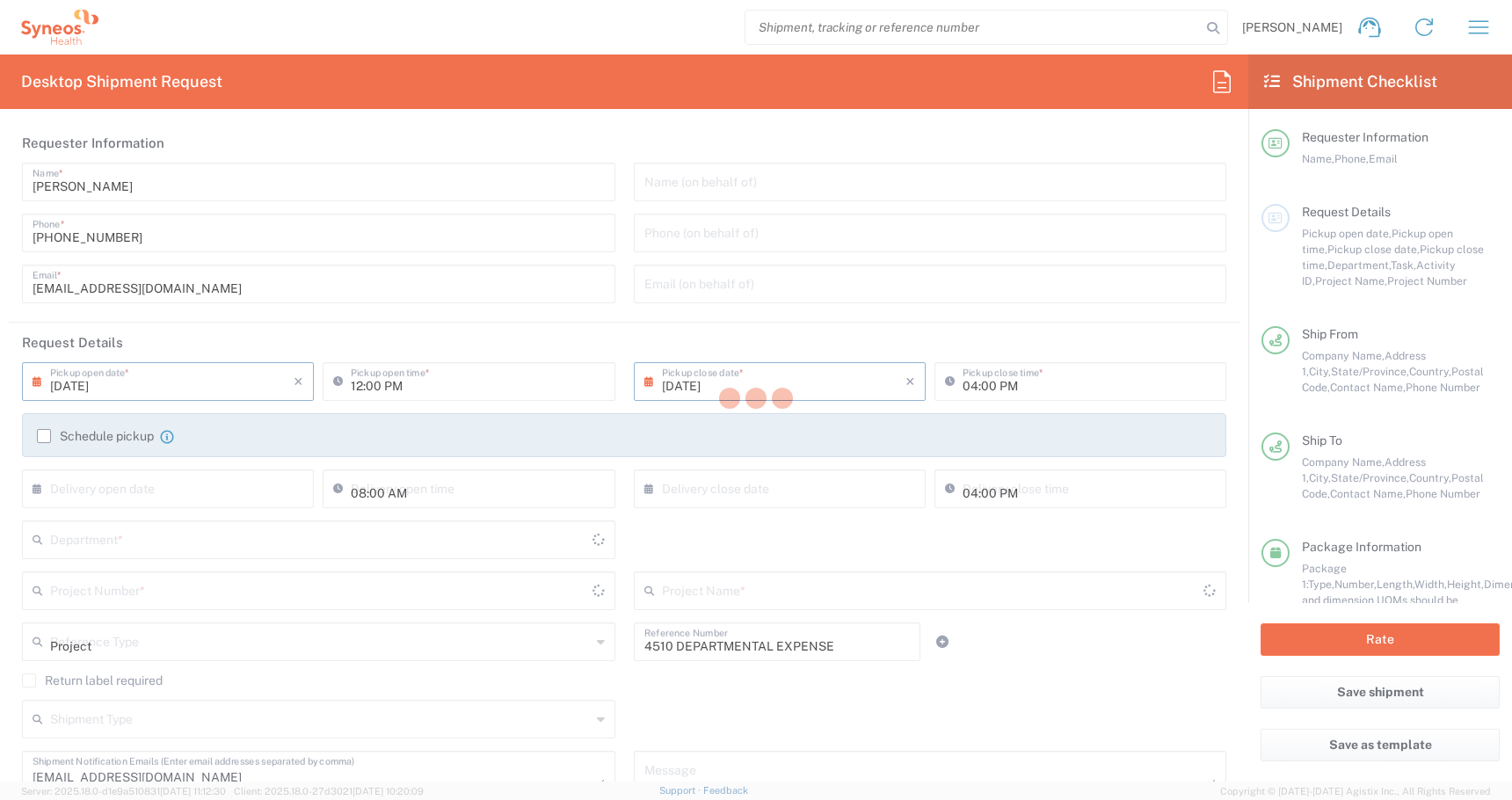
type input "Medium Box"
